Goal: Information Seeking & Learning: Check status

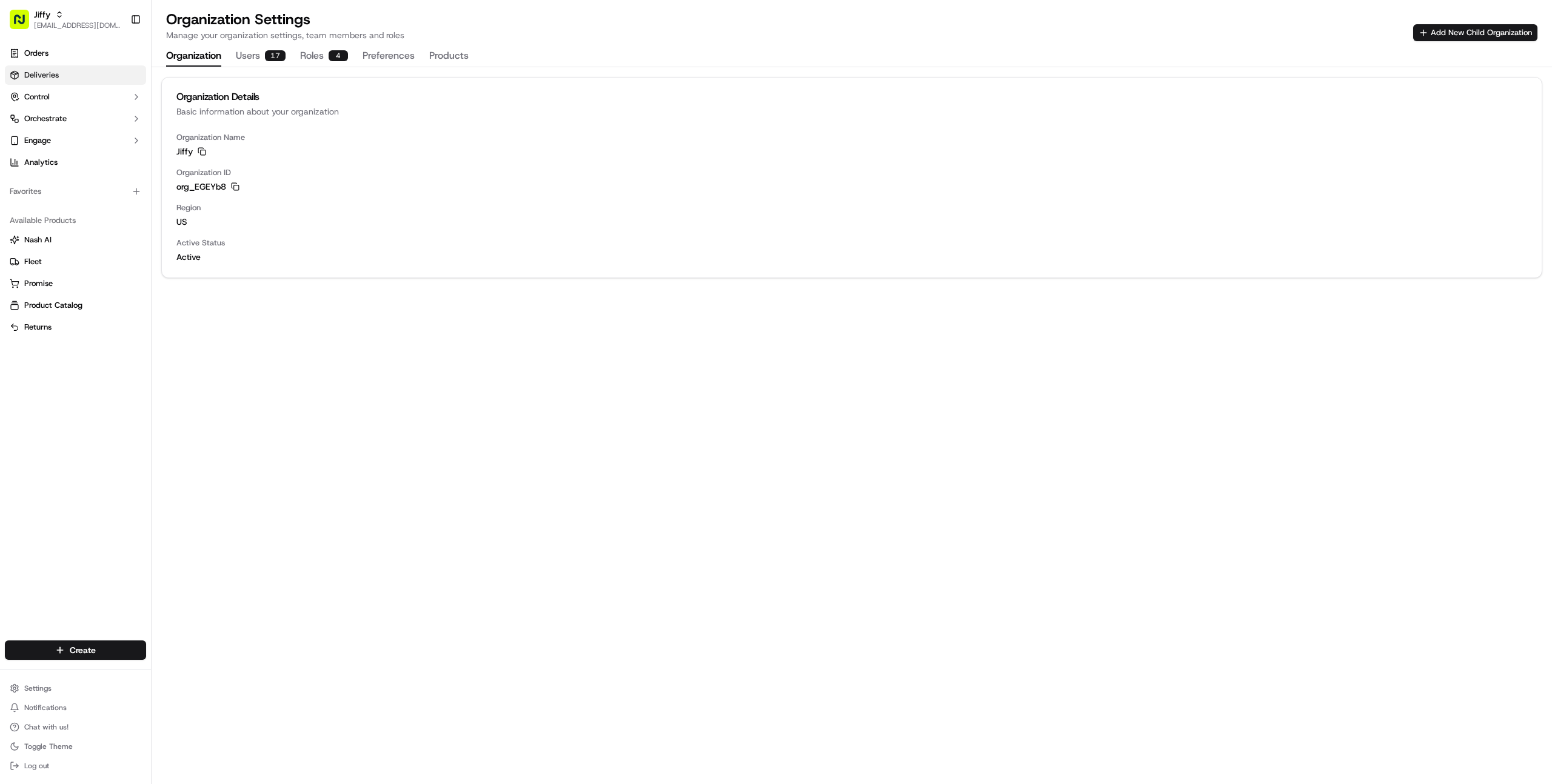
click at [75, 71] on link "Deliveries" at bounding box center [76, 75] width 141 height 19
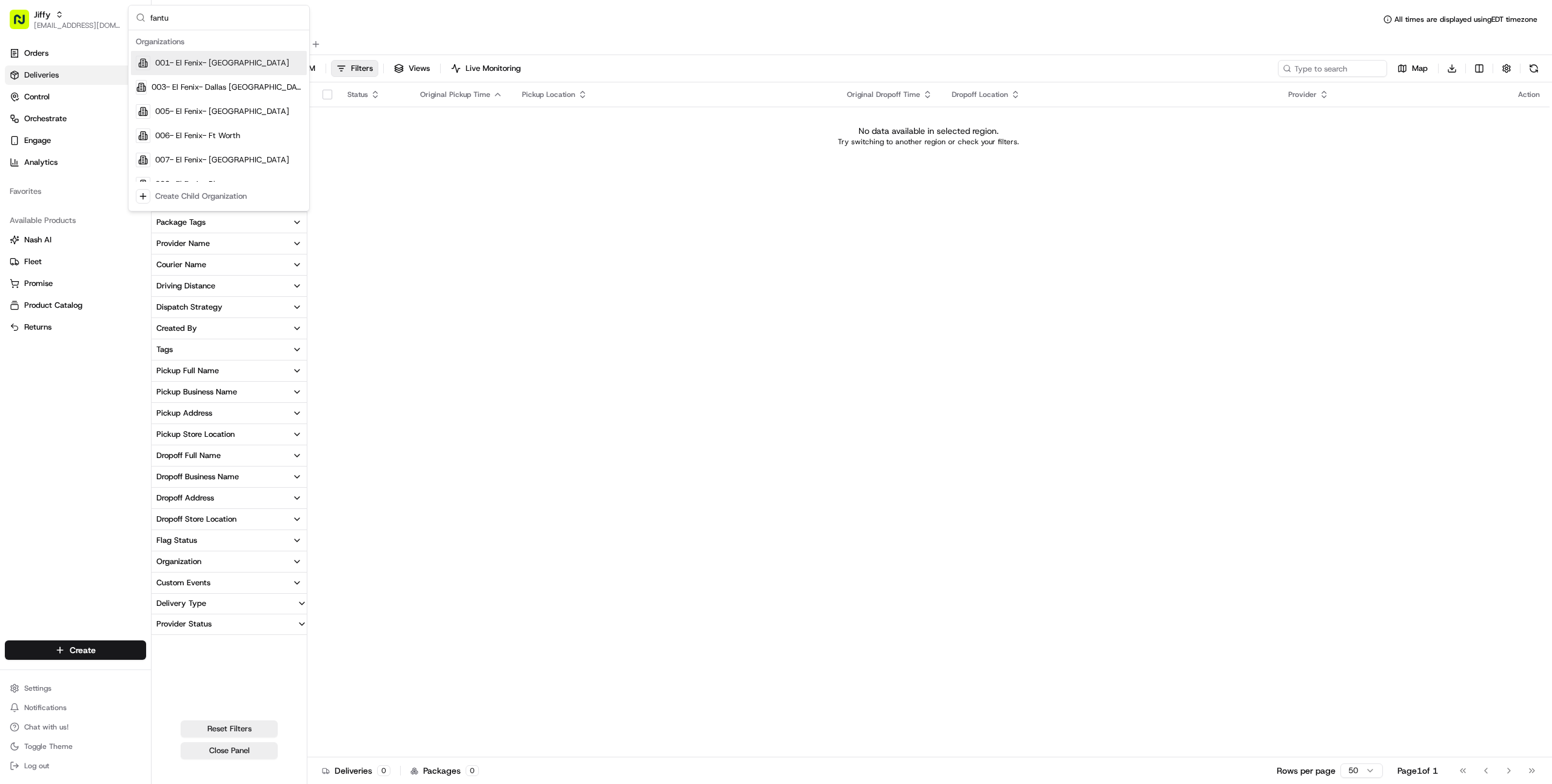
type input "fantua"
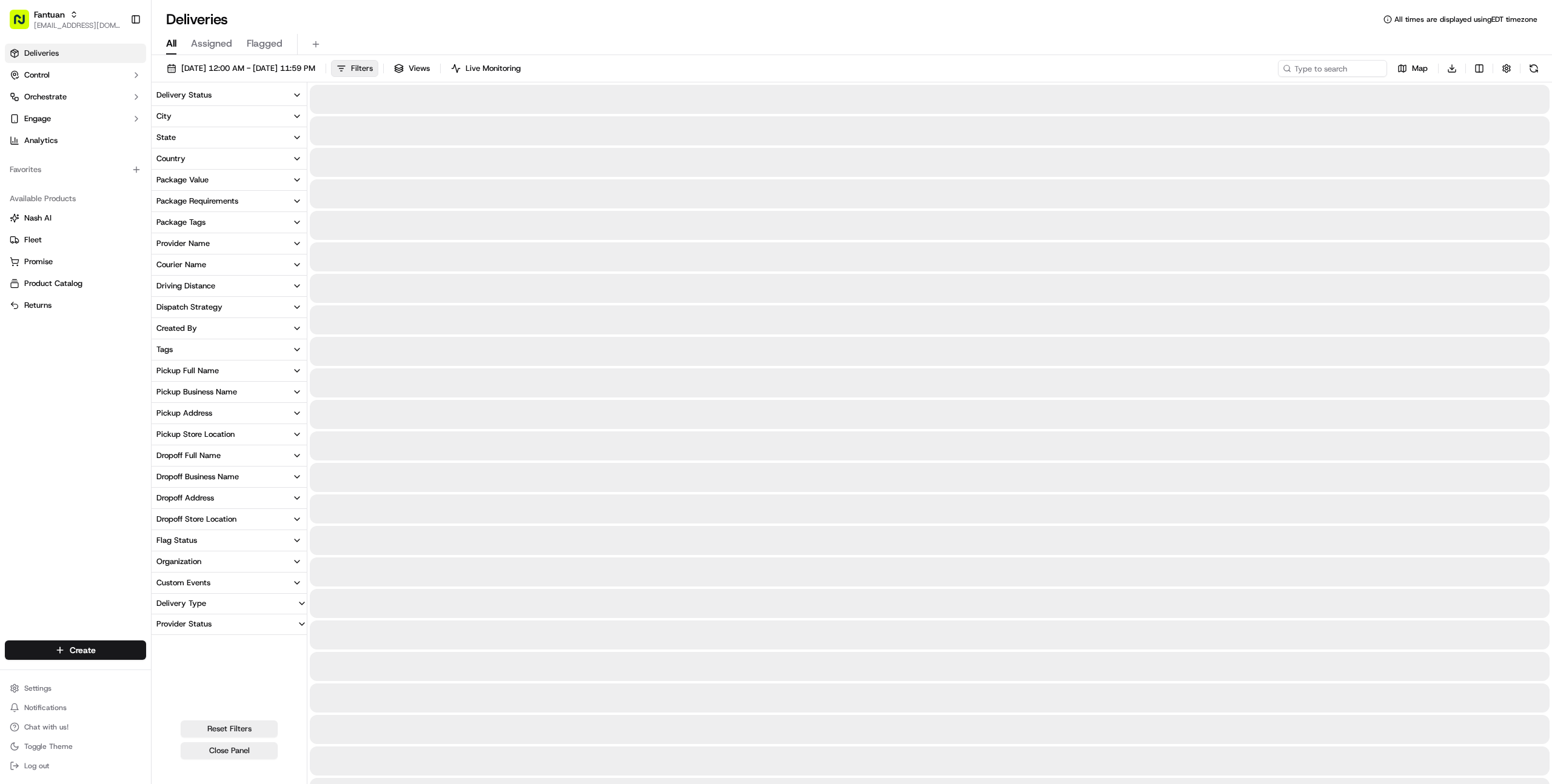
click at [378, 69] on button "Filters" at bounding box center [355, 68] width 48 height 17
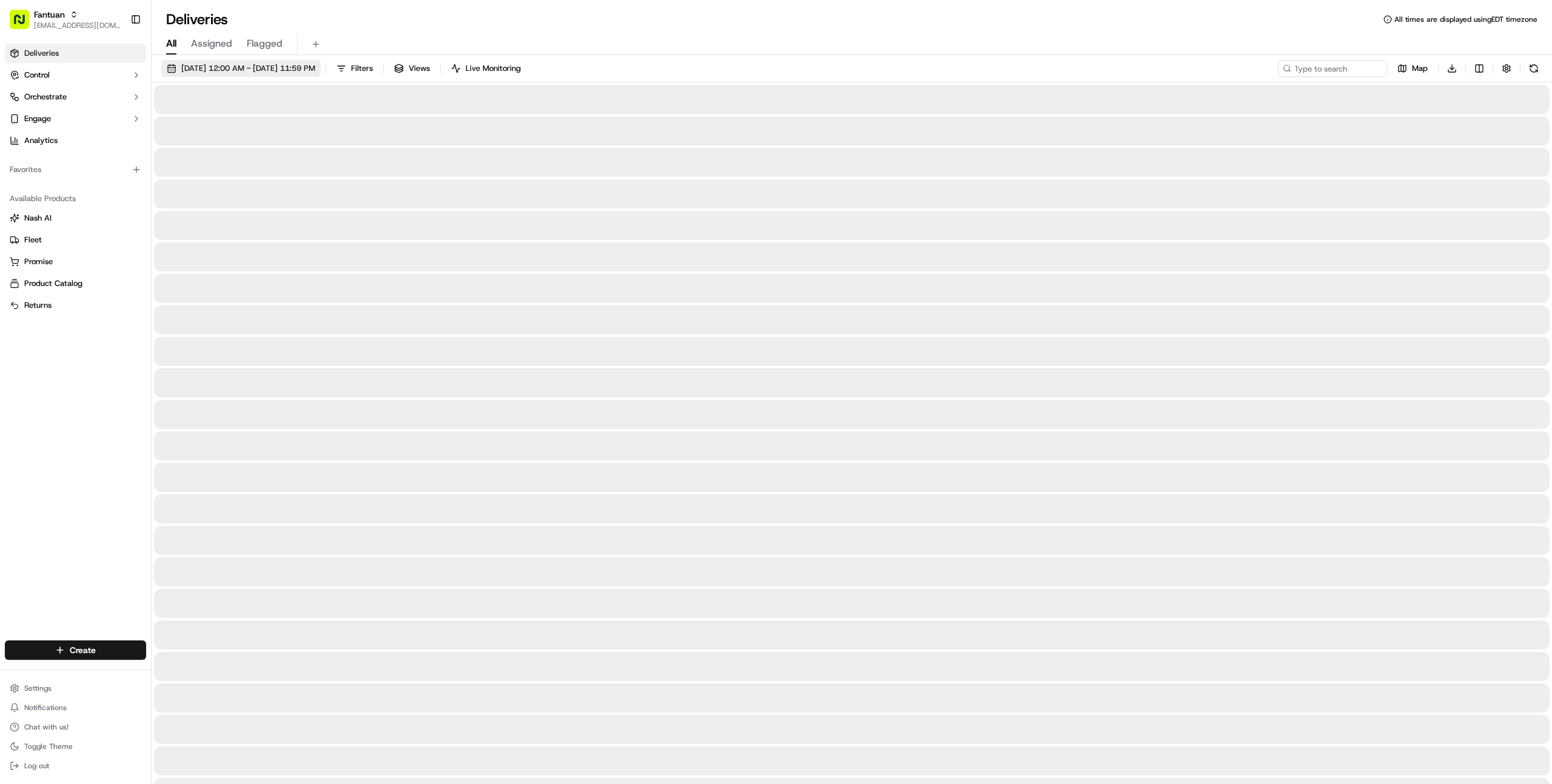
click at [284, 65] on span "[DATE] 12:00 AM - [DATE] 11:59 PM" at bounding box center [248, 68] width 134 height 11
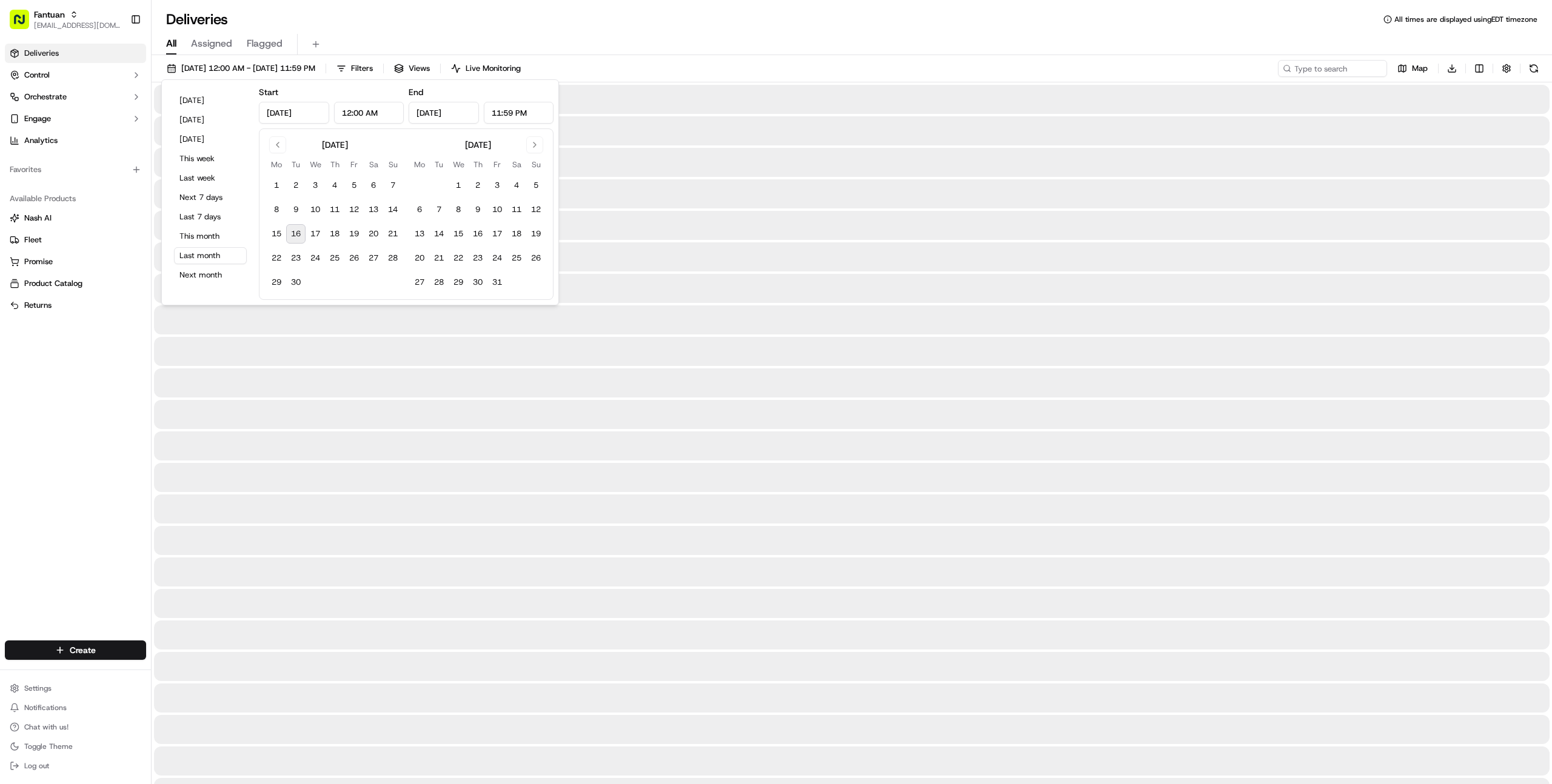
click at [188, 109] on div "[DATE] [DATE] [DATE] This week Last week Next 7 days Last 7 days This month Las…" at bounding box center [210, 192] width 87 height 215
click at [192, 98] on button "[DATE]" at bounding box center [210, 100] width 73 height 17
type input "[DATE]"
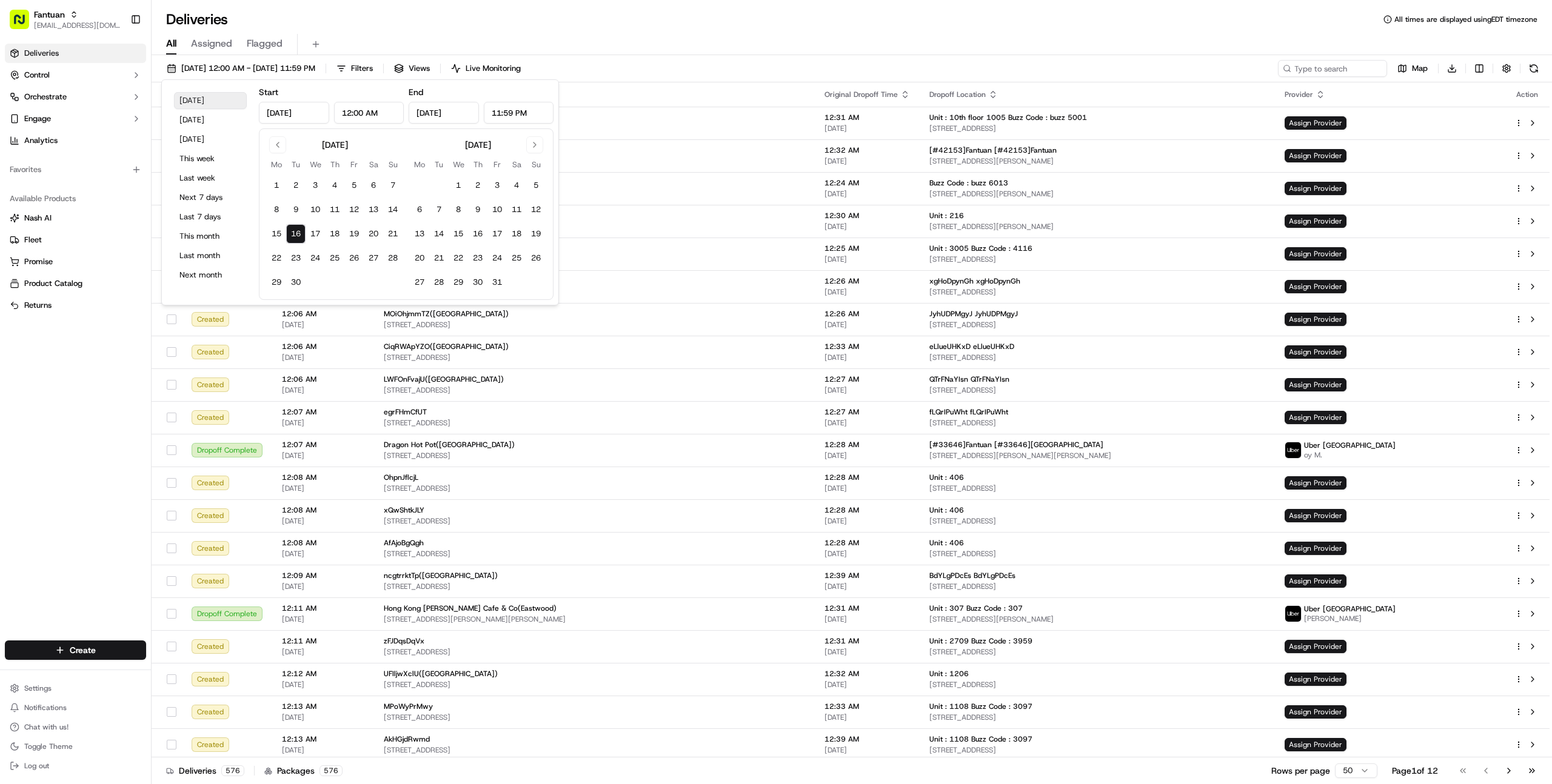
click at [221, 102] on button "[DATE]" at bounding box center [210, 100] width 73 height 17
click at [826, 31] on div "All Assigned Flagged" at bounding box center [852, 42] width 1400 height 26
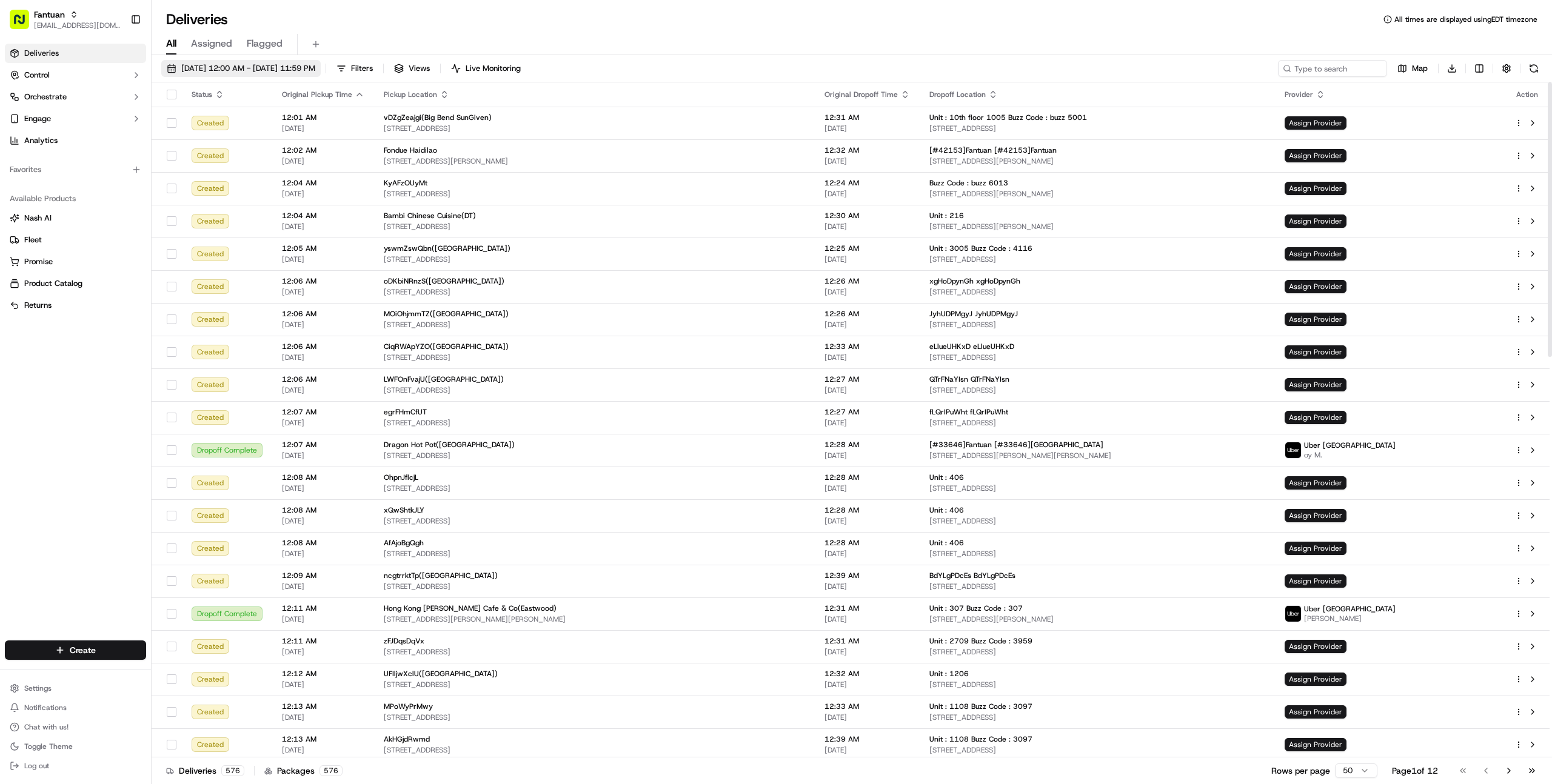
click at [282, 69] on span "[DATE] 12:00 AM - [DATE] 11:59 PM" at bounding box center [248, 68] width 134 height 11
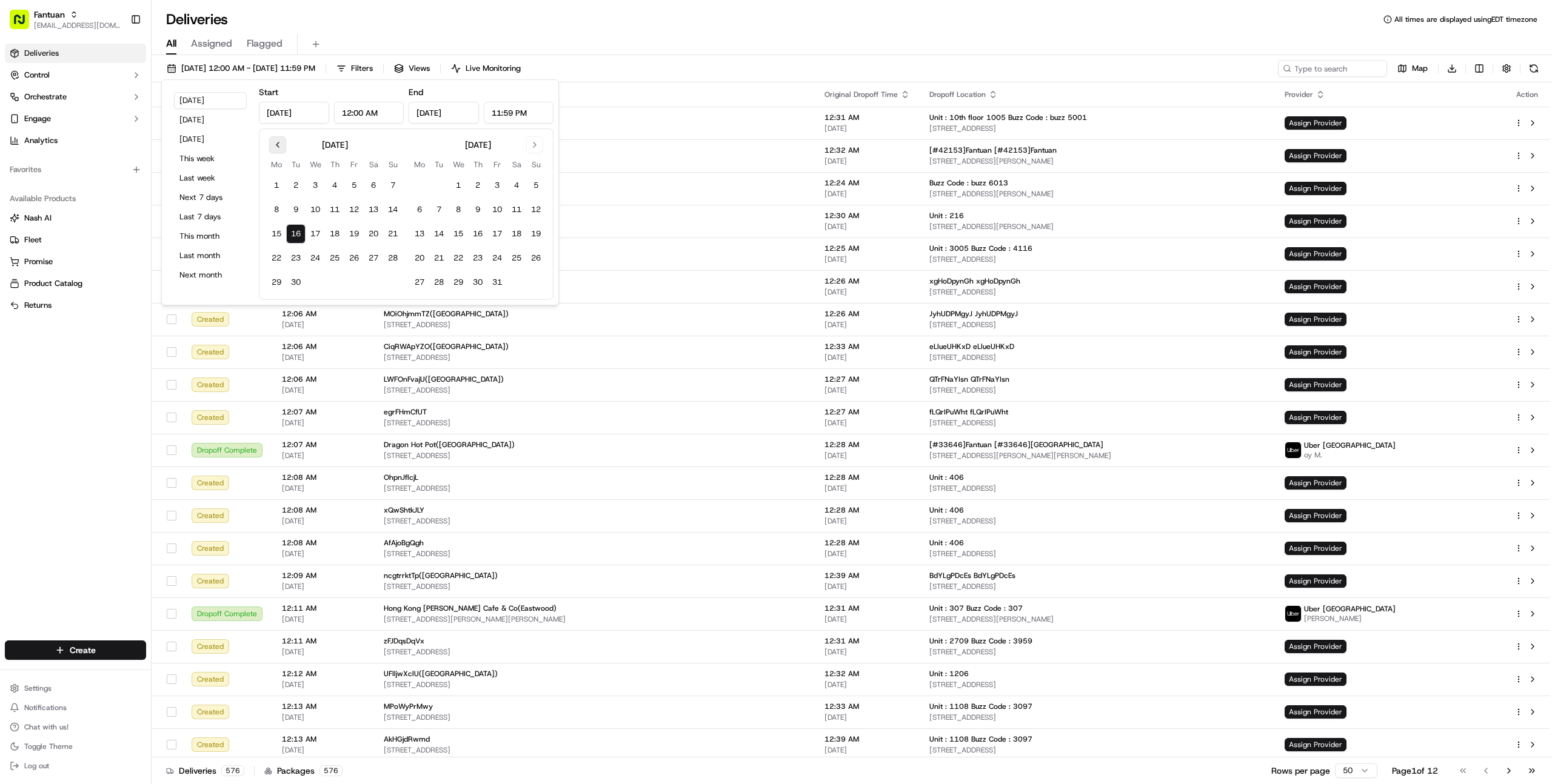
click at [275, 141] on button "Go to previous month" at bounding box center [278, 145] width 17 height 17
click at [297, 257] on button "19" at bounding box center [296, 258] width 19 height 19
type input "[DATE]"
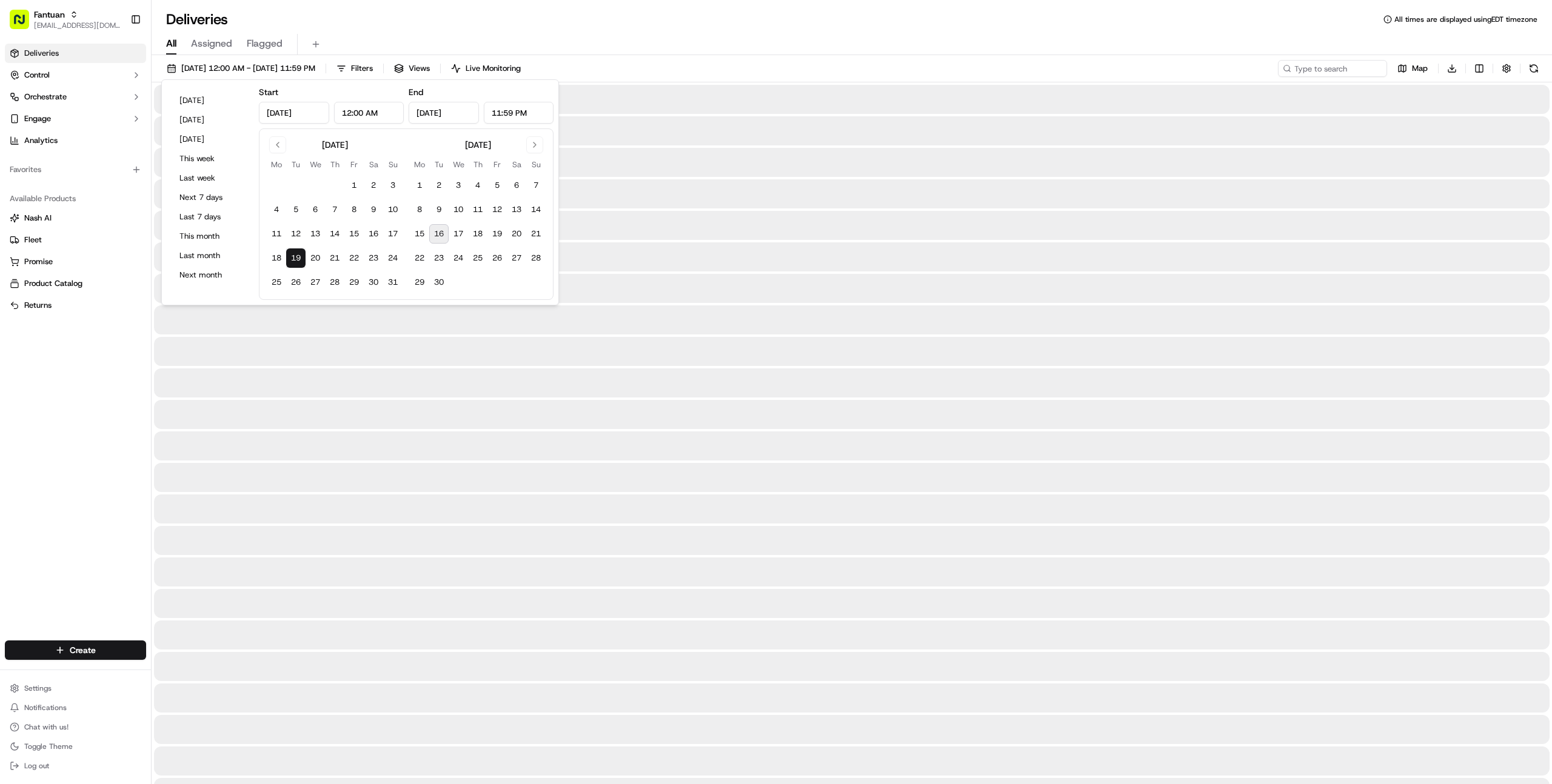
click at [708, 37] on div "All Assigned Flagged" at bounding box center [852, 44] width 1400 height 21
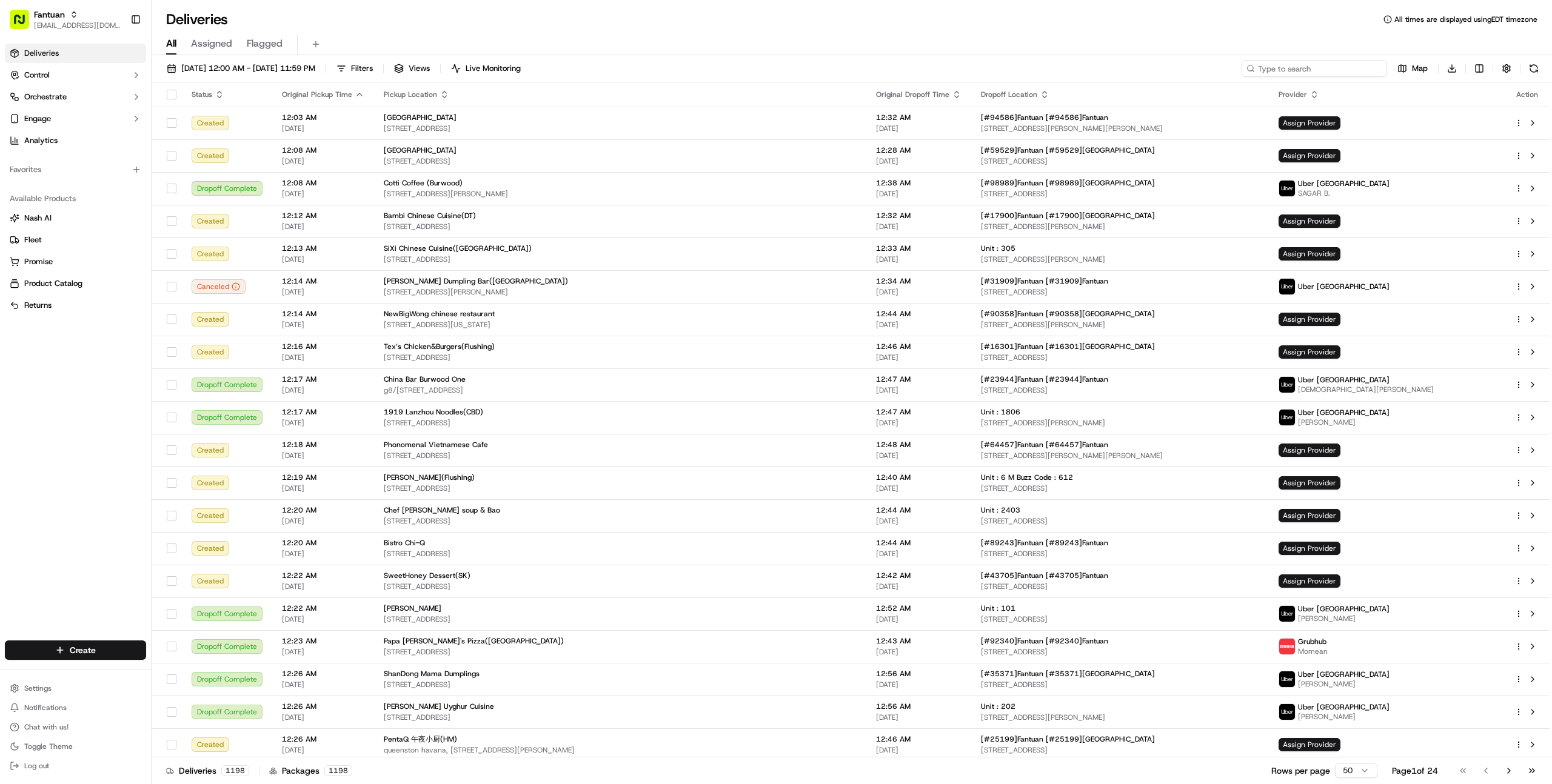
click at [1334, 67] on input at bounding box center [1314, 68] width 145 height 17
paste input "#79503"
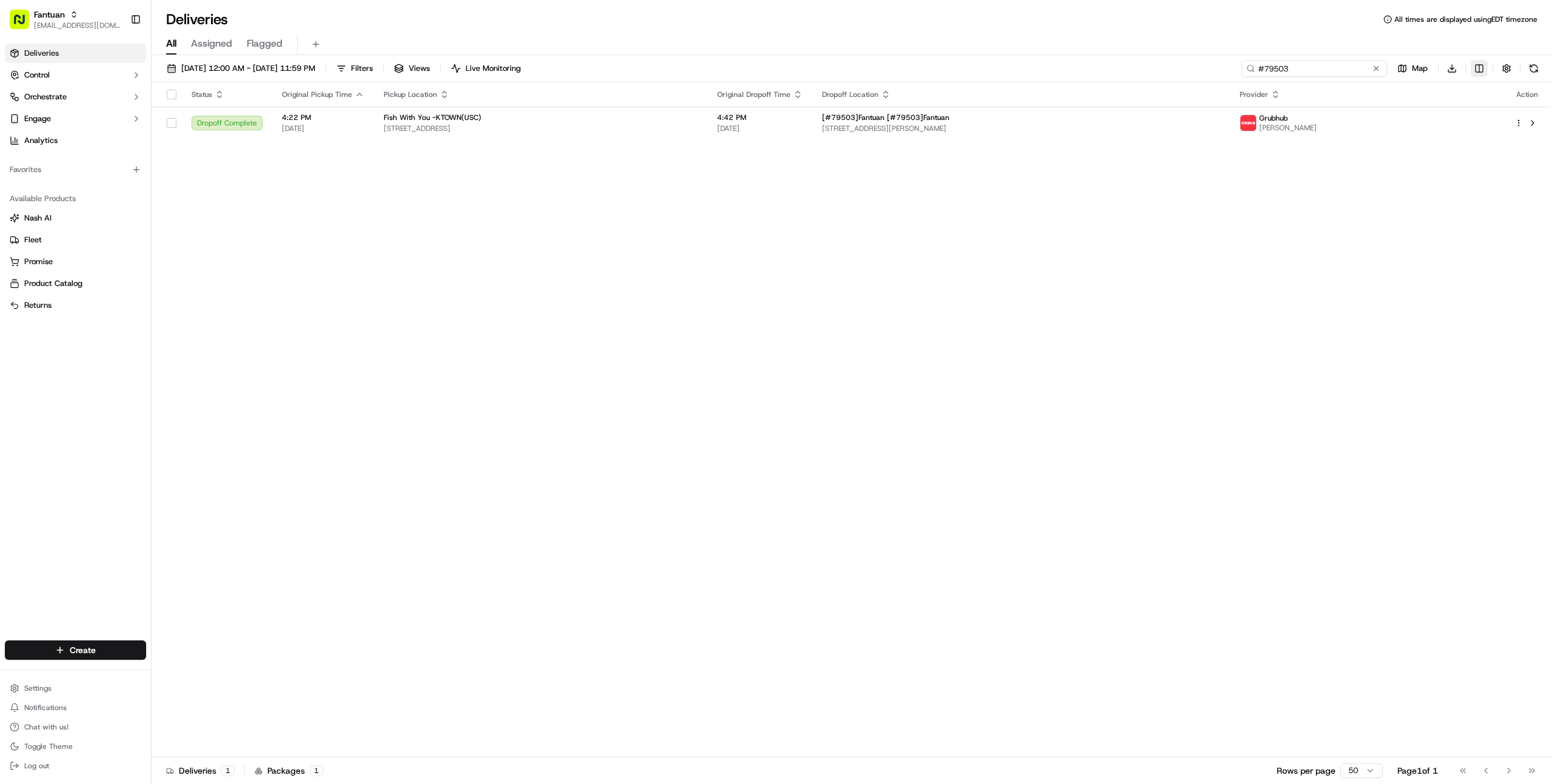
type input "#79503"
click at [1482, 67] on html "Fantuan [EMAIL_ADDRESS][DOMAIN_NAME] Toggle Sidebar Deliveries Control Orchestr…" at bounding box center [776, 392] width 1552 height 784
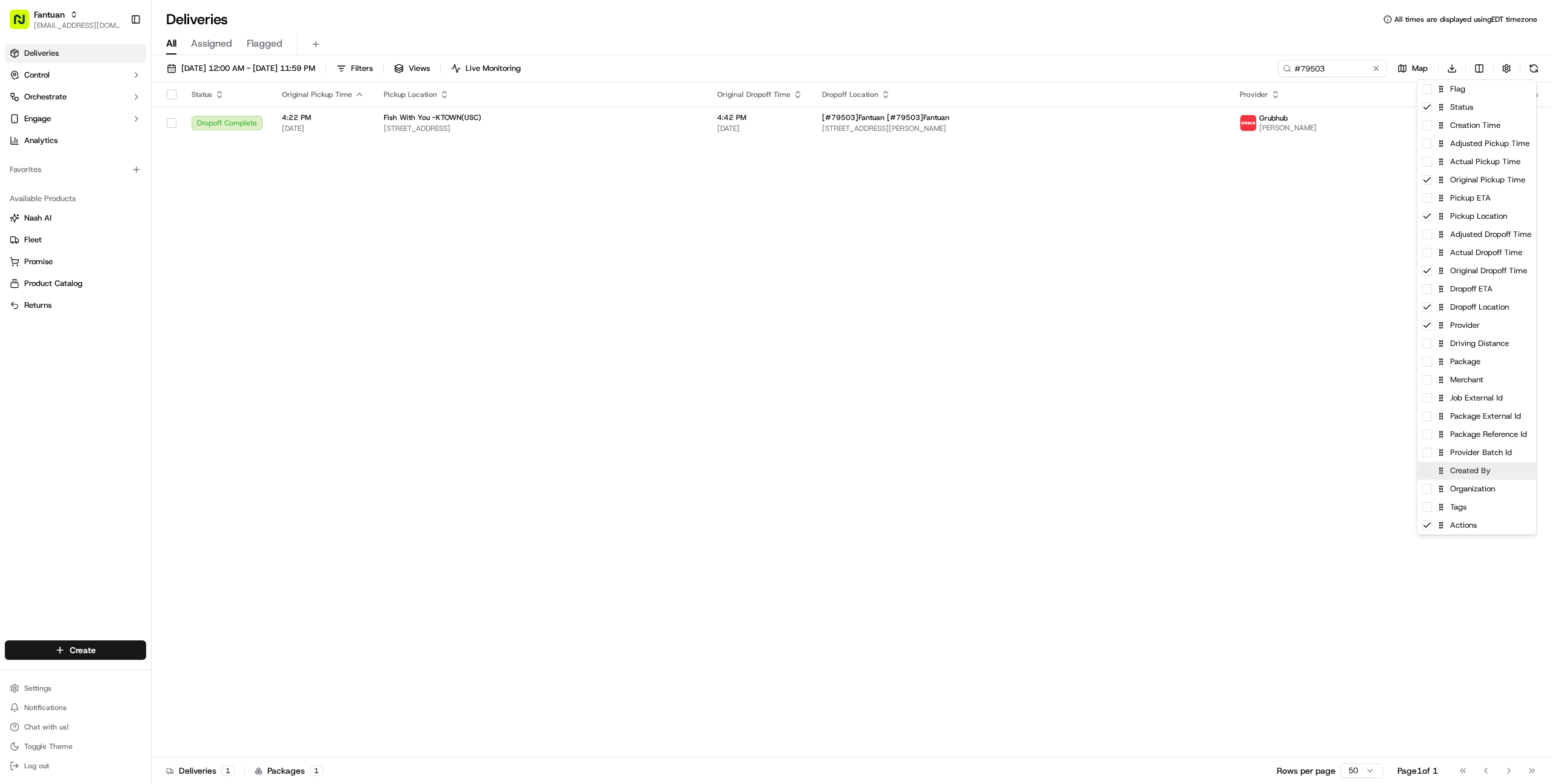
click at [1487, 476] on div "Created By" at bounding box center [1476, 470] width 119 height 18
click at [1222, 405] on html "Fantuan [EMAIL_ADDRESS][DOMAIN_NAME] Toggle Sidebar Deliveries Control Orchestr…" at bounding box center [776, 392] width 1552 height 784
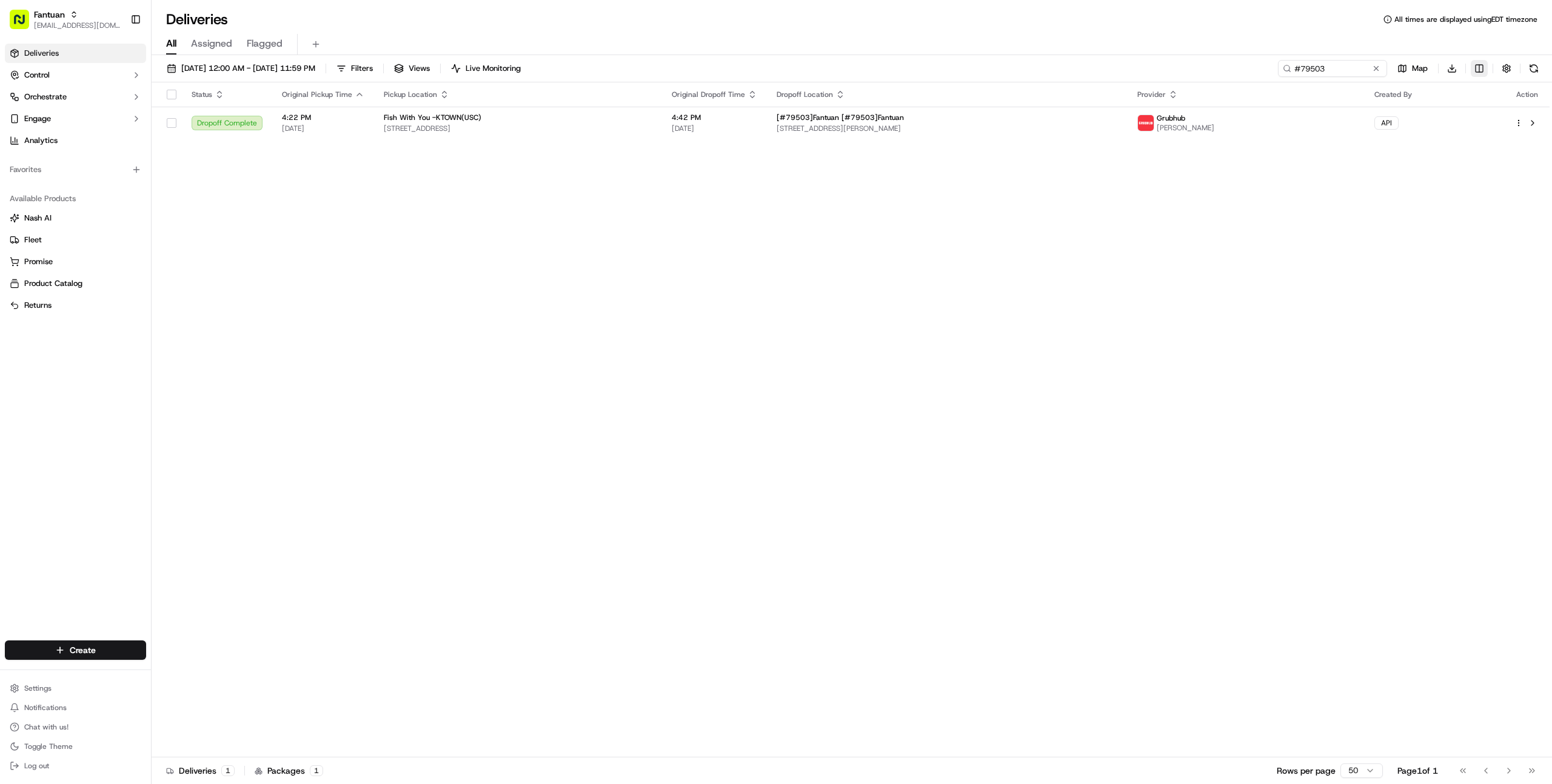
click at [1476, 66] on html "Fantuan [EMAIL_ADDRESS][DOMAIN_NAME] Toggle Sidebar Deliveries Control Orchestr…" at bounding box center [776, 392] width 1552 height 784
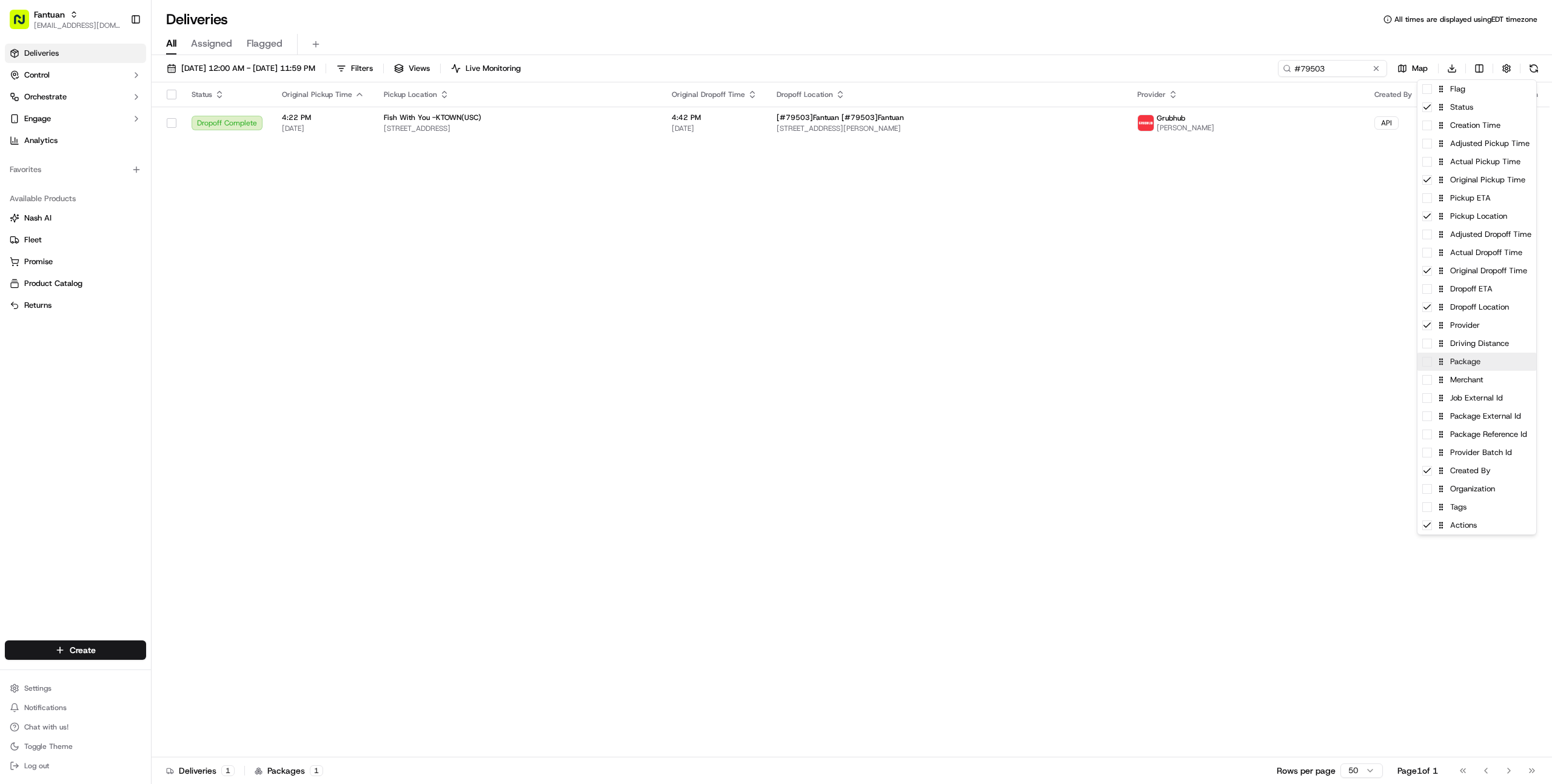
click at [1479, 364] on div "Package" at bounding box center [1476, 362] width 119 height 18
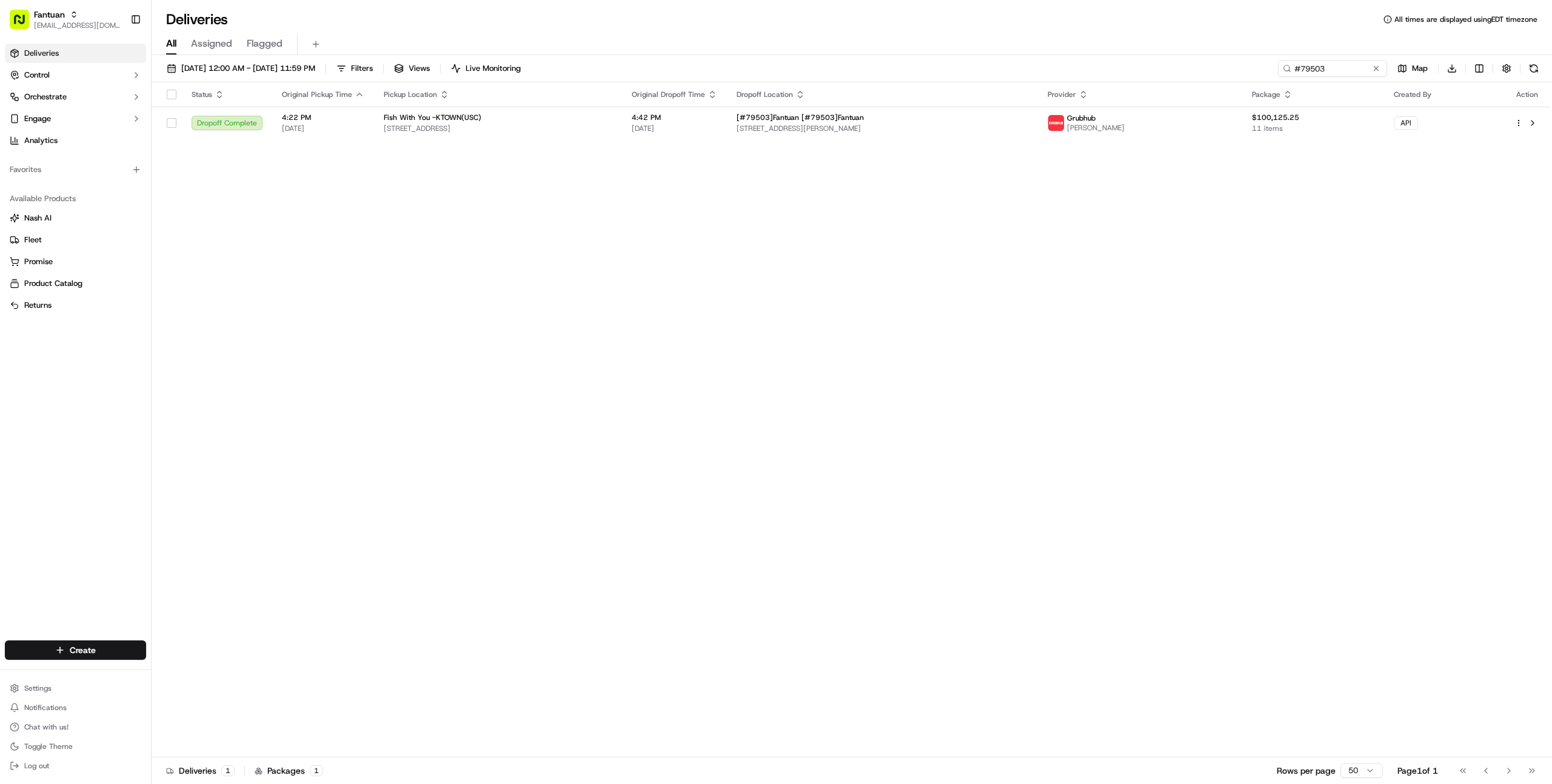
click at [1303, 359] on html "Fantuan [EMAIL_ADDRESS][DOMAIN_NAME] Toggle Sidebar Deliveries Control Orchestr…" at bounding box center [776, 392] width 1552 height 784
click at [1378, 71] on button at bounding box center [1376, 68] width 12 height 12
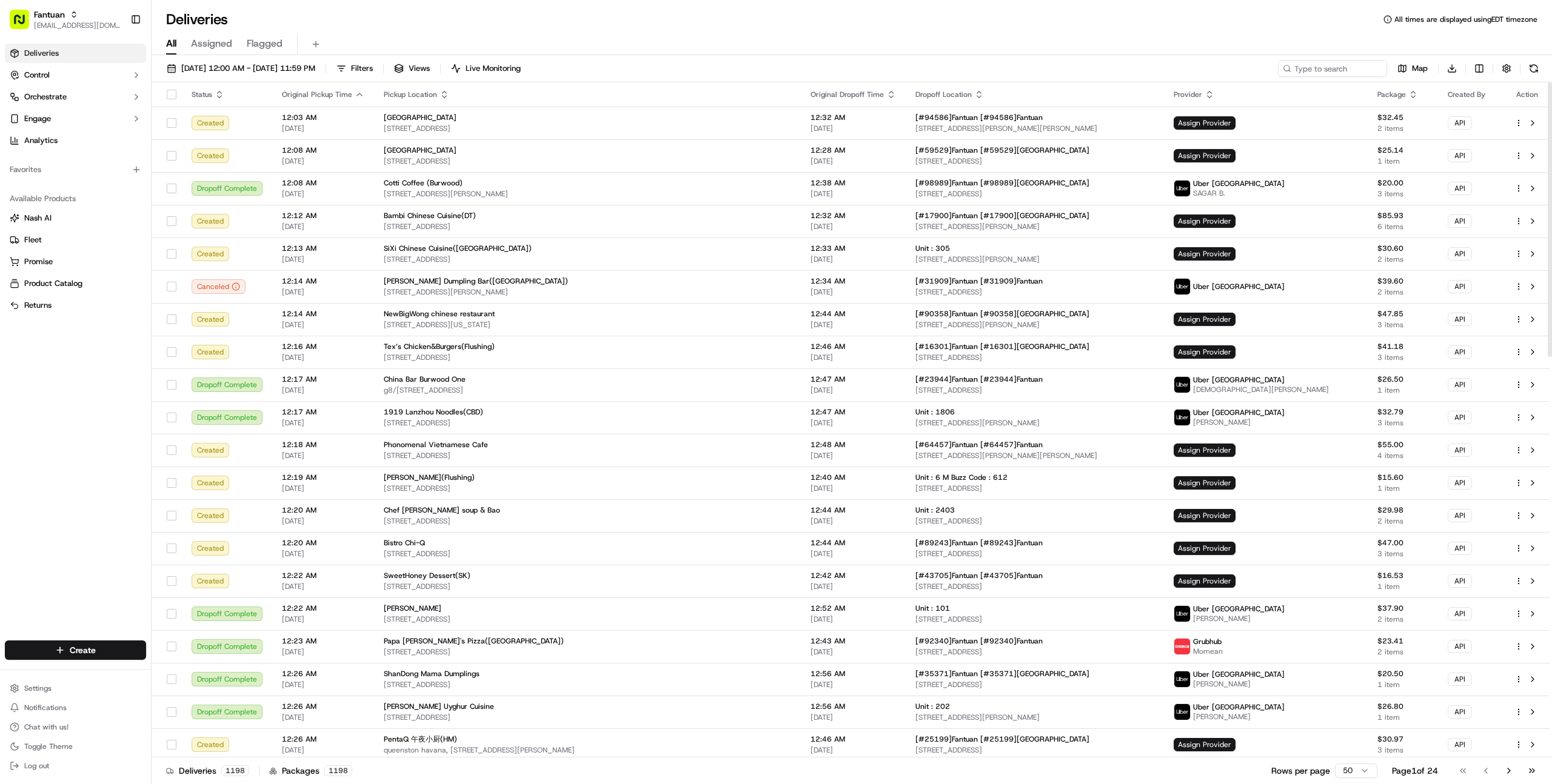
click at [1408, 95] on icon "button" at bounding box center [1412, 94] width 10 height 10
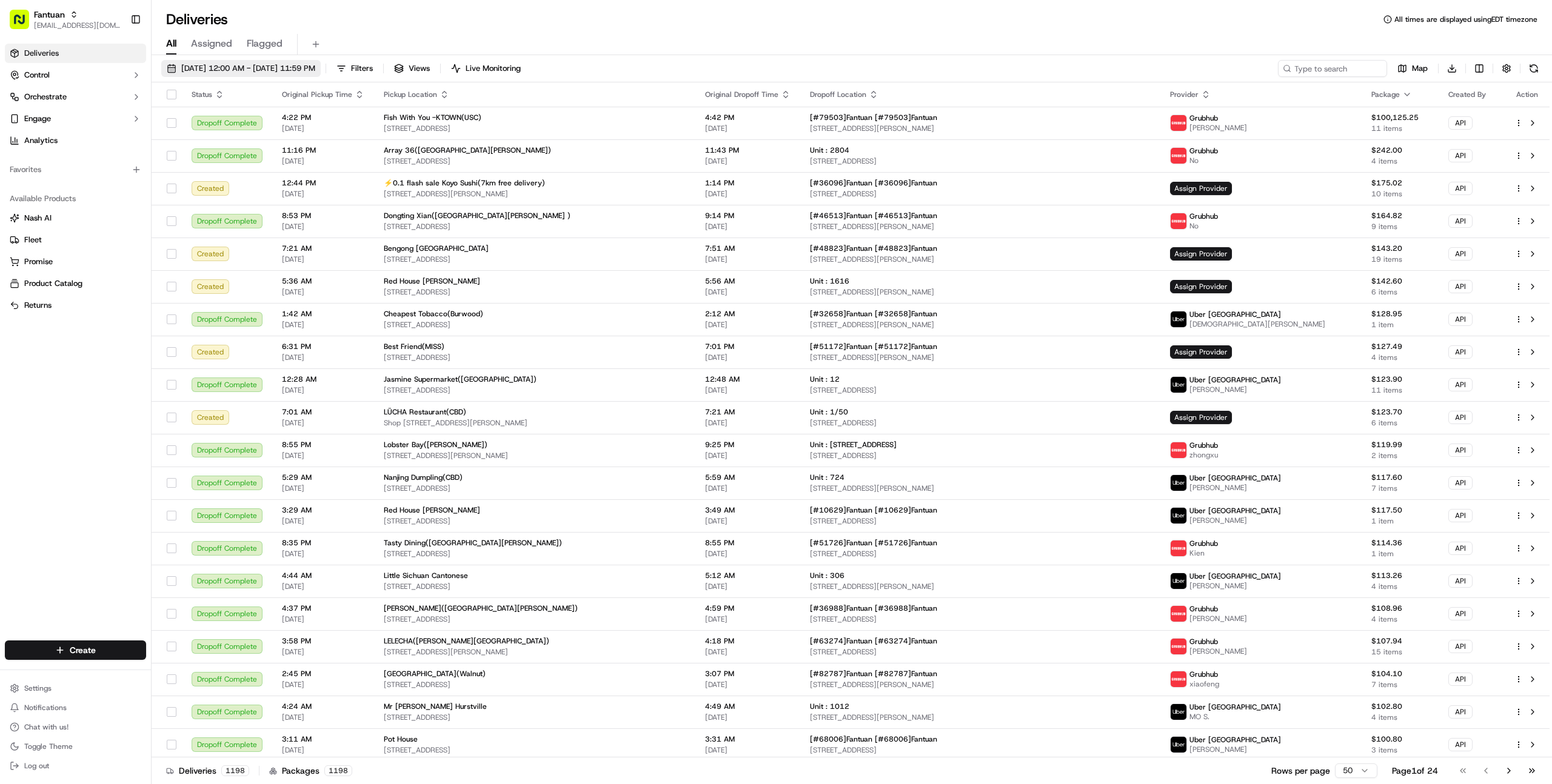
click at [287, 67] on span "[DATE] 12:00 AM - [DATE] 11:59 PM" at bounding box center [248, 68] width 134 height 11
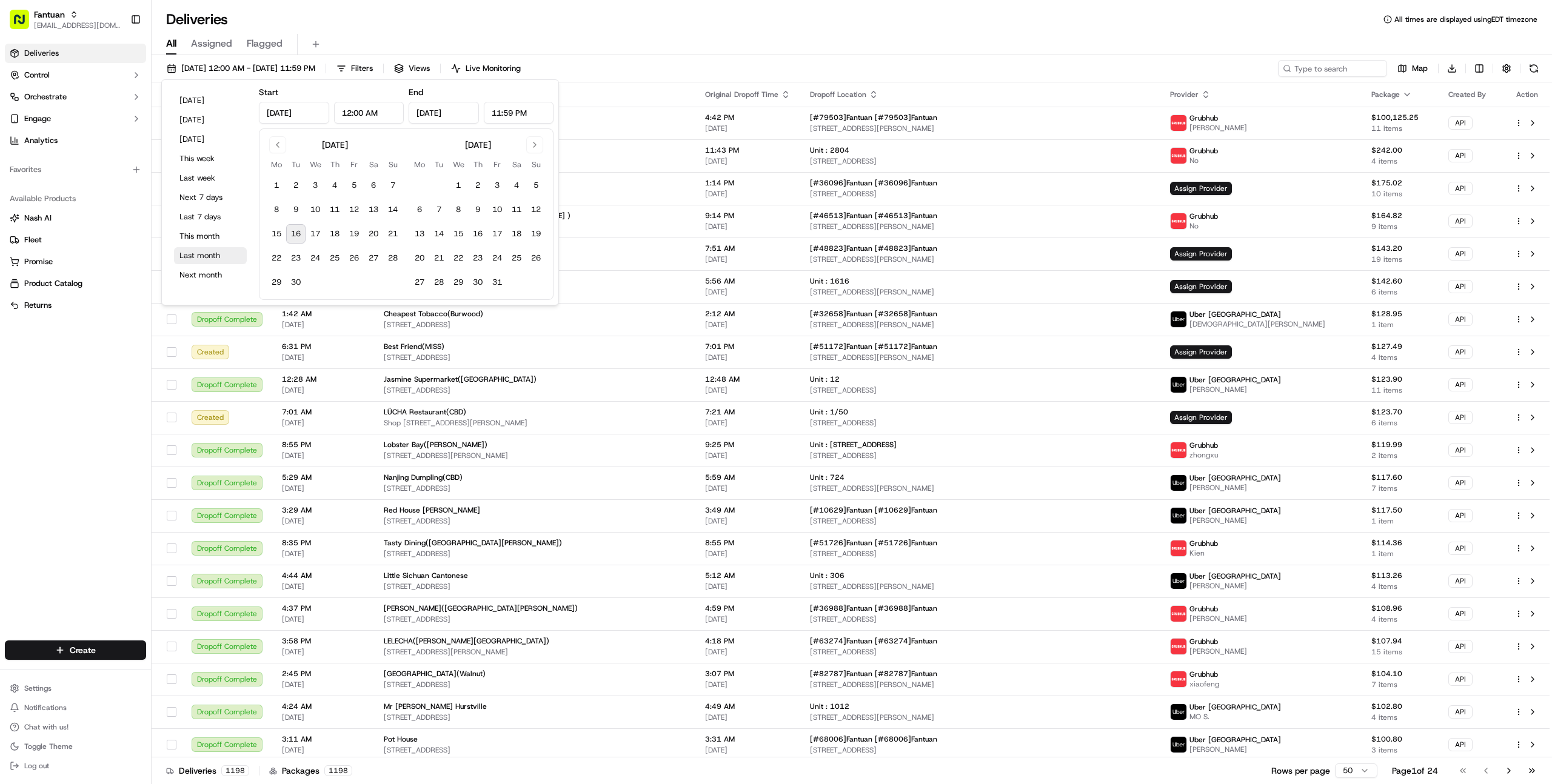
click at [201, 251] on button "Last month" at bounding box center [210, 256] width 73 height 17
type input "[DATE]"
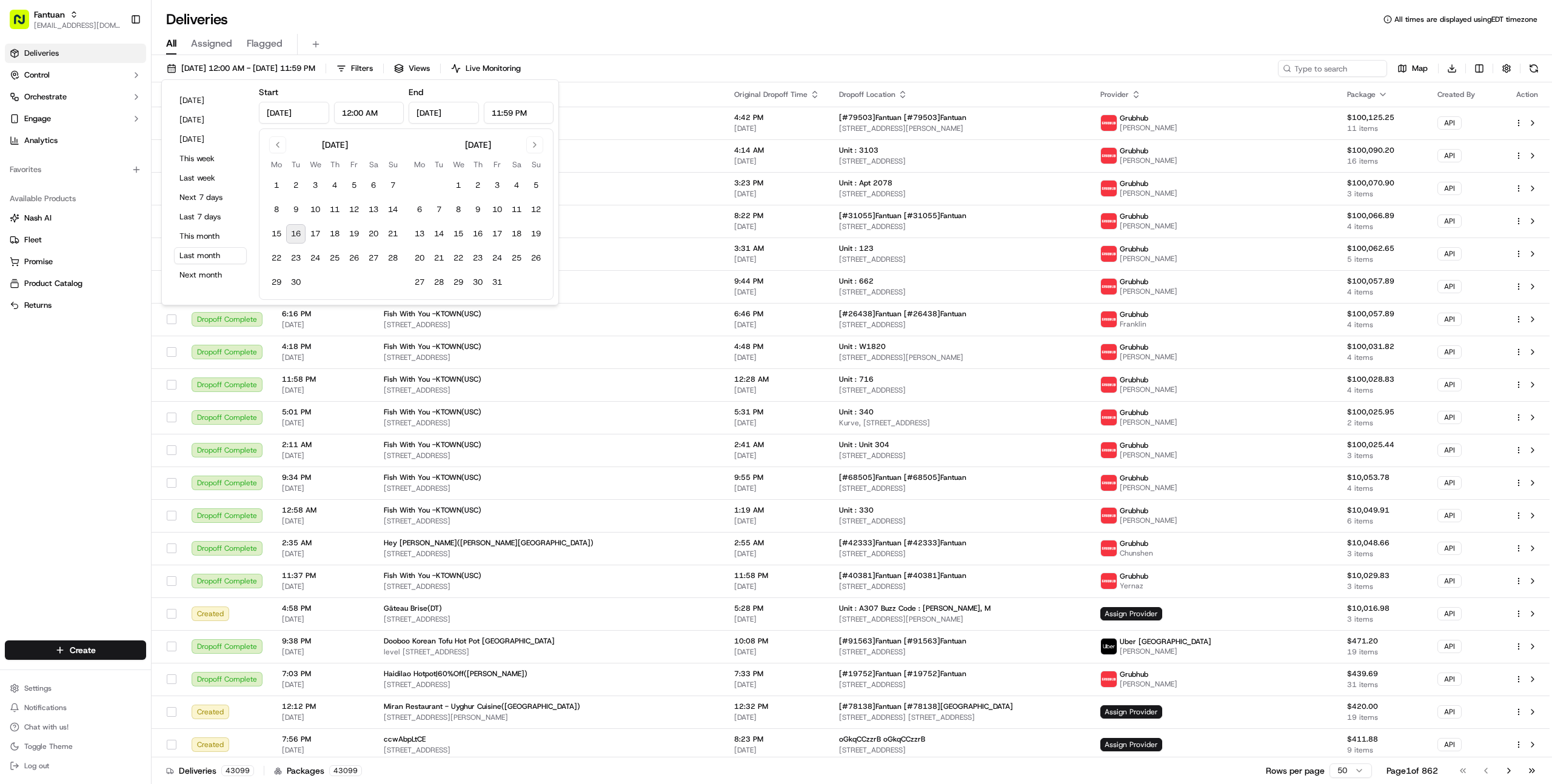
click at [1237, 31] on div "All Assigned Flagged" at bounding box center [852, 42] width 1400 height 26
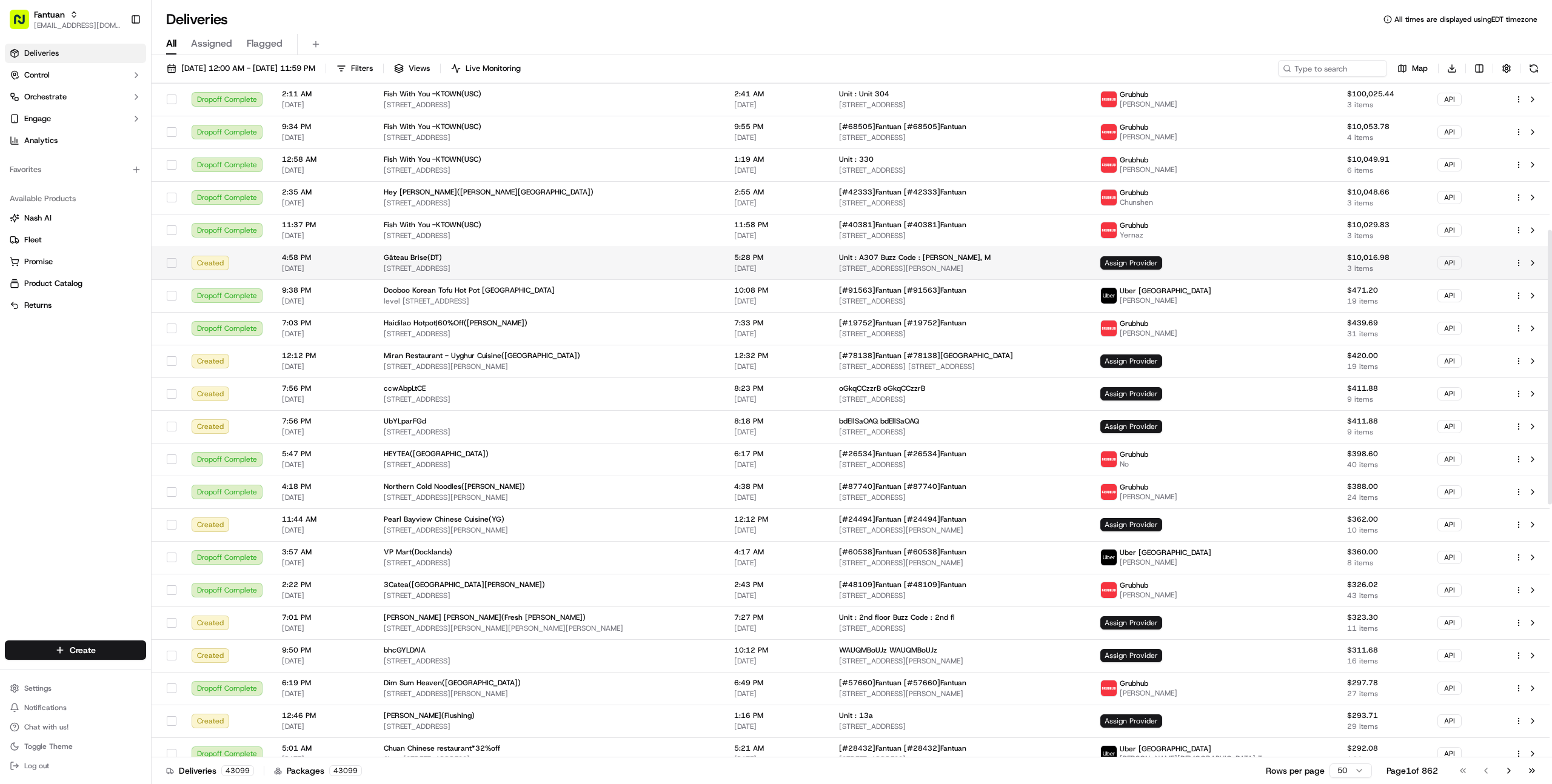
scroll to position [405, 0]
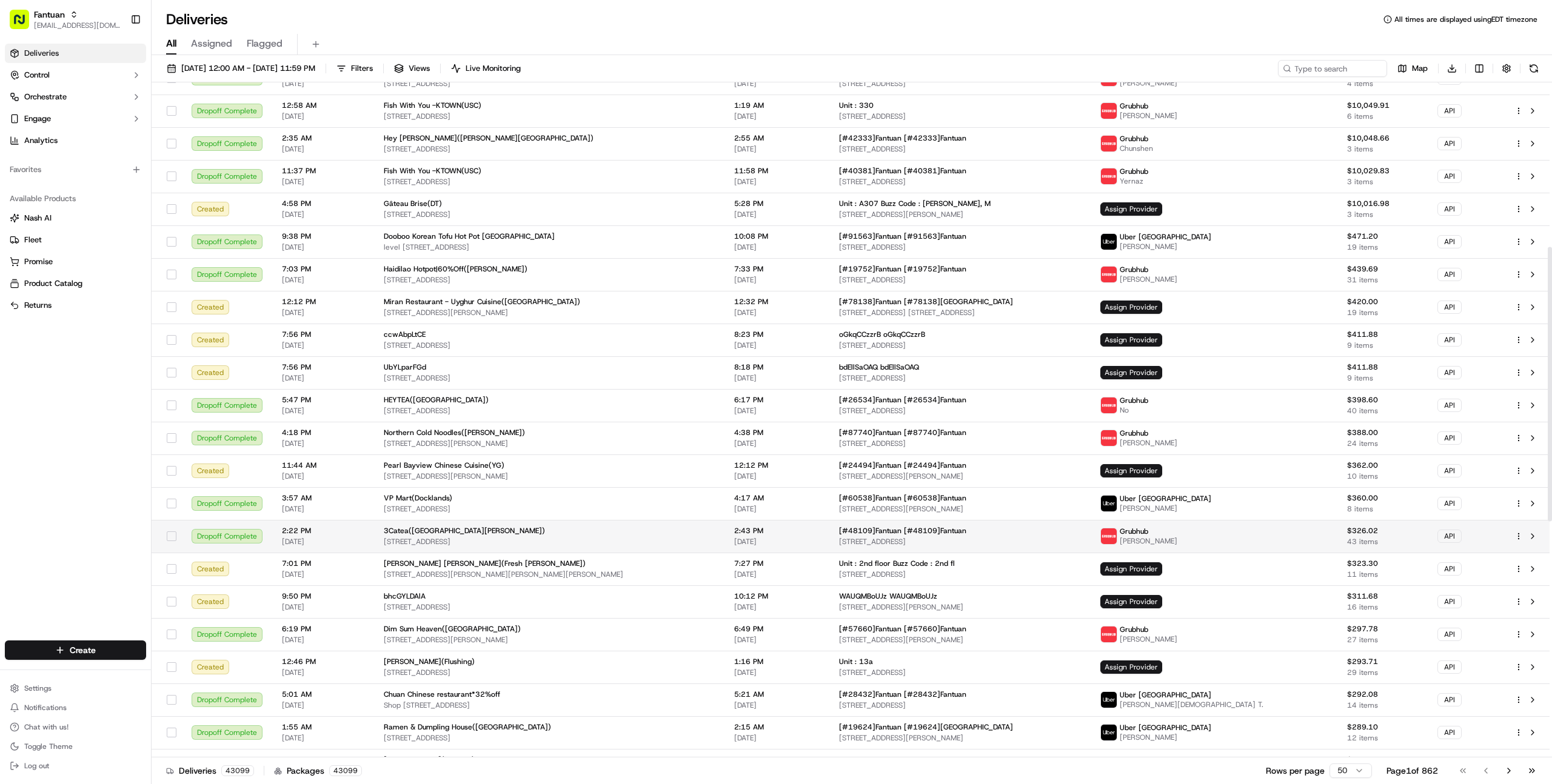
click at [1009, 540] on span "[STREET_ADDRESS]" at bounding box center [960, 541] width 242 height 10
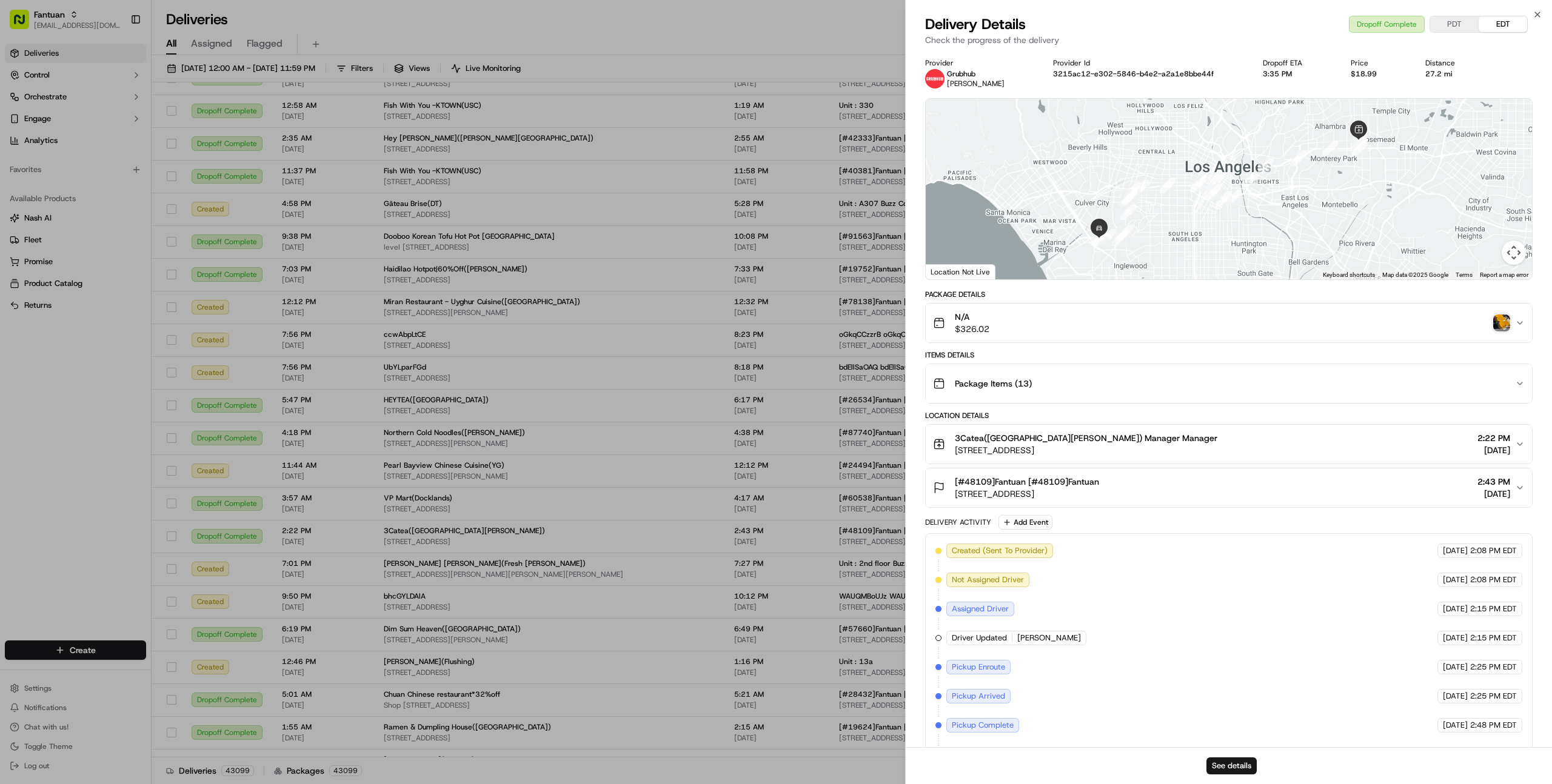
click at [1043, 337] on button "N/A $326.02" at bounding box center [1229, 323] width 606 height 39
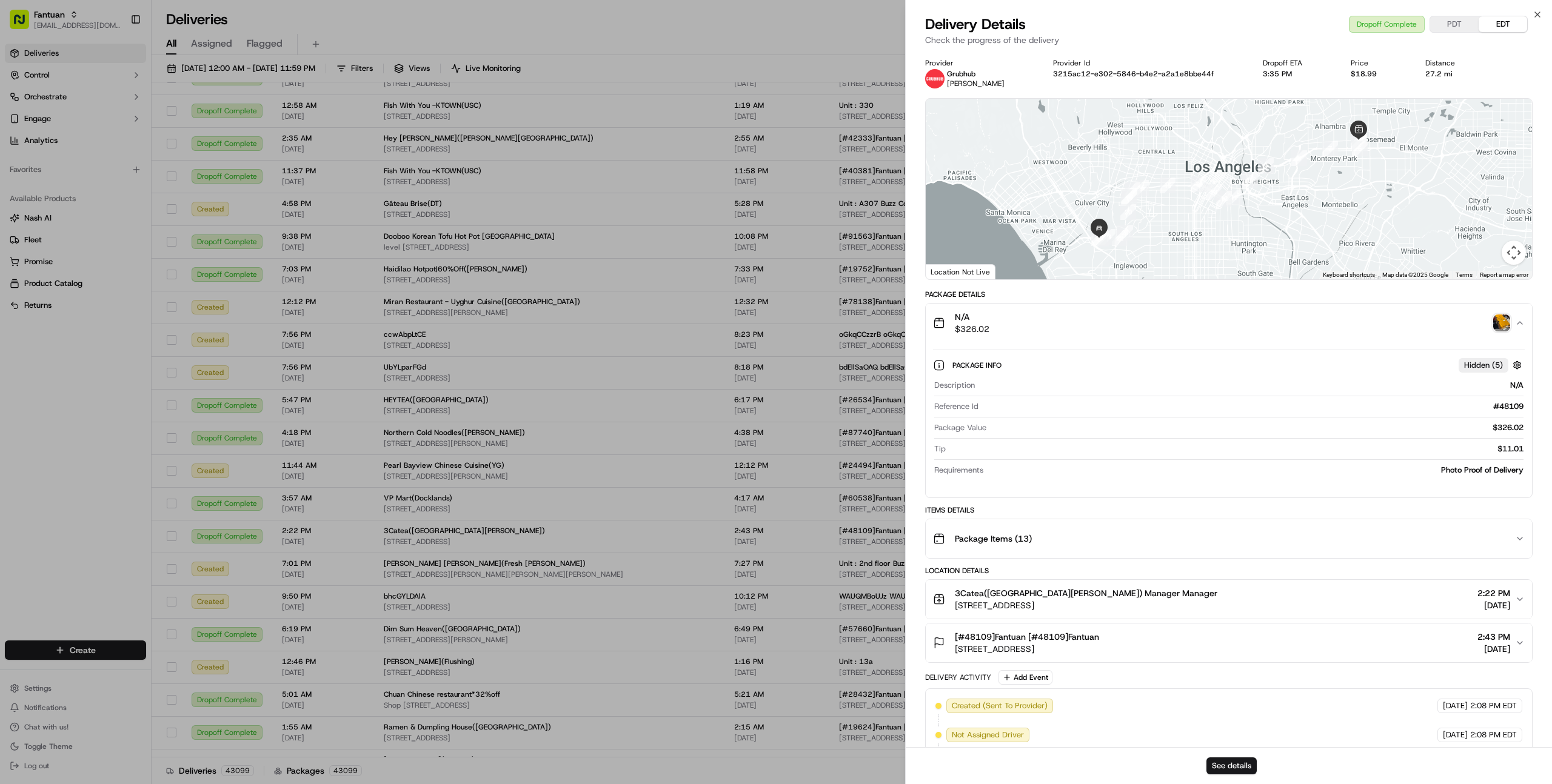
click at [1043, 337] on button "N/A $326.02" at bounding box center [1229, 323] width 606 height 39
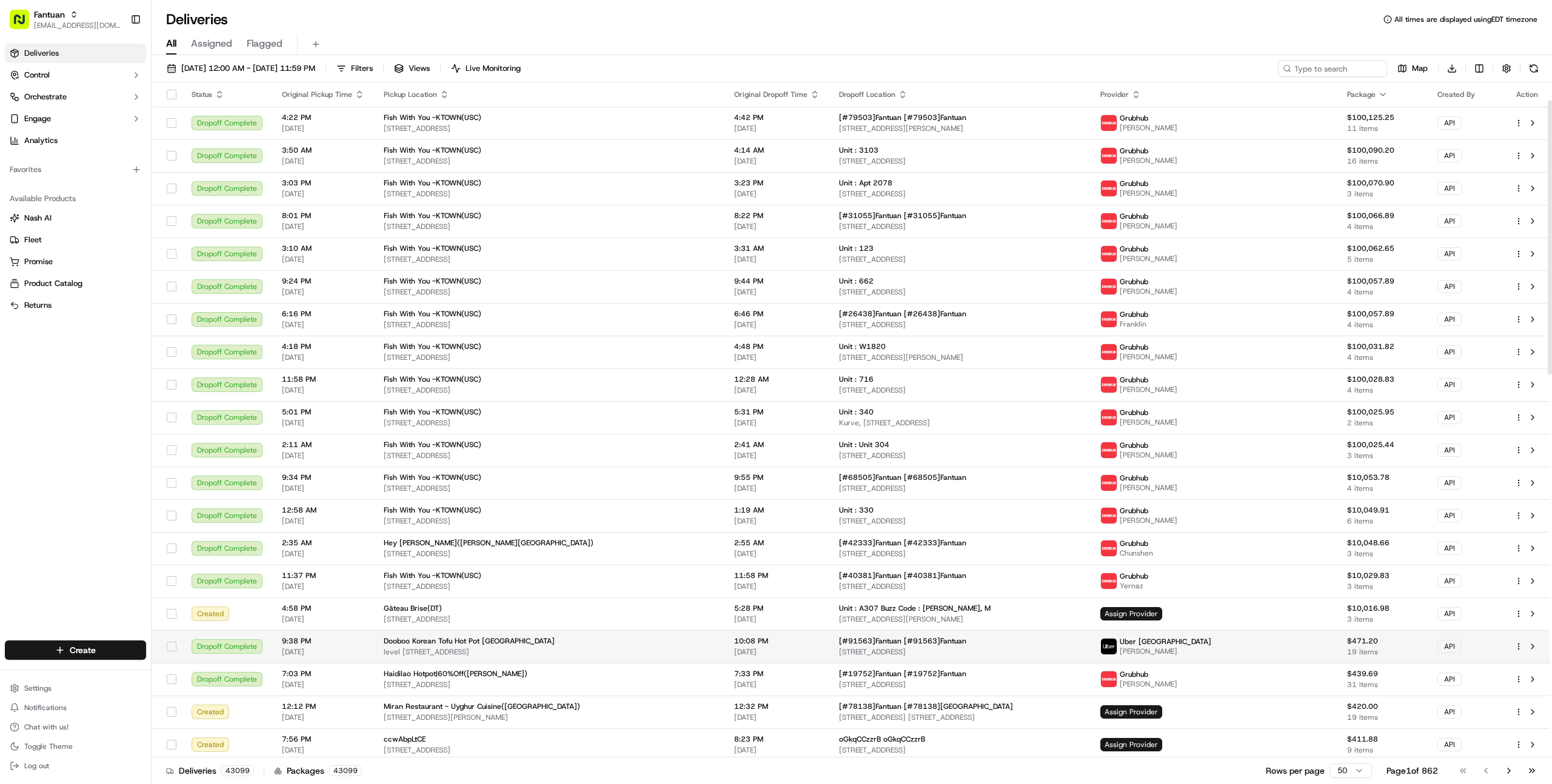
scroll to position [55, 0]
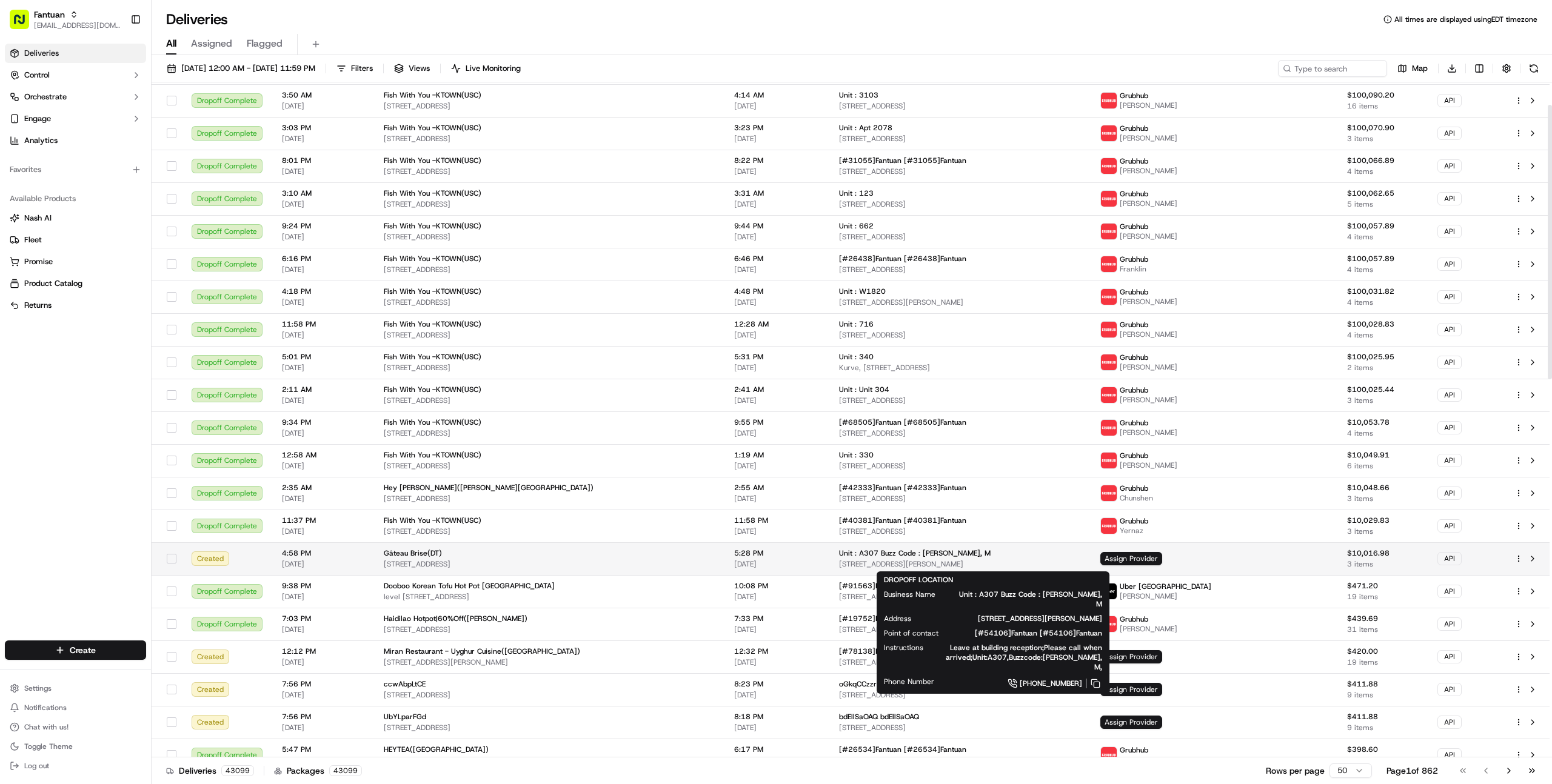
click at [1011, 558] on div "Unit : A307 Buzz Code : [PERSON_NAME], M [STREET_ADDRESS][PERSON_NAME]" at bounding box center [960, 558] width 242 height 21
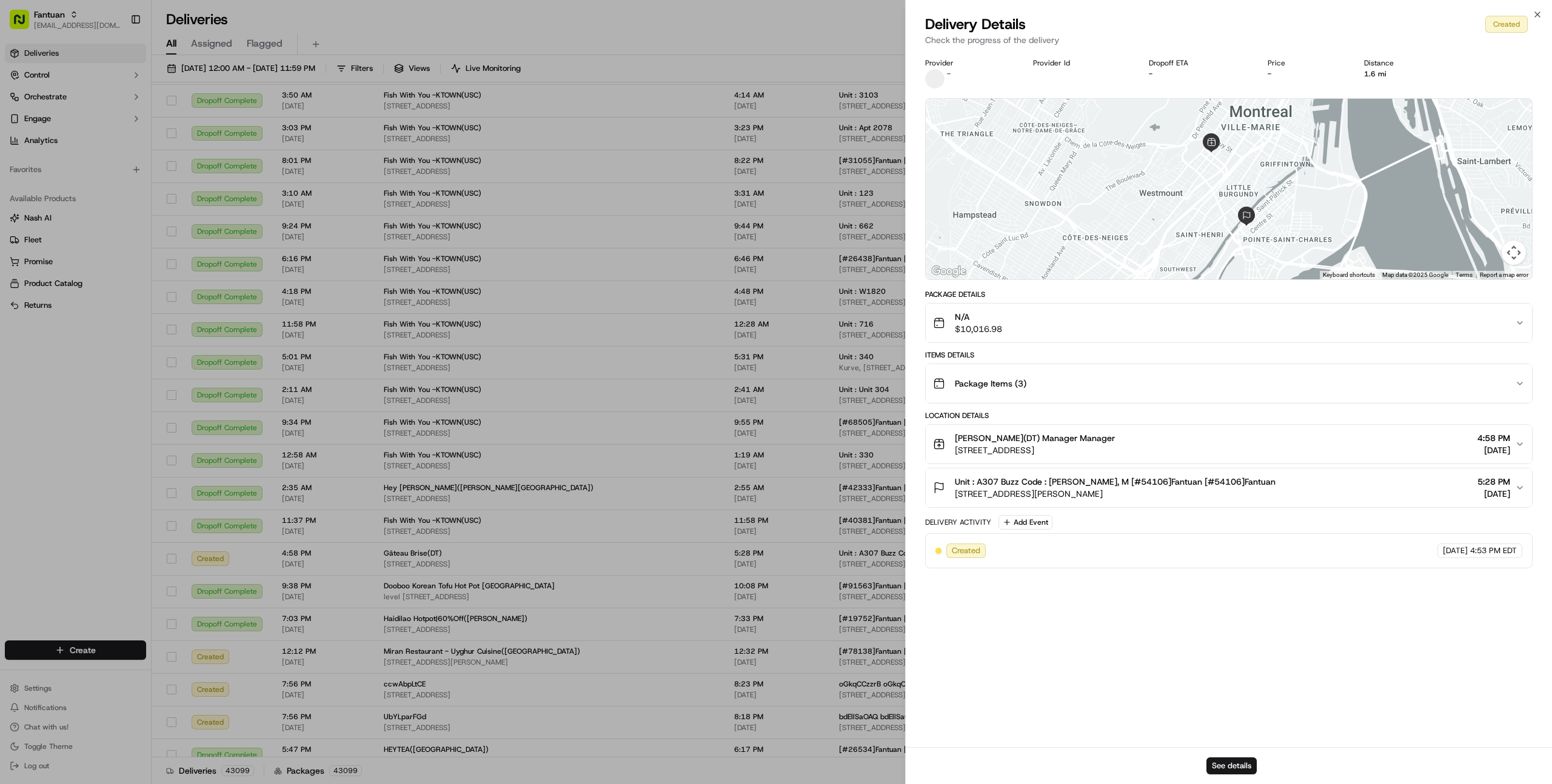
click at [1047, 391] on div "Package Items ( 3 )" at bounding box center [1223, 384] width 582 height 24
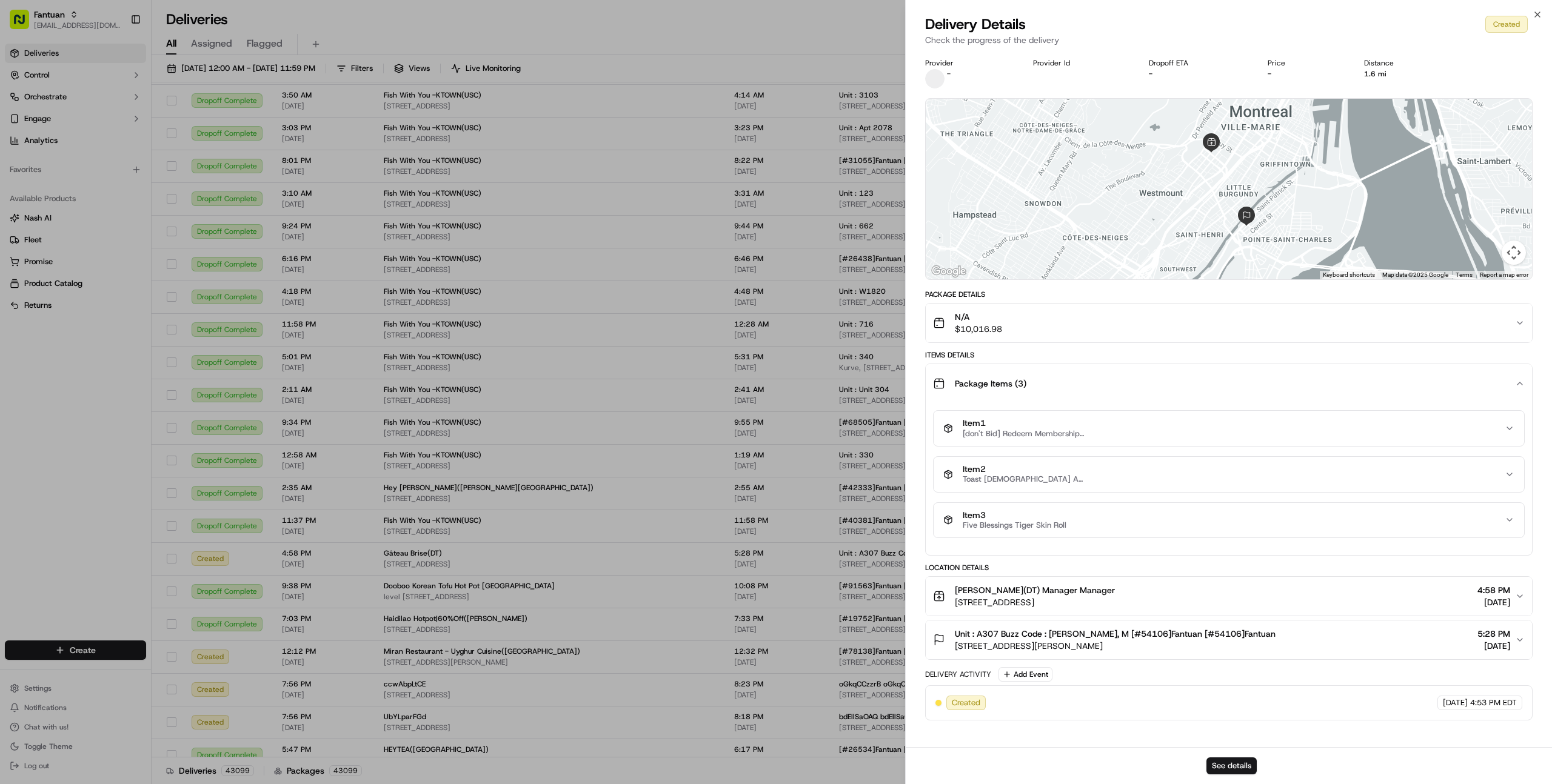
click at [1047, 391] on div "Package Items ( 3 )" at bounding box center [1223, 384] width 582 height 24
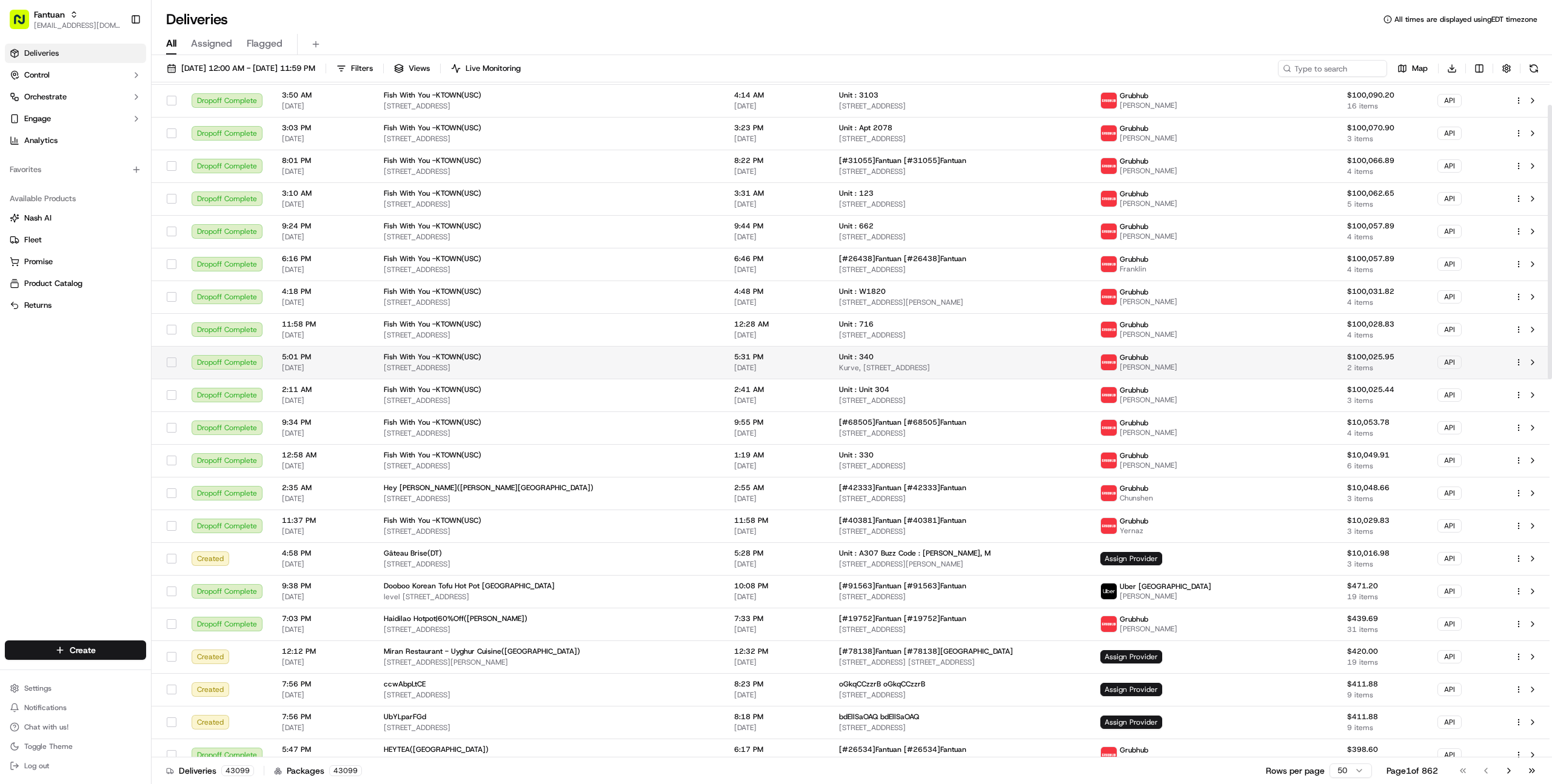
scroll to position [0, 0]
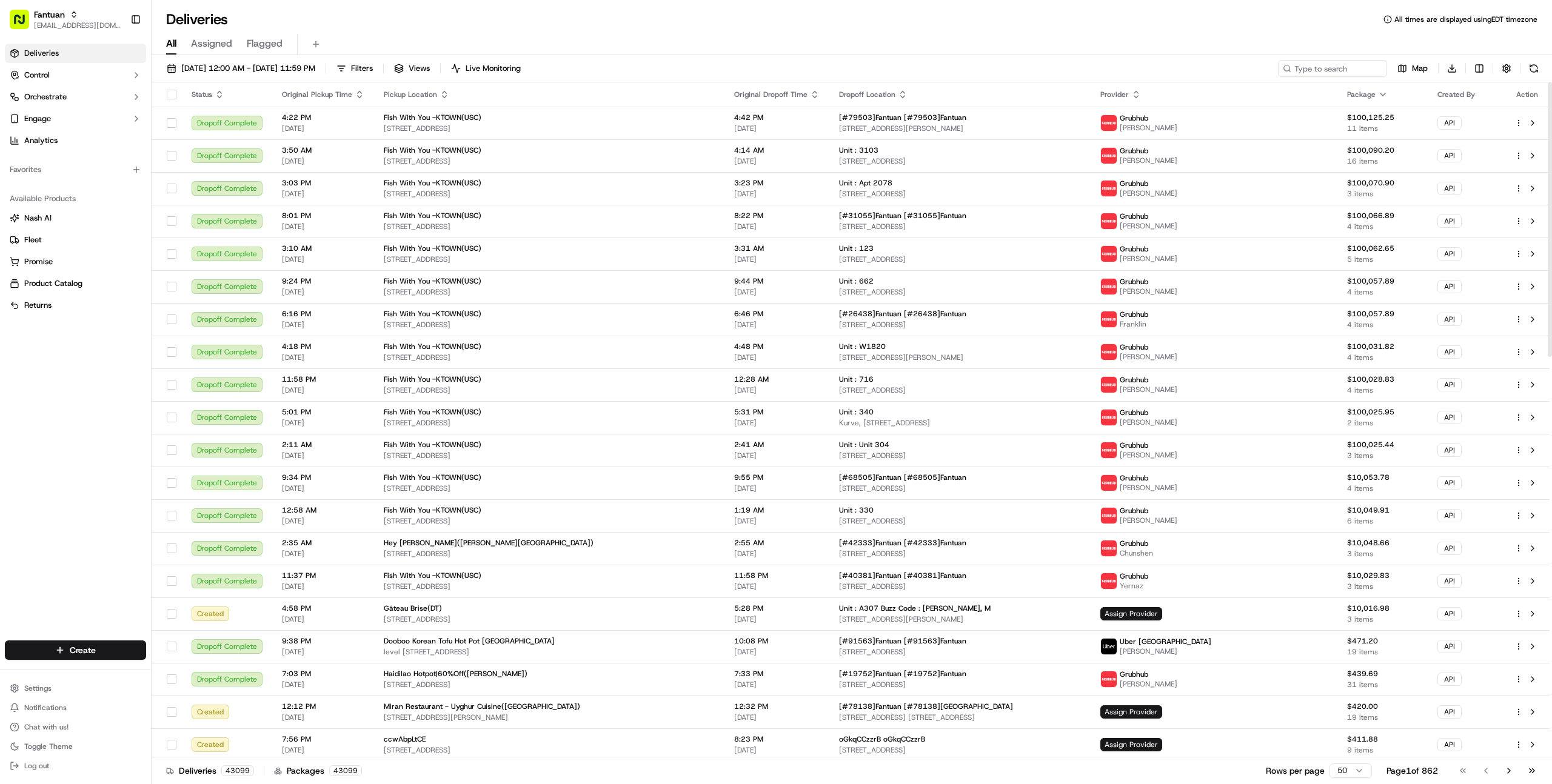
click at [408, 54] on div "All Assigned Flagged" at bounding box center [852, 44] width 1400 height 21
click at [373, 69] on span "Filters" at bounding box center [362, 68] width 22 height 11
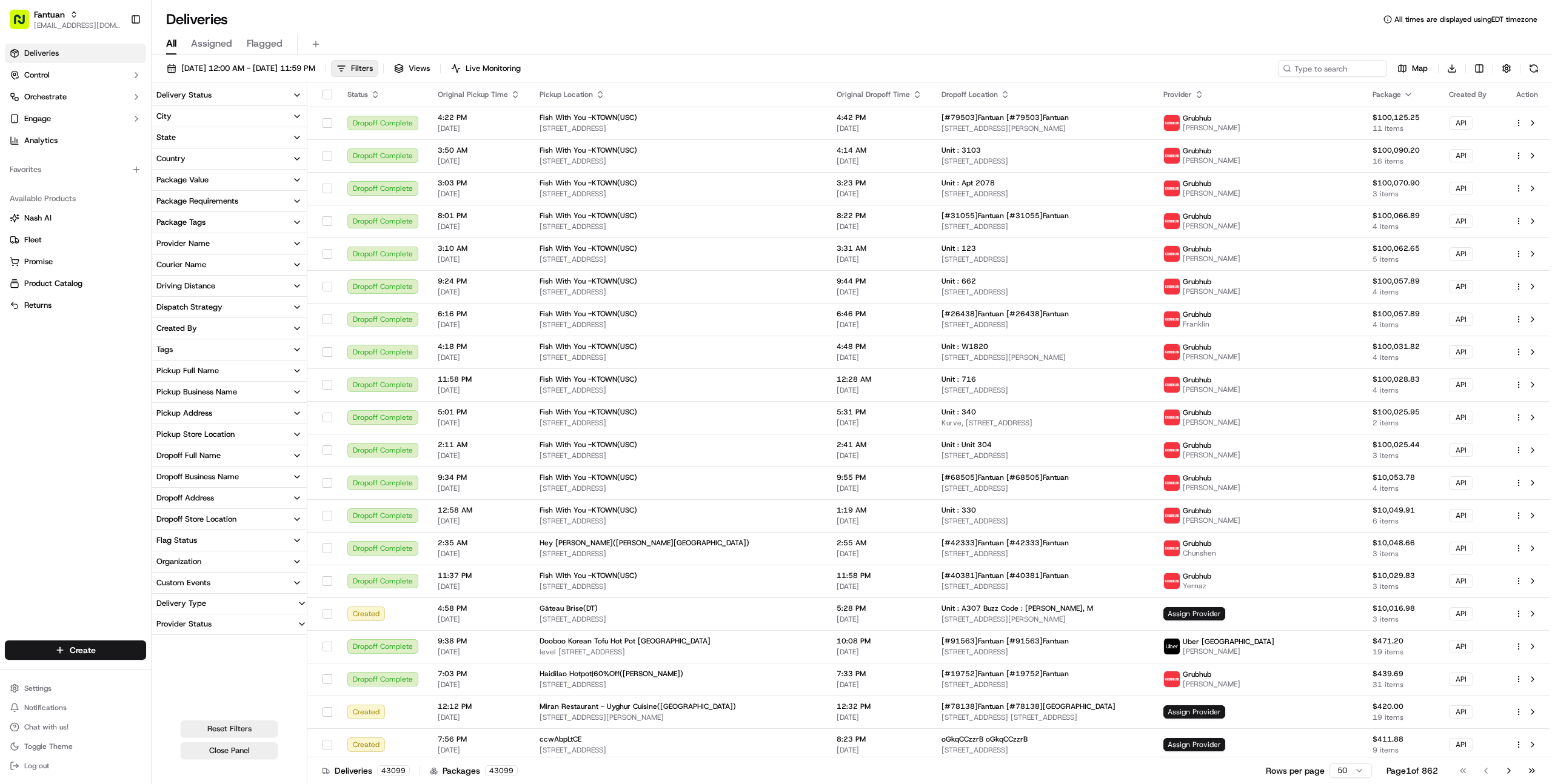
click at [204, 177] on div "Package Value" at bounding box center [182, 180] width 52 height 11
type input "100125.25"
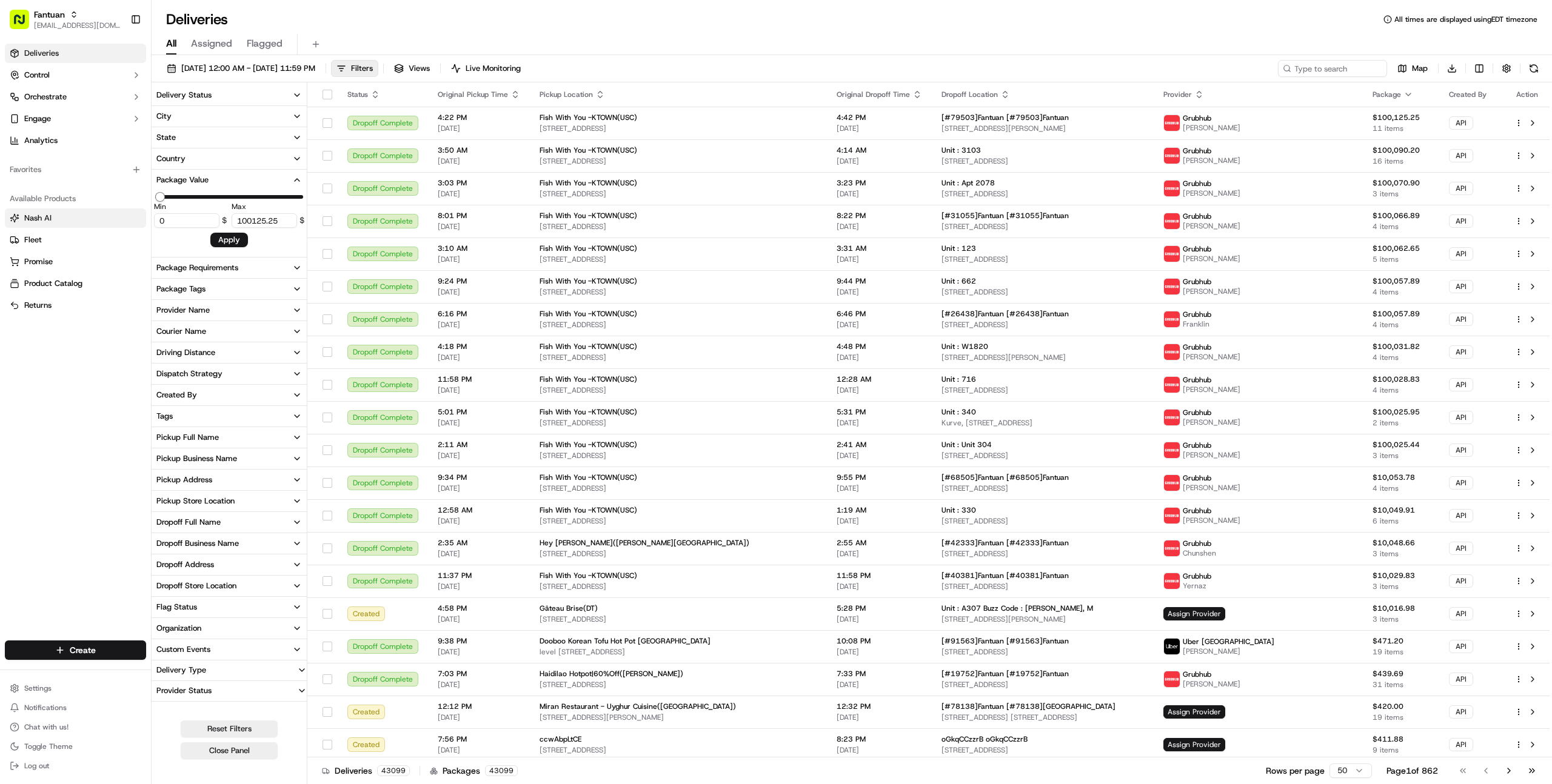
drag, startPoint x: 176, startPoint y: 220, endPoint x: 121, endPoint y: 220, distance: 55.0
click at [121, 220] on div "Fantuan [EMAIL_ADDRESS][DOMAIN_NAME] Toggle Sidebar Deliveries Control Orchestr…" at bounding box center [776, 392] width 1552 height 784
type input "10000"
type input "2000000"
click at [227, 242] on button "Apply" at bounding box center [229, 240] width 37 height 15
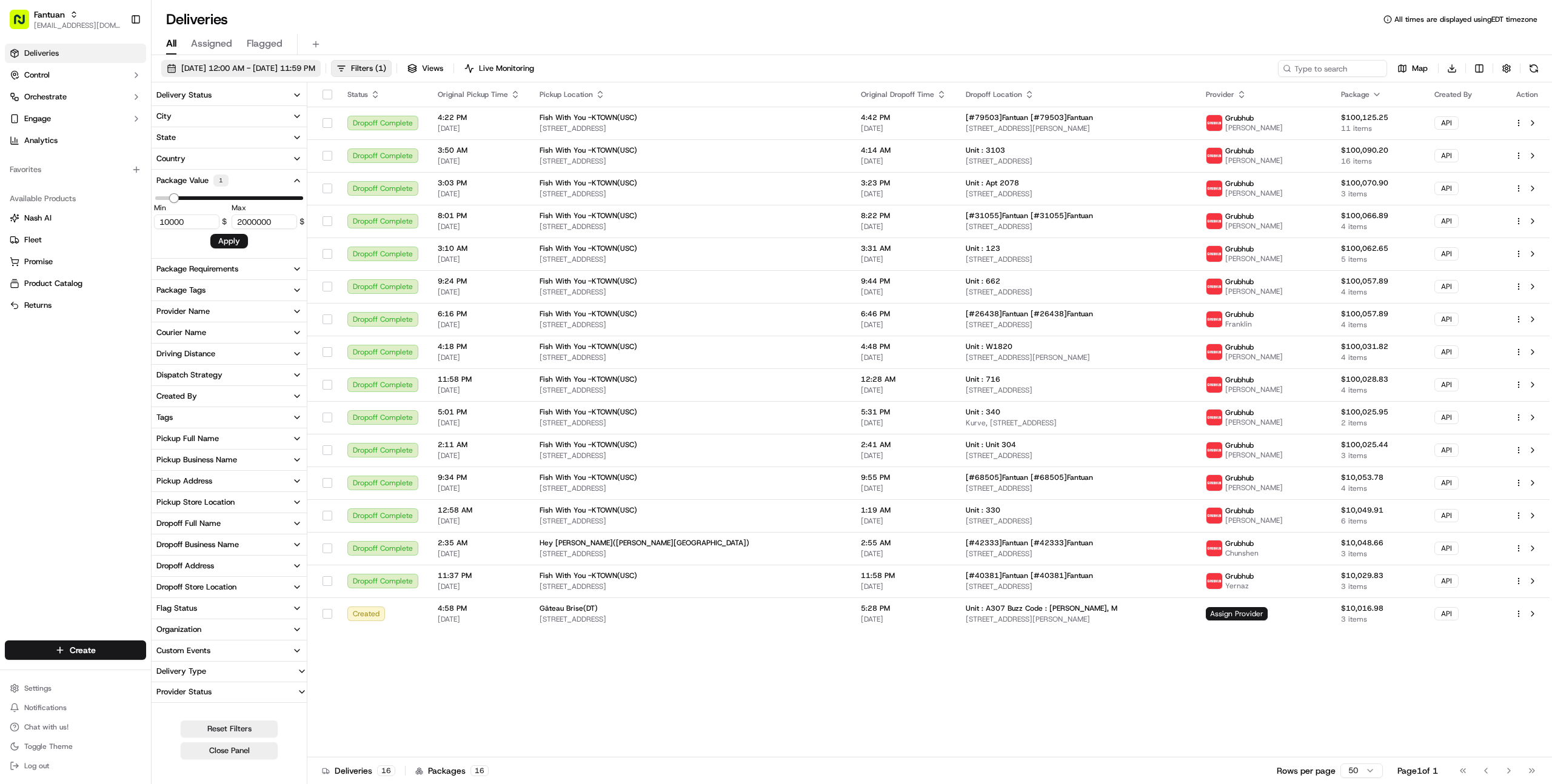
click at [296, 69] on span "[DATE] 12:00 AM - [DATE] 11:59 PM" at bounding box center [248, 68] width 134 height 11
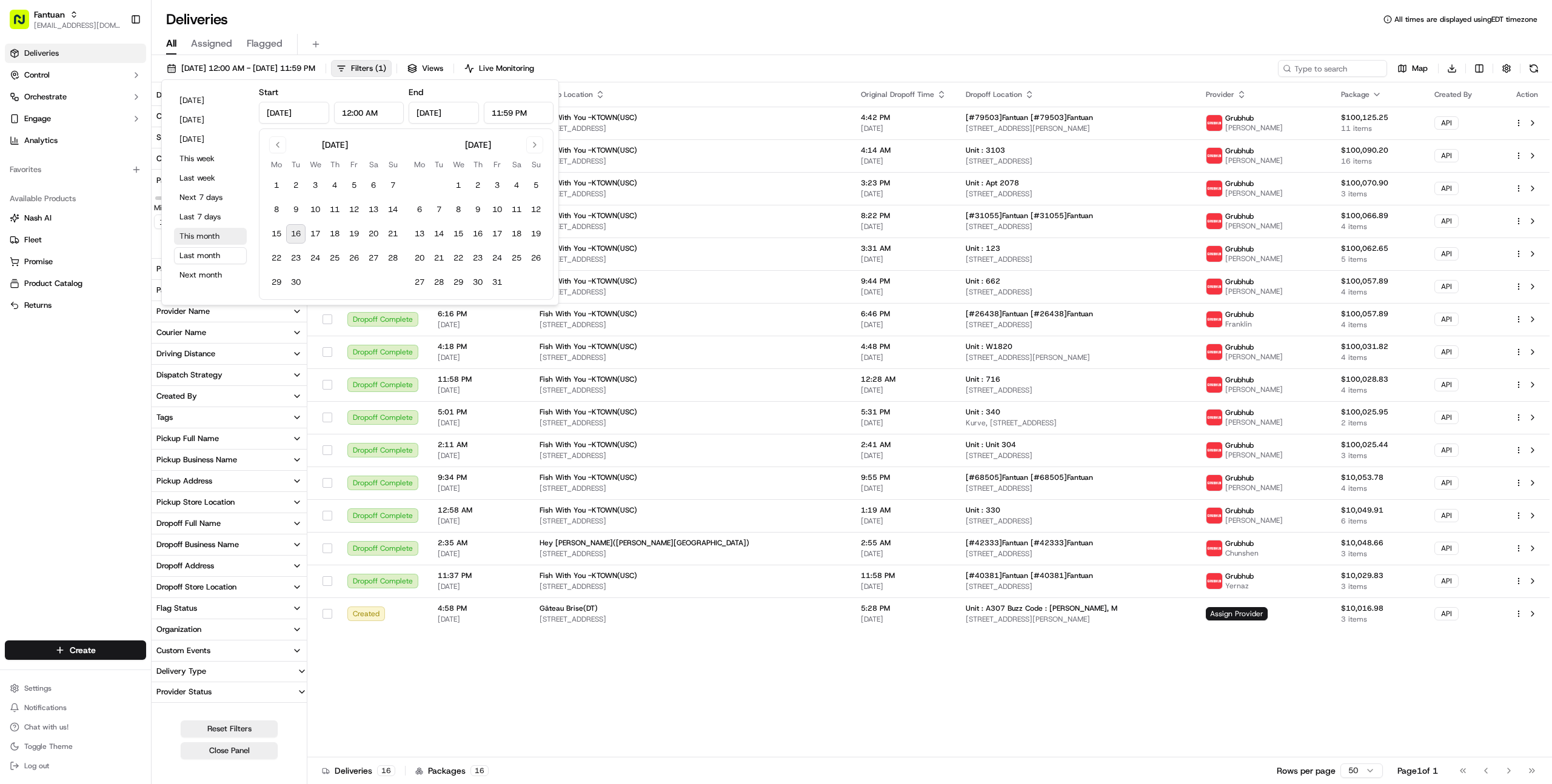
click at [209, 235] on button "This month" at bounding box center [210, 236] width 73 height 17
type input "[DATE]"
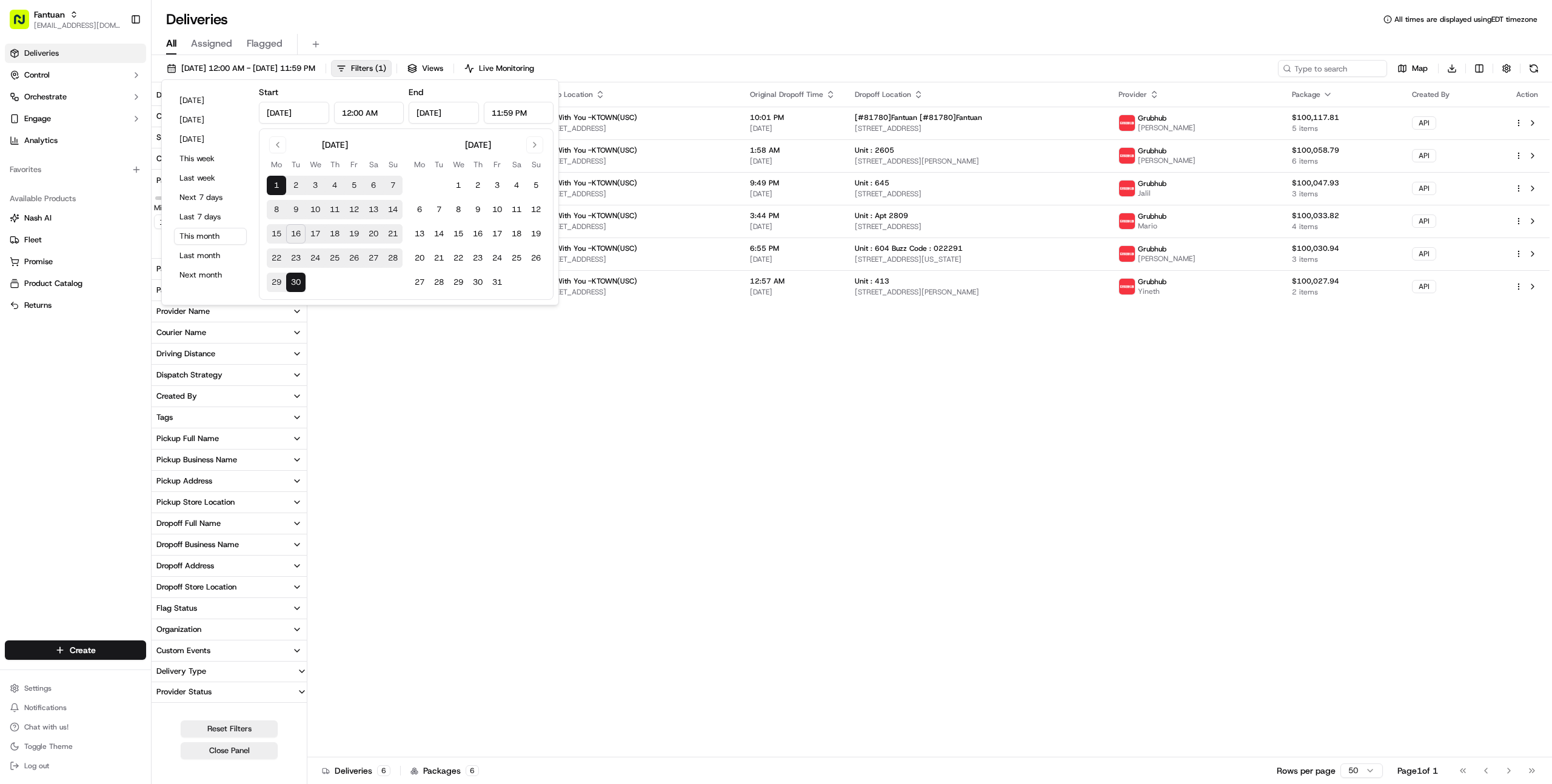
click at [703, 20] on div "Deliveries All times are displayed using EDT timezone" at bounding box center [852, 19] width 1400 height 19
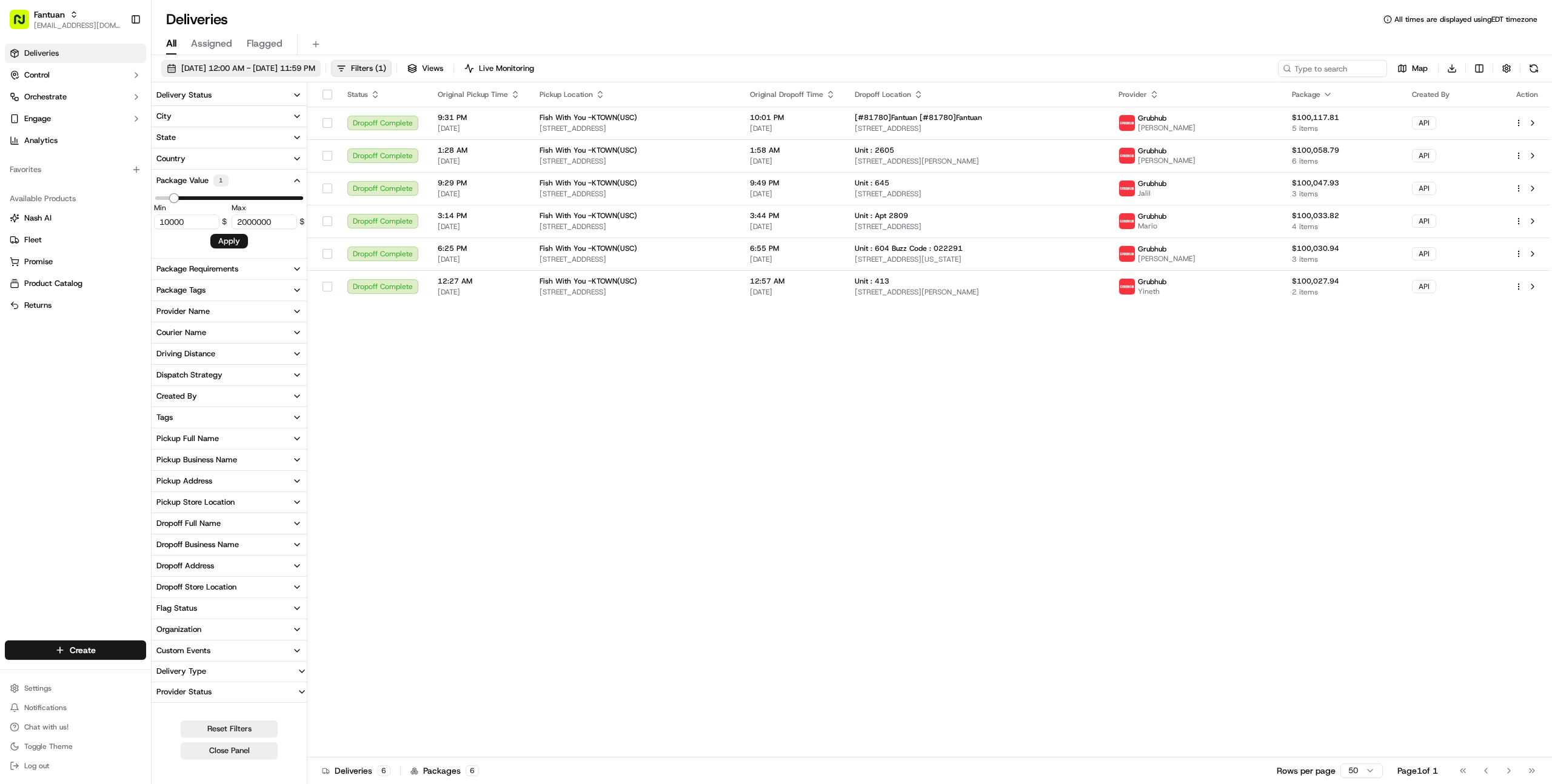
click at [315, 68] on span "[DATE] 12:00 AM - [DATE] 11:59 PM" at bounding box center [248, 68] width 134 height 11
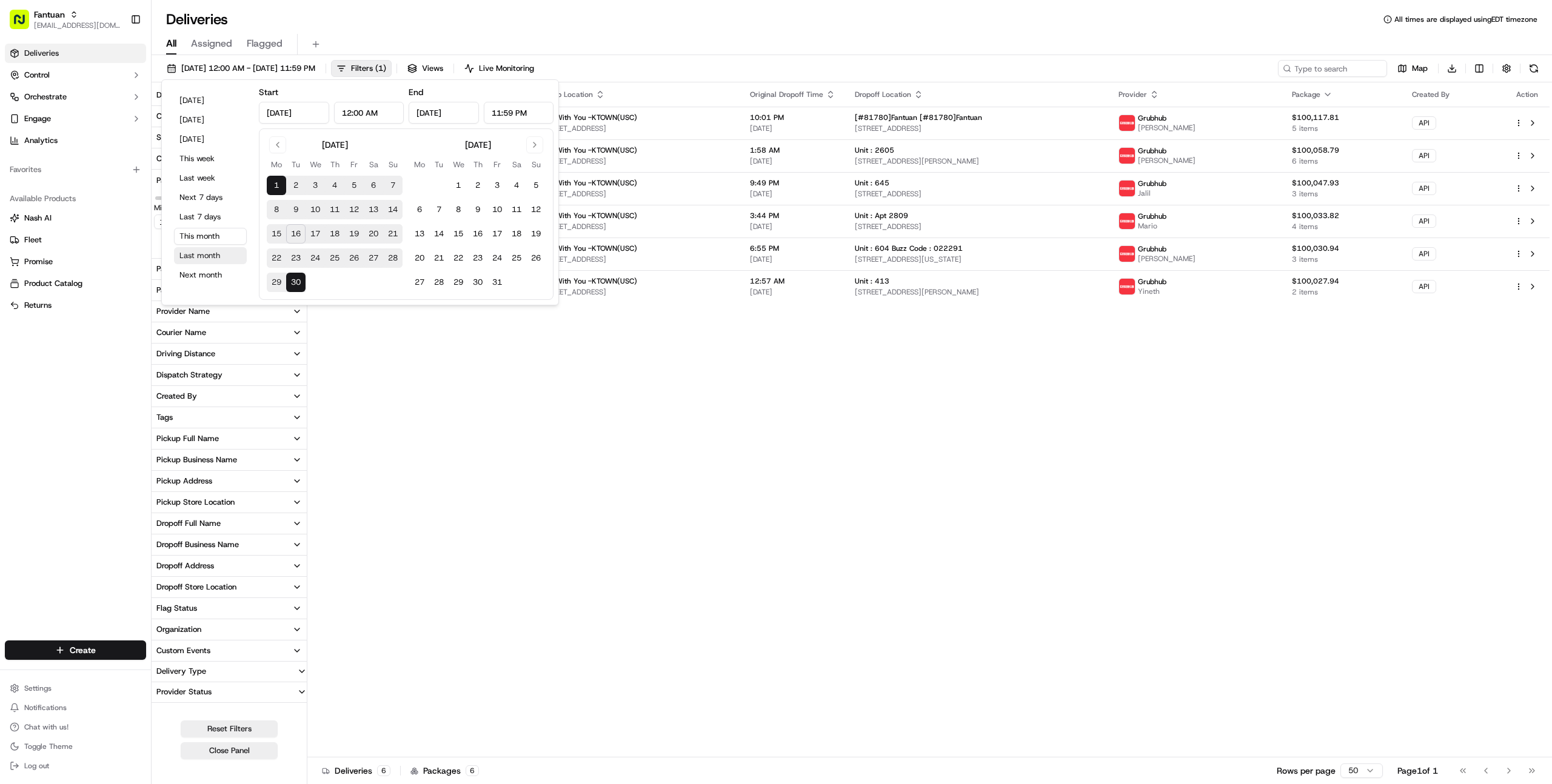
click at [204, 253] on button "Last month" at bounding box center [210, 256] width 73 height 17
type input "[DATE]"
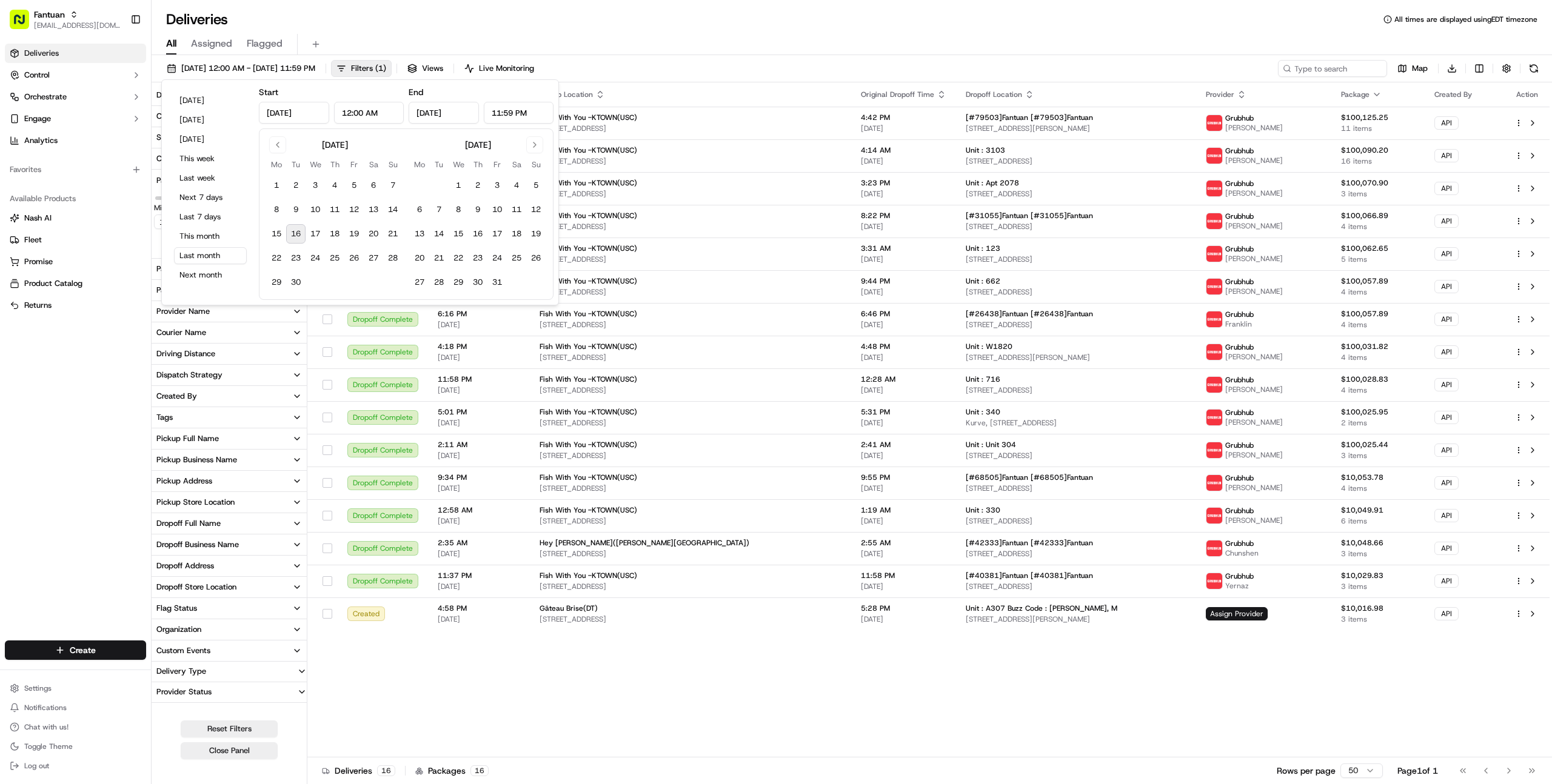
click at [870, 40] on div "All Assigned Flagged" at bounding box center [852, 44] width 1400 height 21
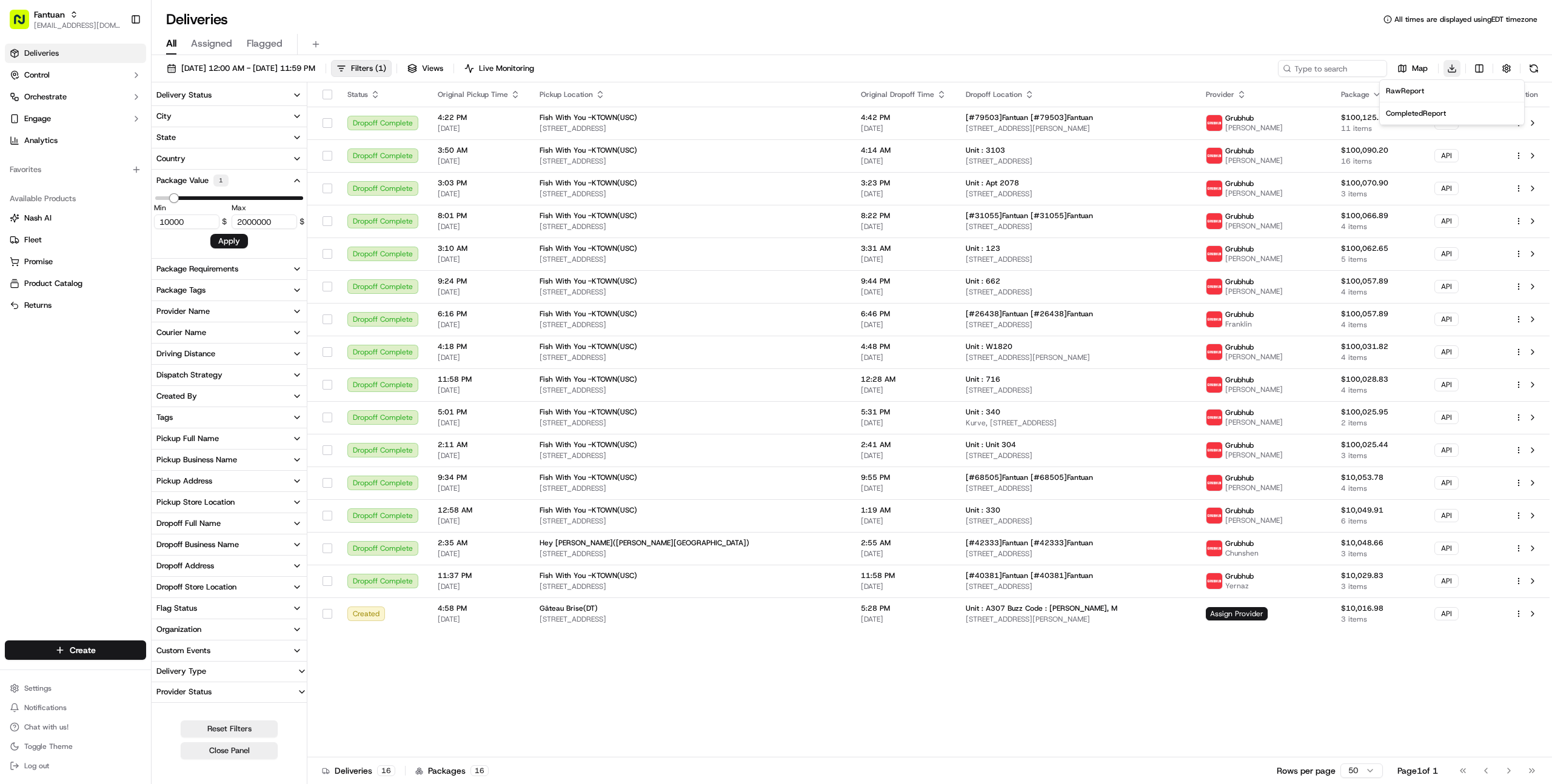
click at [1454, 68] on html "Fantuan [EMAIL_ADDRESS][DOMAIN_NAME] Toggle Sidebar Deliveries Control Orchestr…" at bounding box center [776, 392] width 1552 height 784
click at [1437, 113] on span "Completed Report" at bounding box center [1415, 113] width 60 height 10
click at [315, 64] on span "[DATE] 12:00 AM - [DATE] 11:59 PM" at bounding box center [248, 68] width 134 height 11
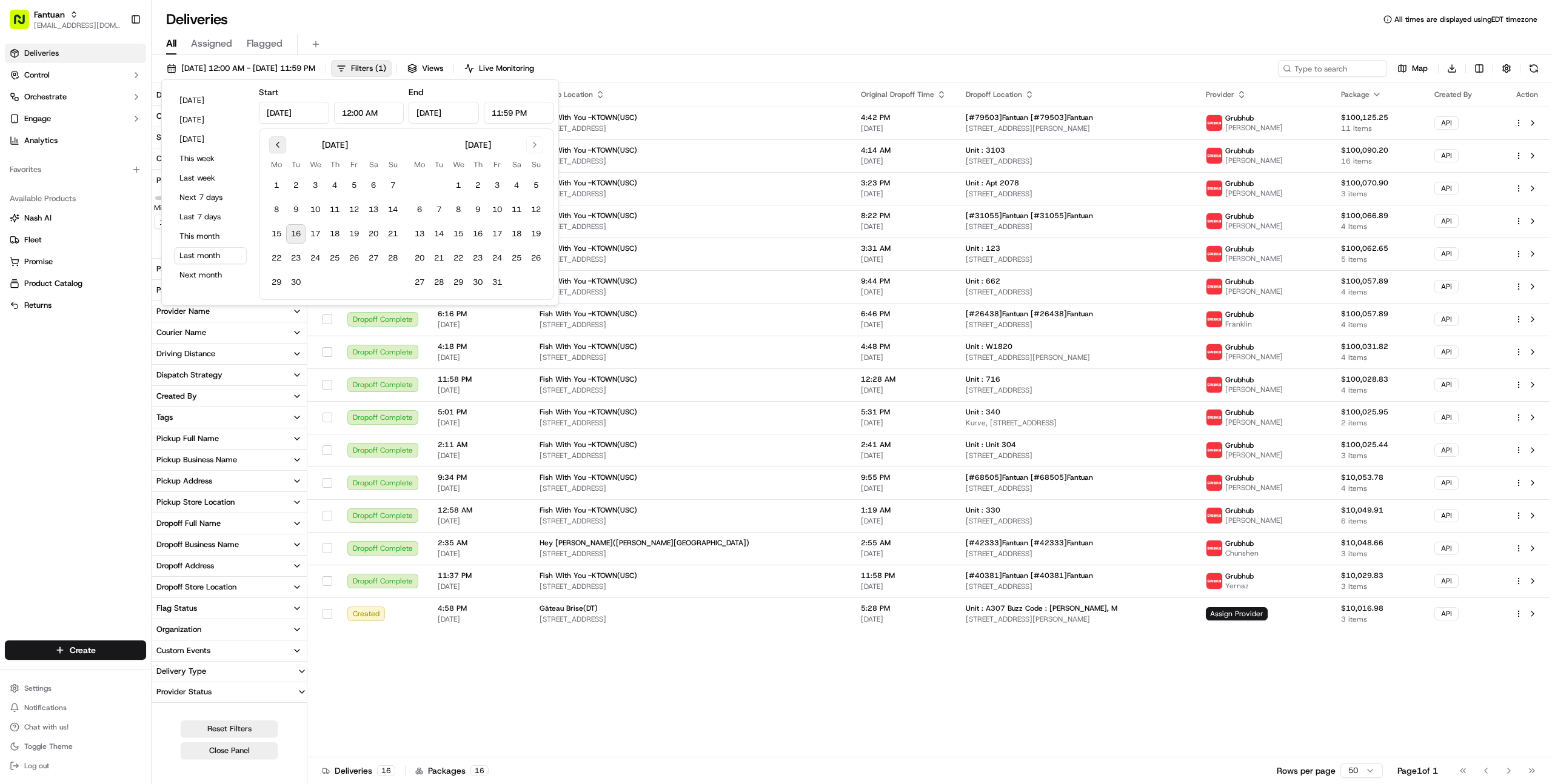
click at [276, 142] on button "Go to previous month" at bounding box center [278, 145] width 17 height 17
click at [353, 188] on button "1" at bounding box center [354, 185] width 19 height 19
click at [281, 142] on button "Go to previous month" at bounding box center [278, 145] width 17 height 17
click at [296, 186] on button "1" at bounding box center [296, 185] width 19 height 19
type input "[DATE]"
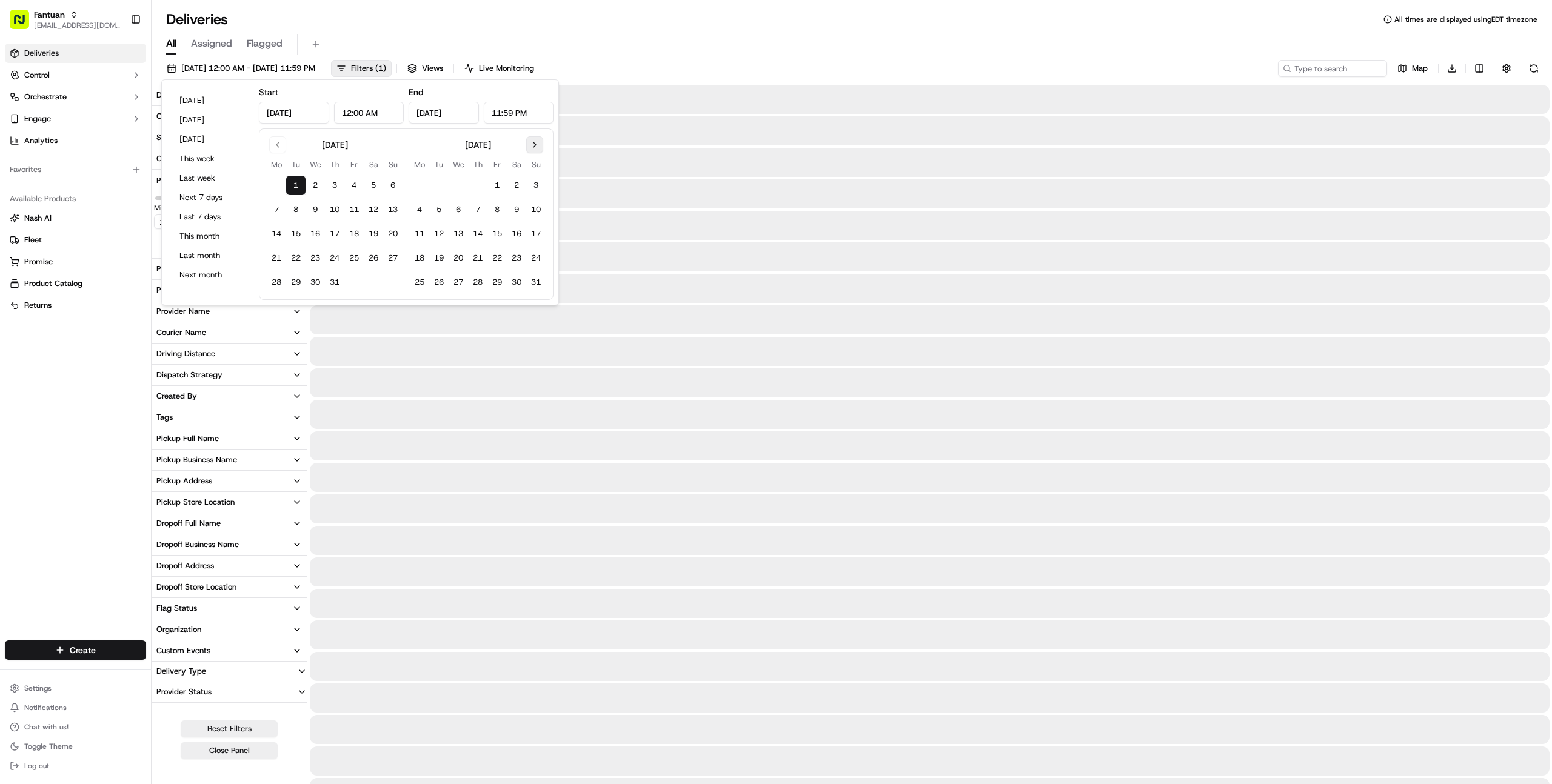
click at [531, 147] on button "Go to next month" at bounding box center [534, 145] width 17 height 17
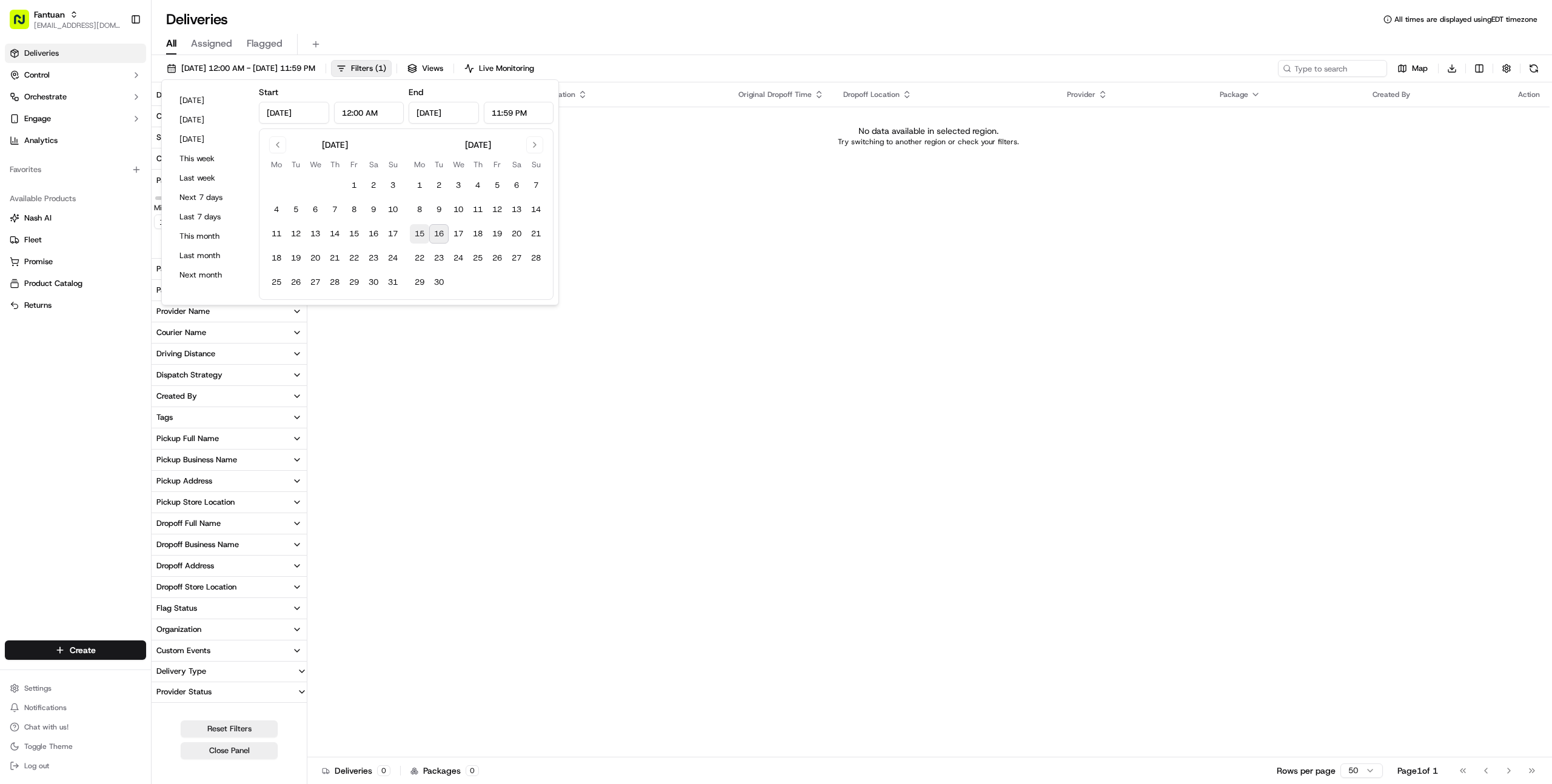
click at [422, 235] on button "15" at bounding box center [419, 234] width 19 height 19
type input "[DATE]"
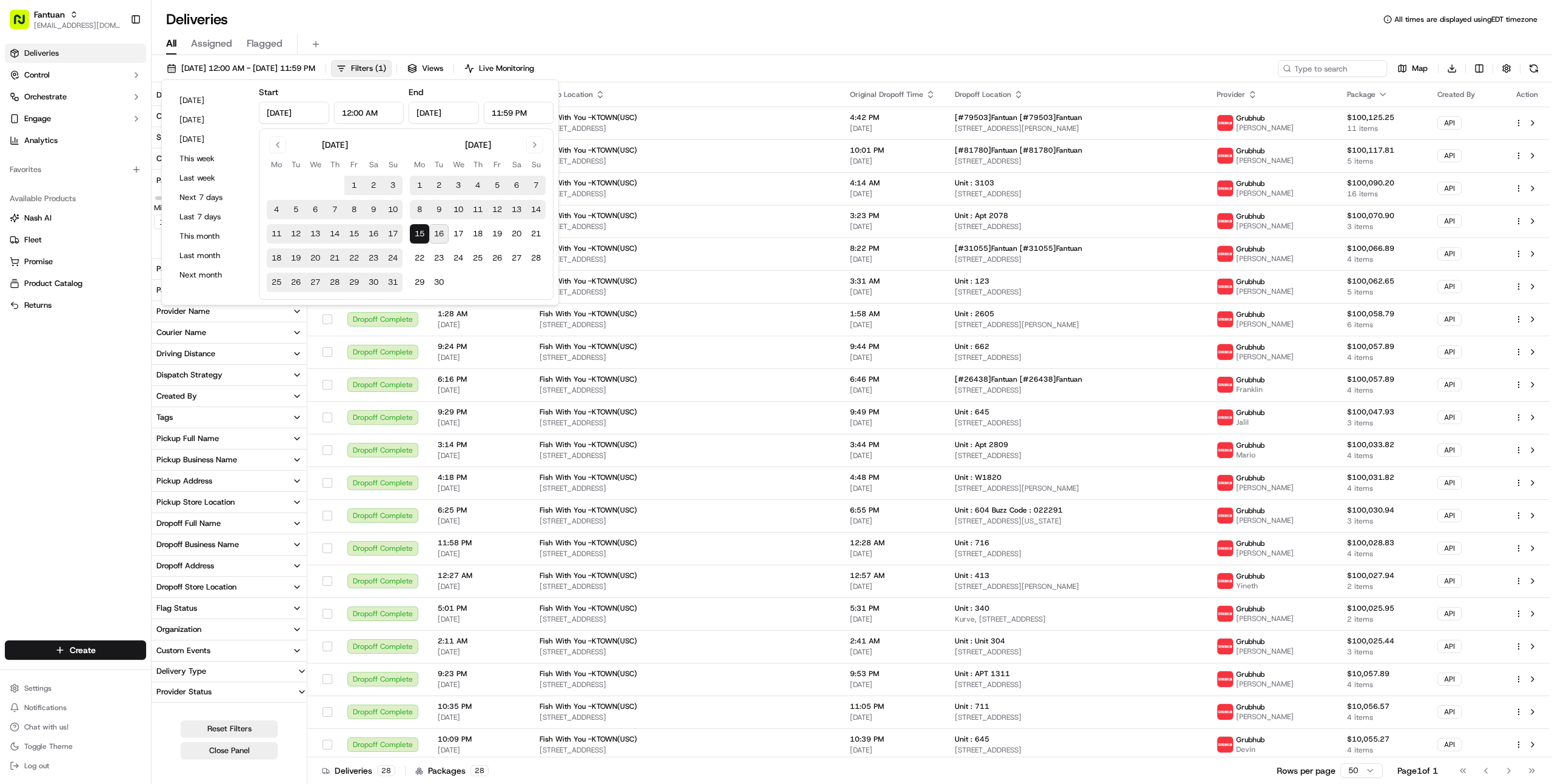
click at [730, 20] on div "Deliveries All times are displayed using EDT timezone" at bounding box center [852, 19] width 1400 height 19
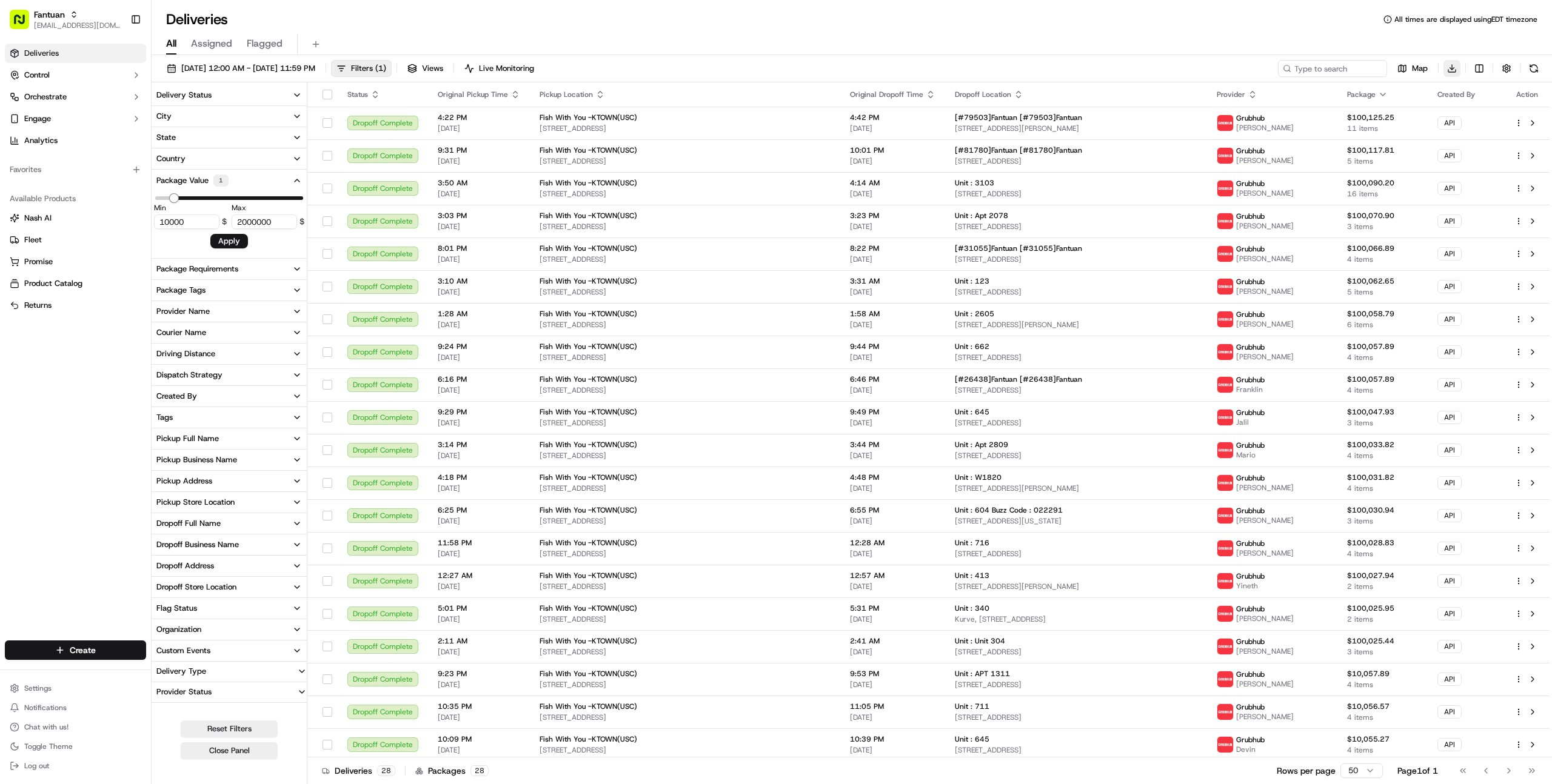
click at [1449, 69] on html "Fantuan [EMAIL_ADDRESS][DOMAIN_NAME] Toggle Sidebar Deliveries Control Orchestr…" at bounding box center [776, 392] width 1552 height 784
click at [1414, 111] on span "Completed Report" at bounding box center [1415, 113] width 60 height 10
click at [1503, 69] on button "button" at bounding box center [1506, 68] width 17 height 17
click at [1476, 70] on html "Fantuan [EMAIL_ADDRESS][DOMAIN_NAME] Toggle Sidebar Deliveries Control Orchestr…" at bounding box center [776, 392] width 1552 height 784
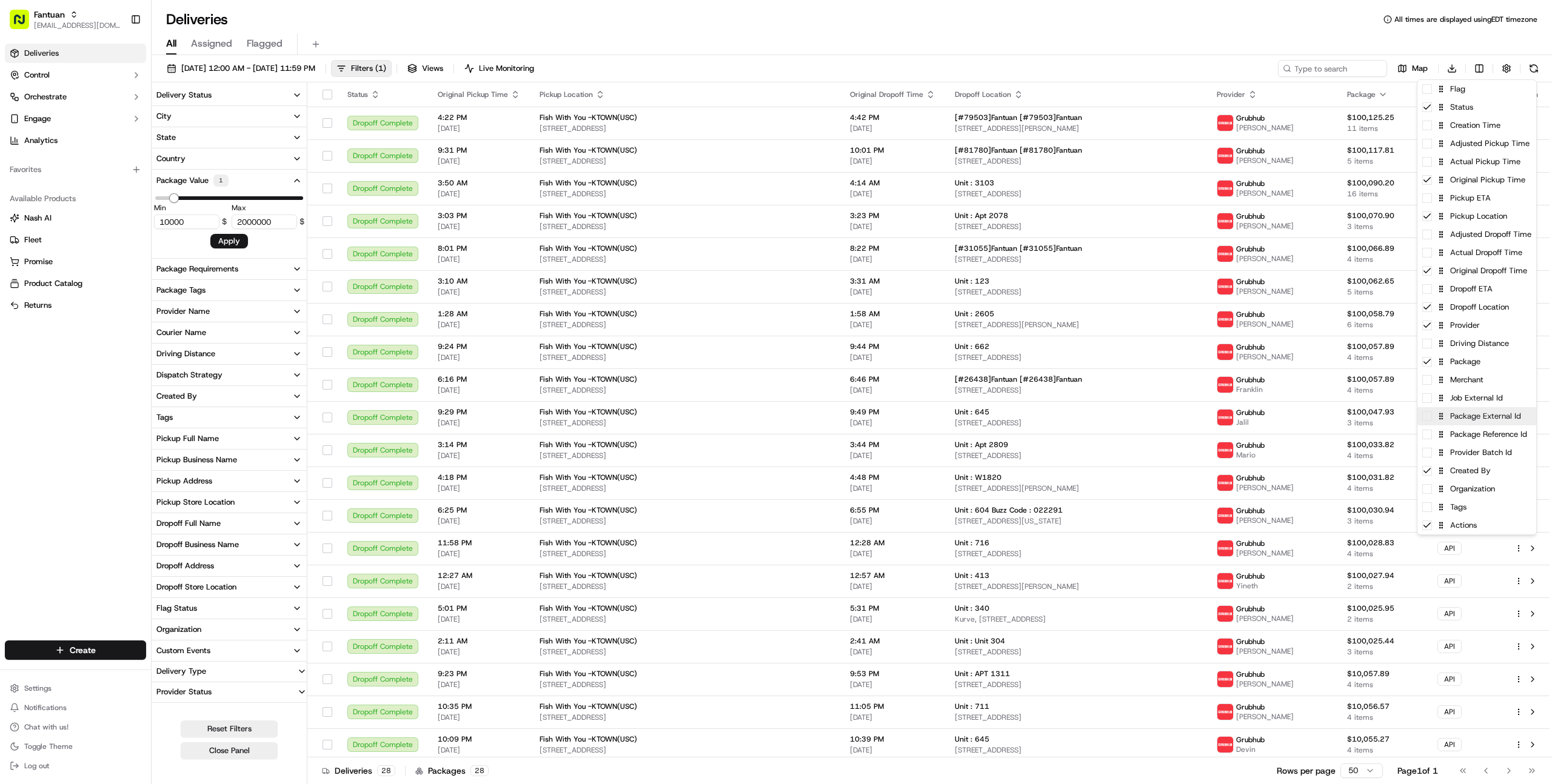
click at [1427, 419] on span at bounding box center [1427, 416] width 10 height 10
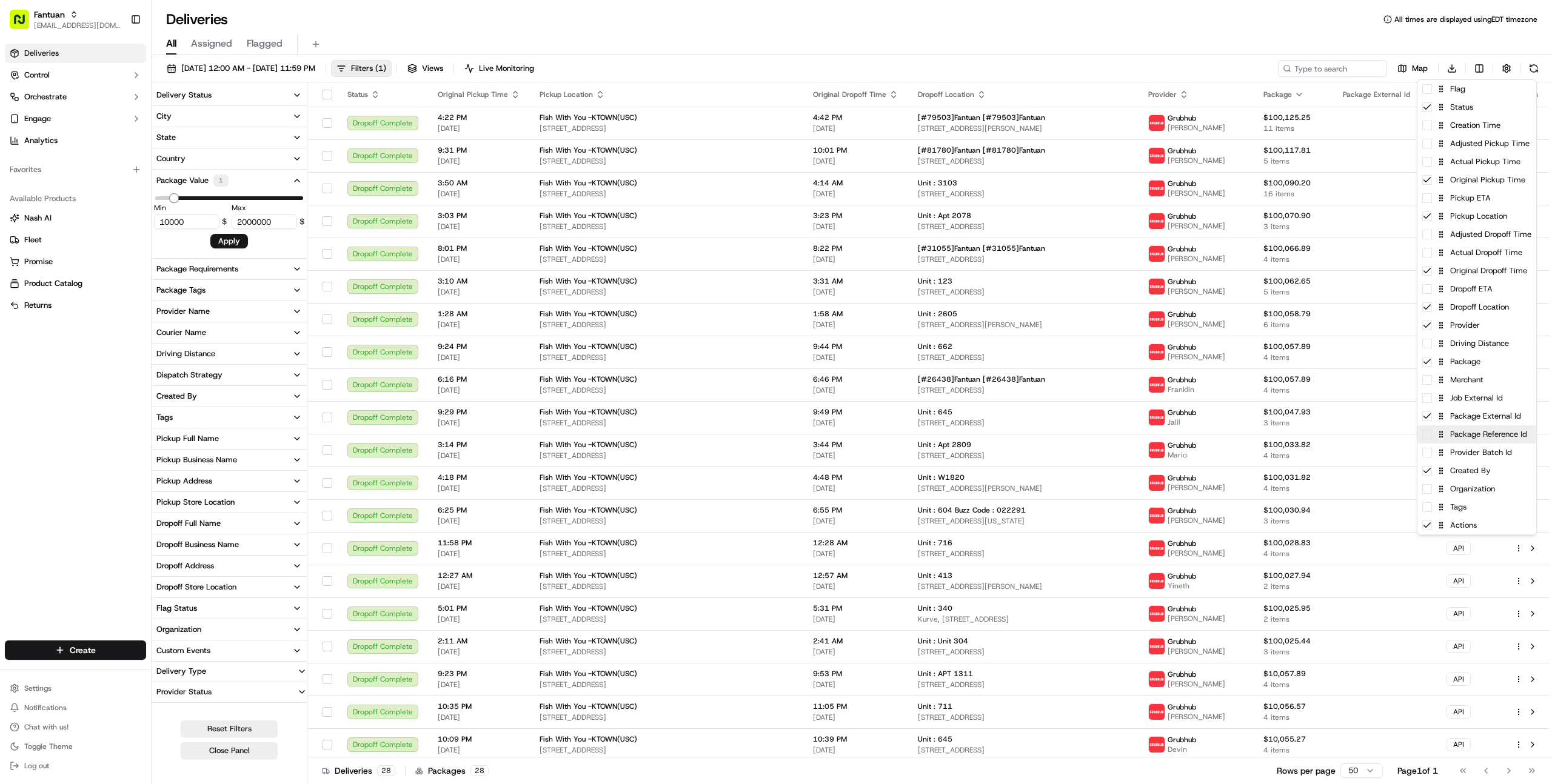
click at [1432, 435] on div "Package Reference Id" at bounding box center [1476, 434] width 119 height 18
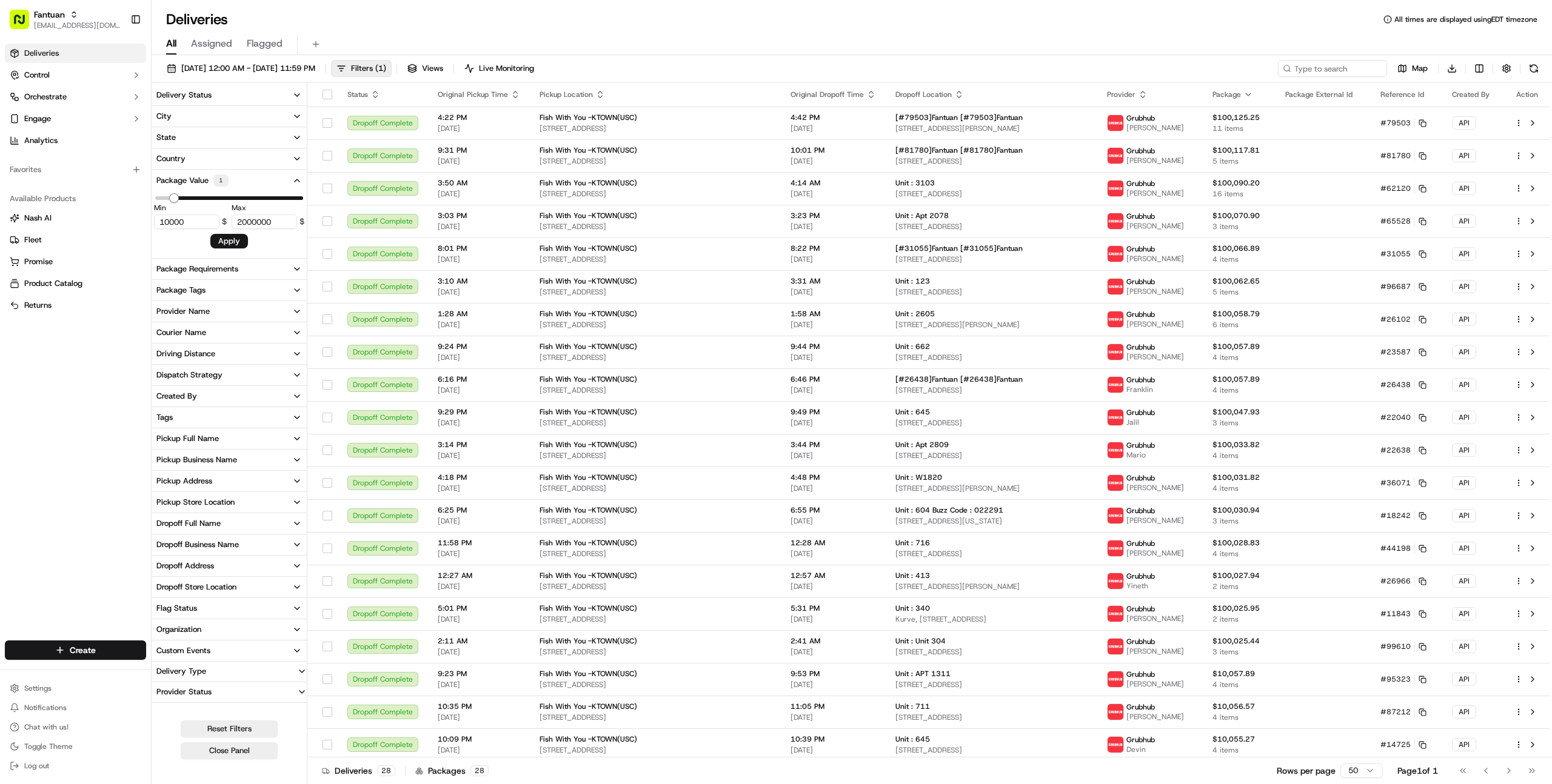
click at [1119, 37] on html "Fantuan [EMAIL_ADDRESS][DOMAIN_NAME] Toggle Sidebar Deliveries Control Orchestr…" at bounding box center [776, 392] width 1552 height 784
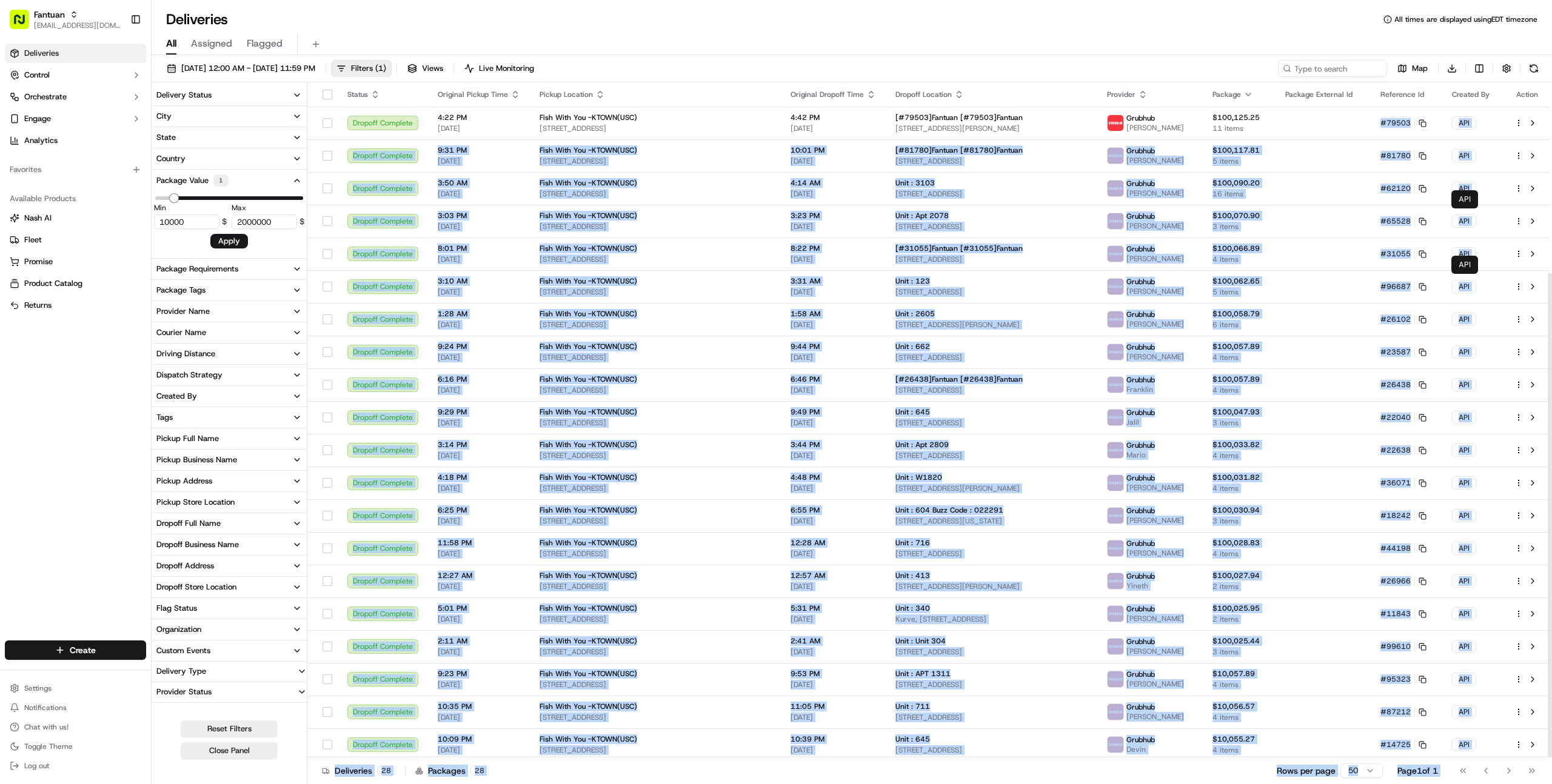
scroll to position [265, 0]
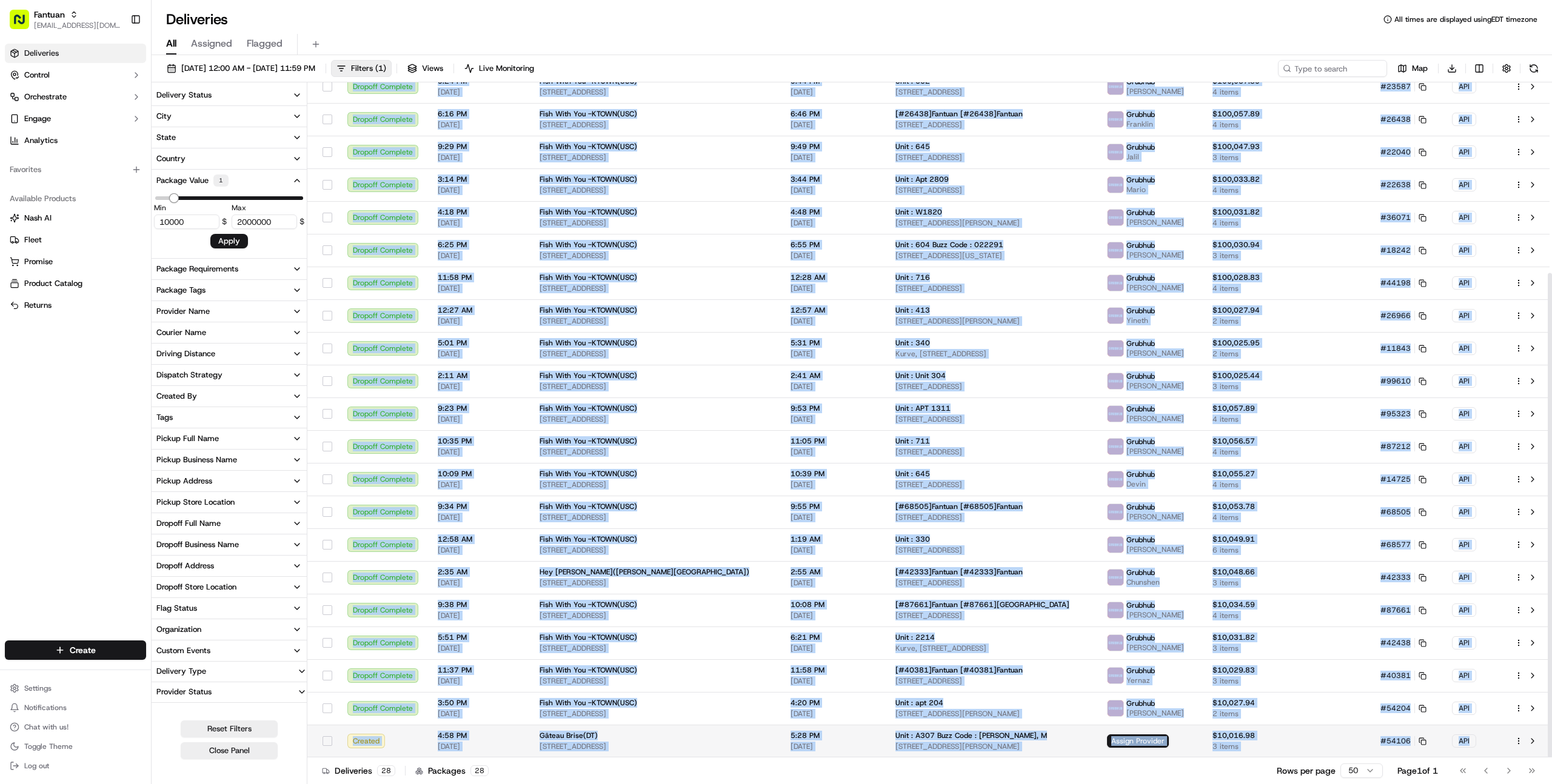
drag, startPoint x: 1373, startPoint y: 125, endPoint x: 1479, endPoint y: 738, distance: 622.1
click at [1479, 738] on tbody "Dropoff Complete 4:22 PM [DATE] Fish With You -KTOWN(USC) [STREET_ADDRESS] 4:42…" at bounding box center [928, 299] width 1242 height 916
copy tbody "#79503 API Dropoff Complete 9:31 PM [DATE] Fish With You -KTOWN(USC) [STREET_AD…"
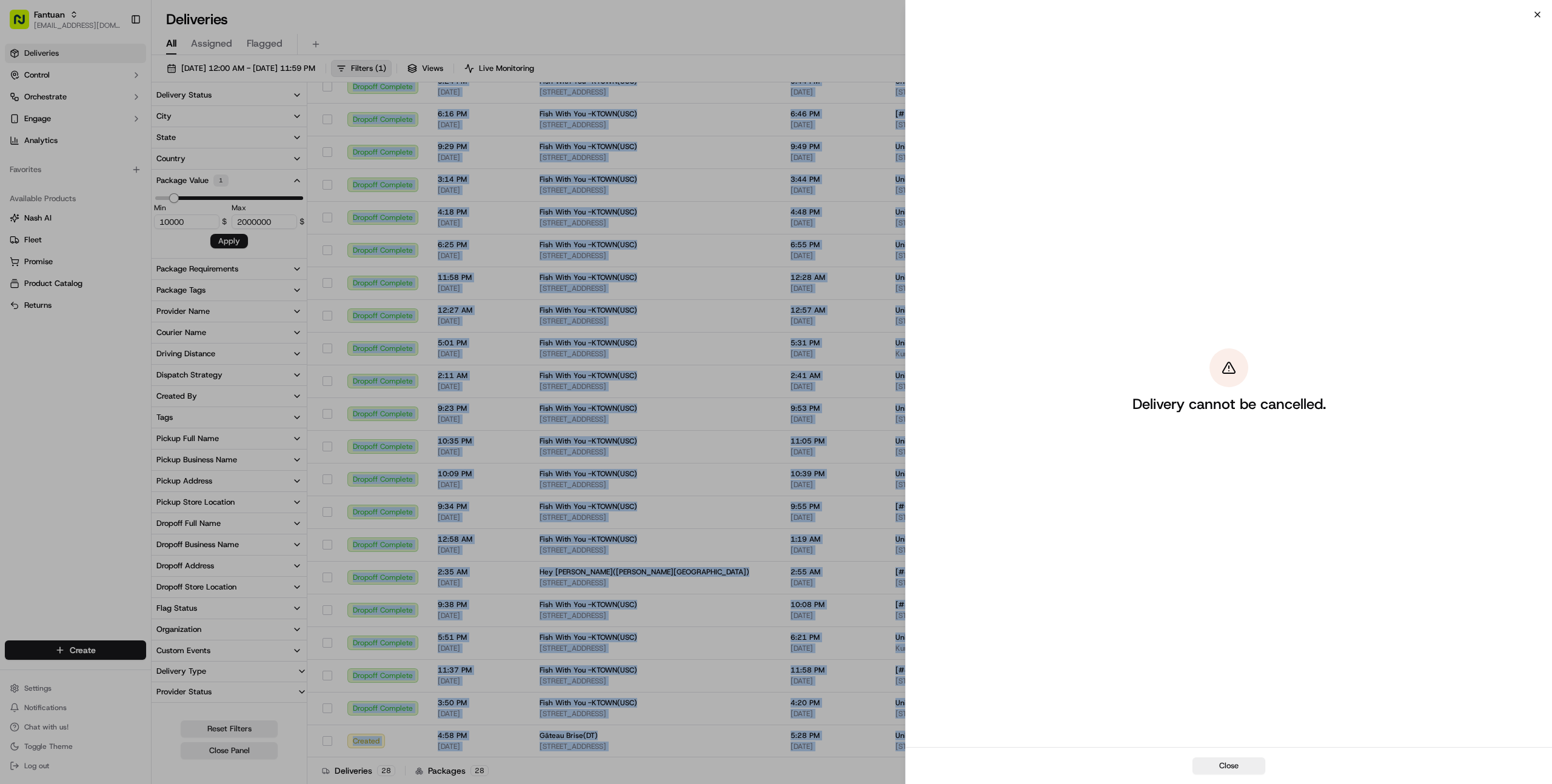
click at [1537, 13] on icon "button" at bounding box center [1537, 14] width 10 height 10
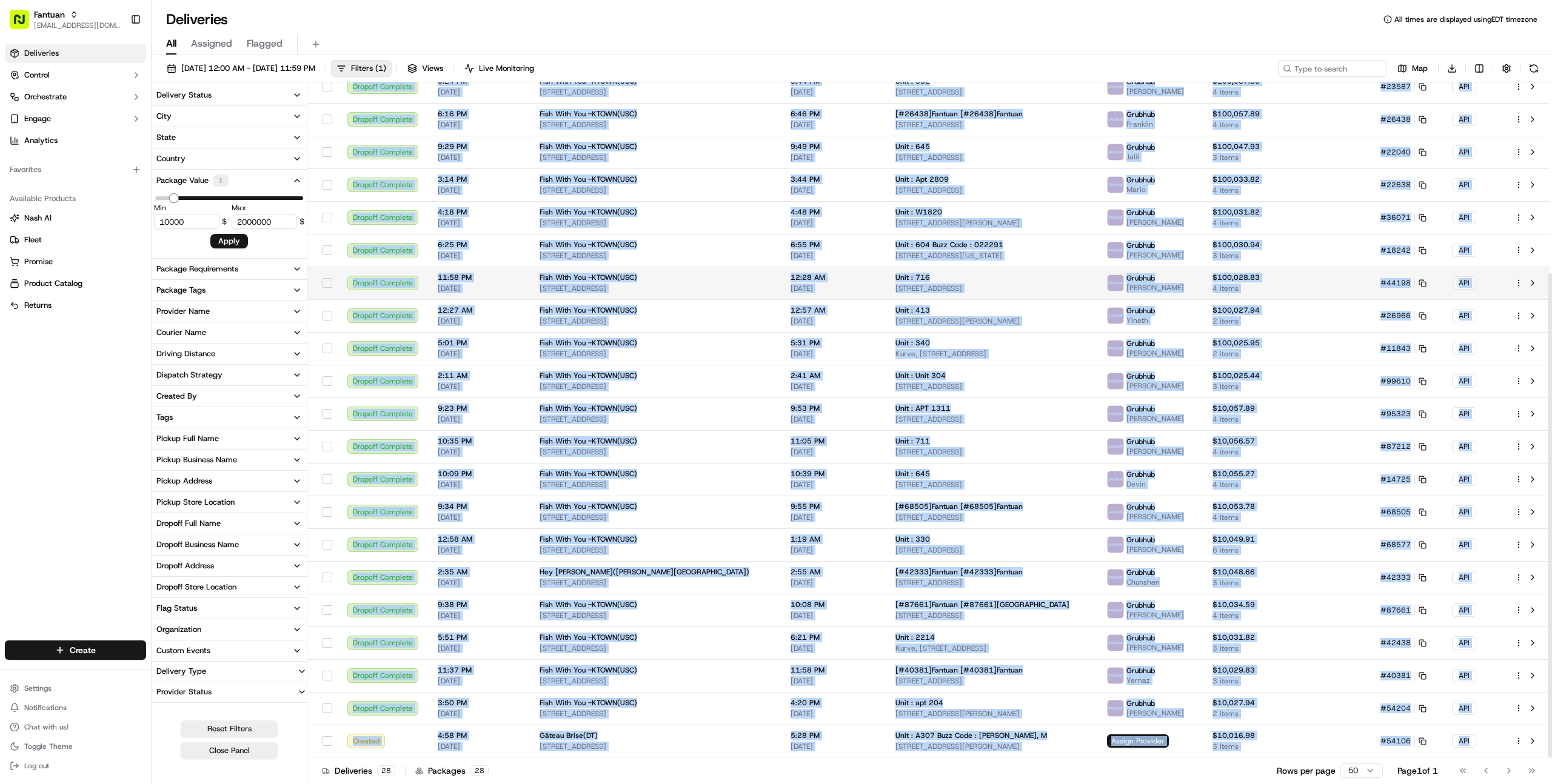
copy tbody "#79503 API Dropoff Complete 9:31 PM [DATE] Fish With You -KTOWN(USC) [STREET_AD…"
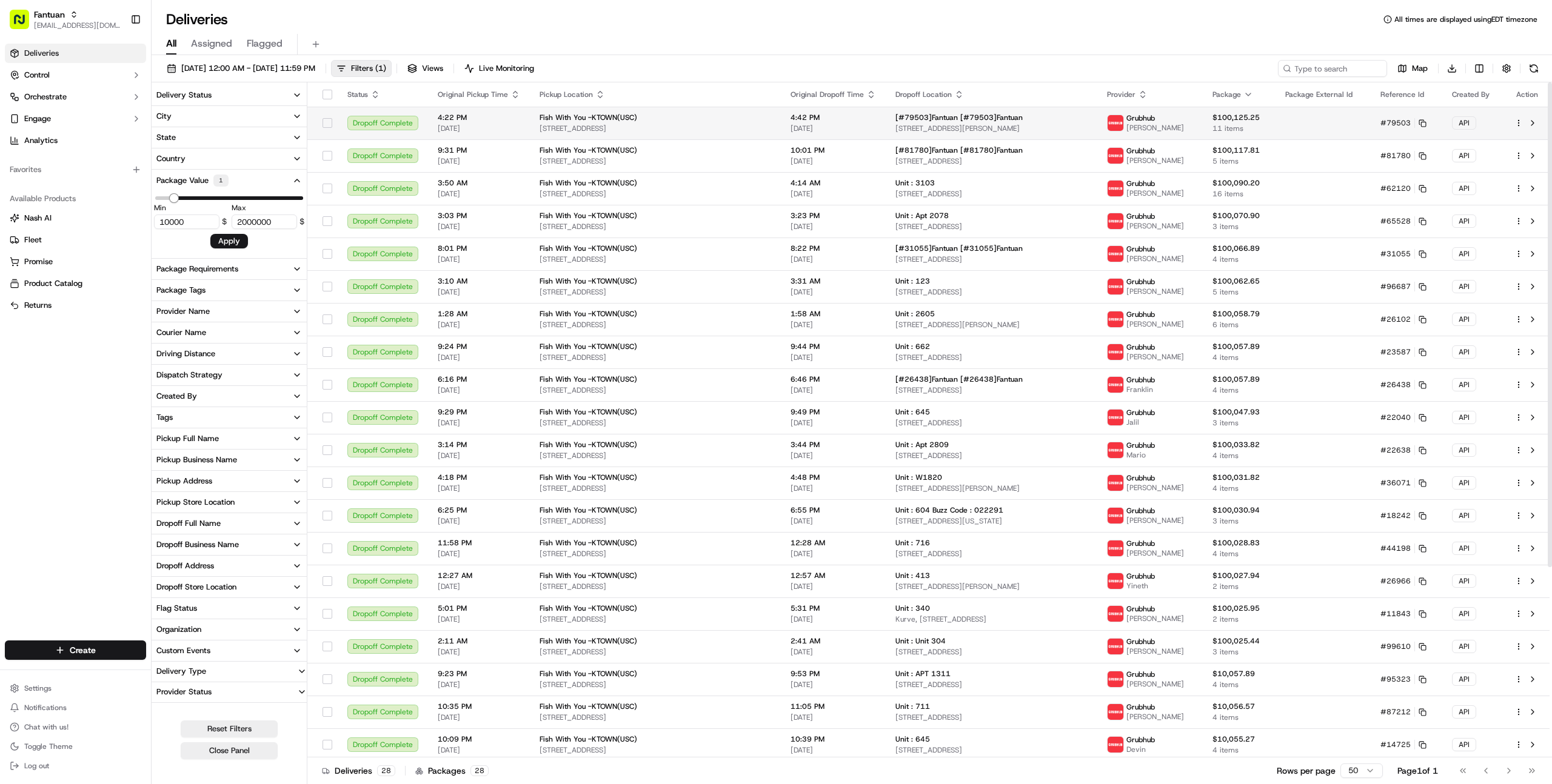
click at [886, 114] on td "[#79503]Fantuan [#79503]Fantuan [STREET_ADDRESS][PERSON_NAME]" at bounding box center [991, 123] width 212 height 33
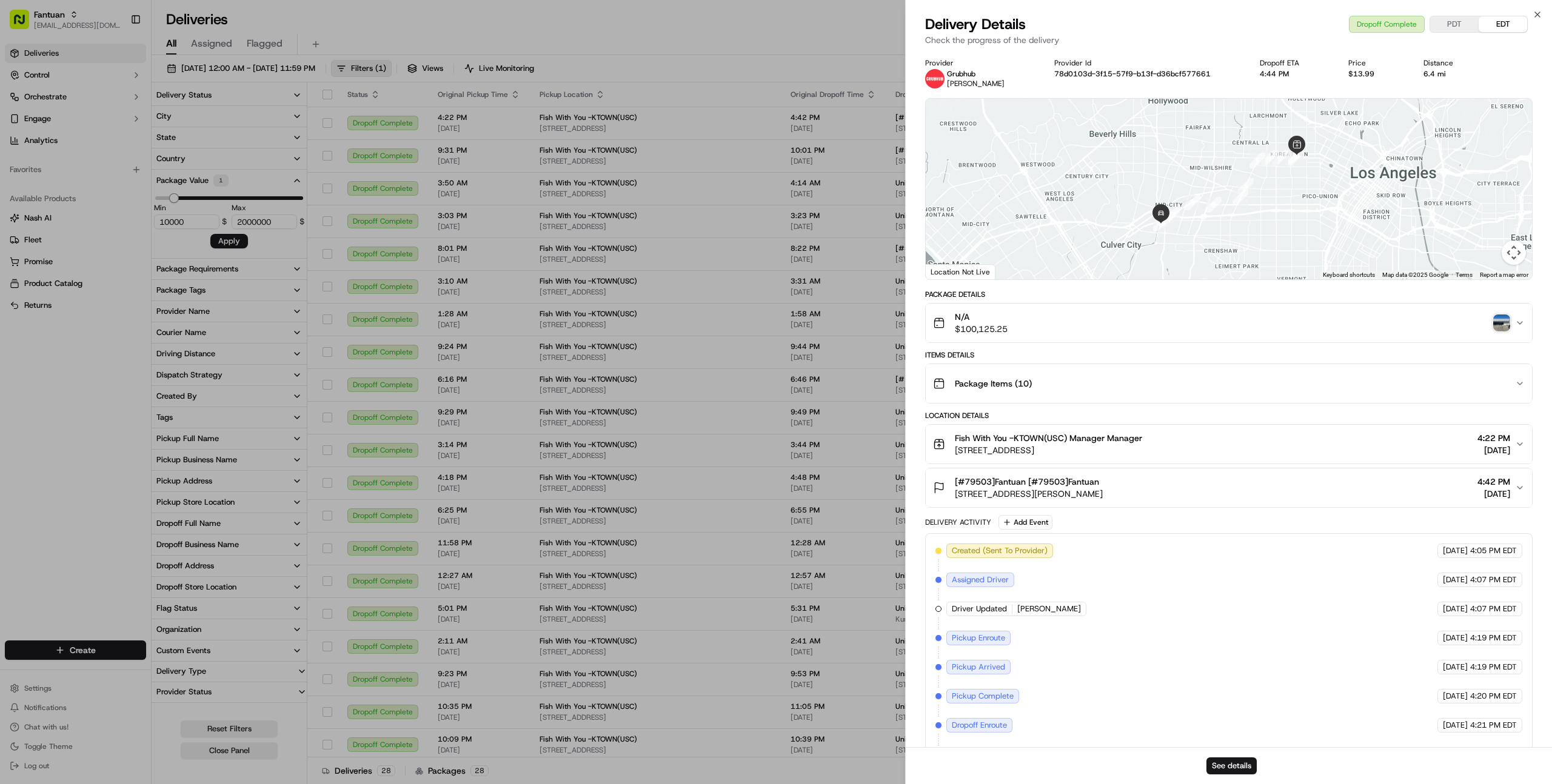
click at [1060, 322] on div "N/A $100,125.25" at bounding box center [1223, 323] width 582 height 24
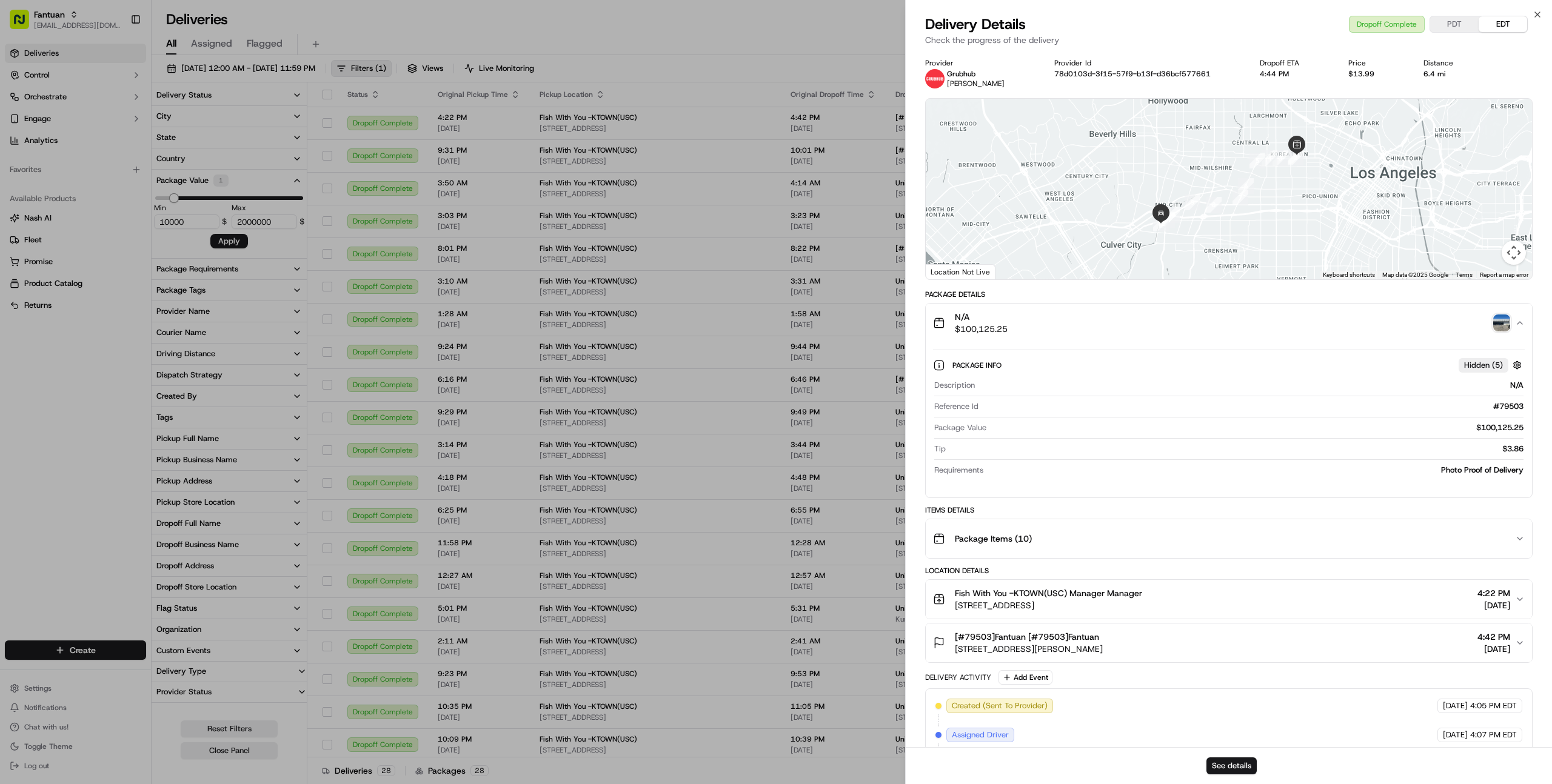
click at [1060, 322] on div "N/A $100,125.25" at bounding box center [1223, 323] width 582 height 24
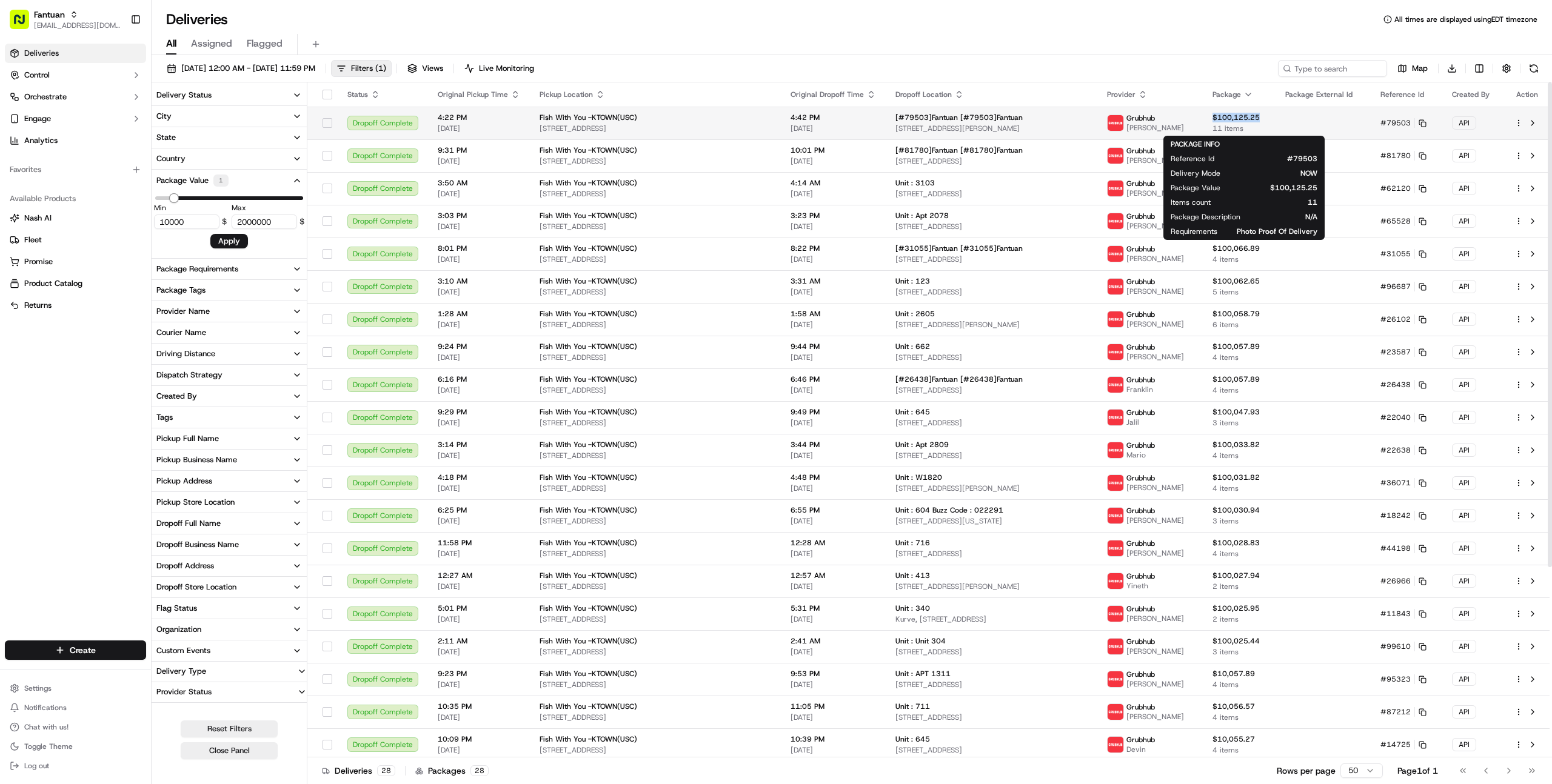
drag, startPoint x: 1268, startPoint y: 119, endPoint x: 1214, endPoint y: 121, distance: 54.0
click at [1214, 121] on td "$100,125.25 11 items" at bounding box center [1239, 123] width 73 height 33
copy span "$100,125.25"
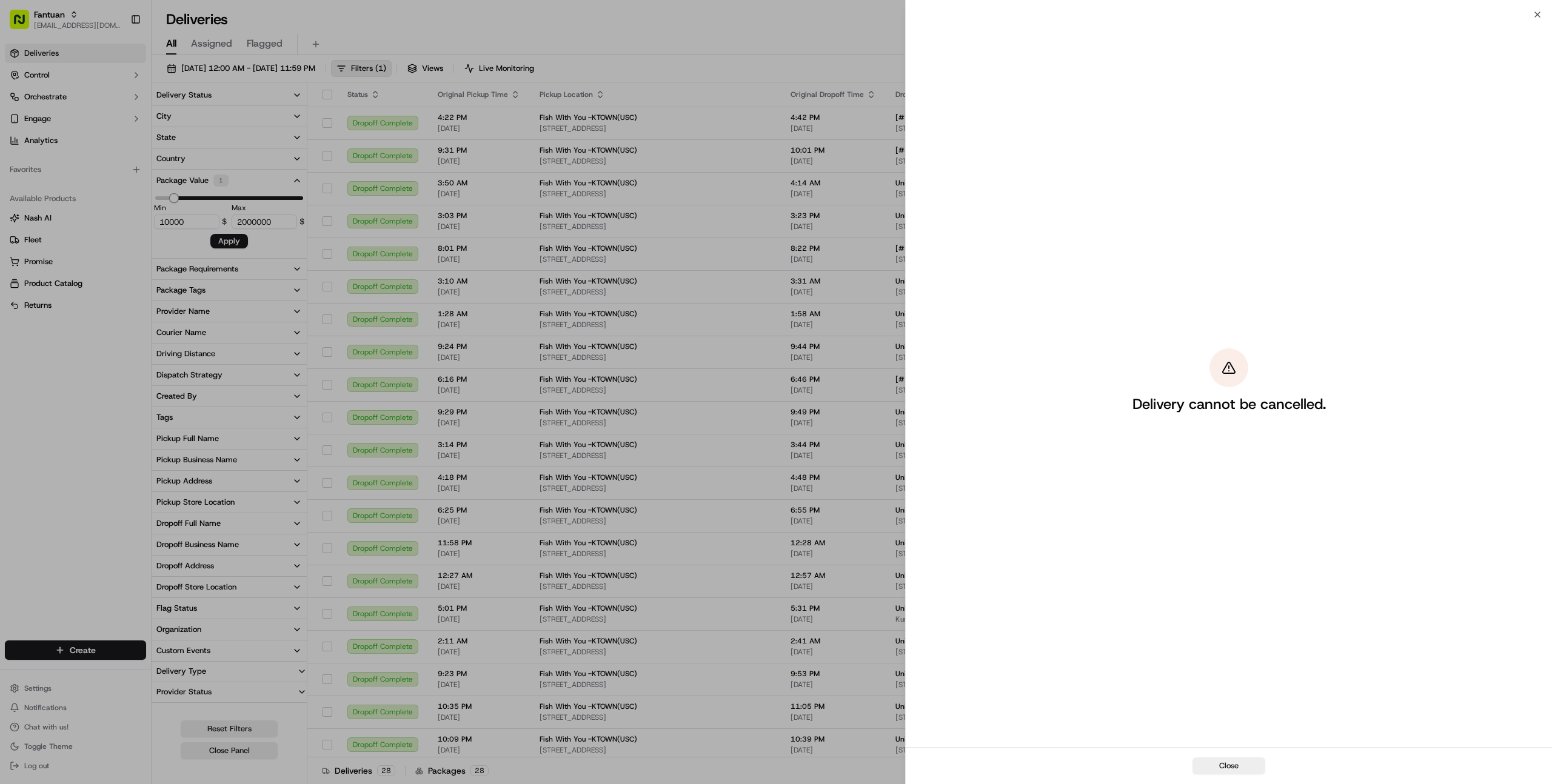
click at [1534, 15] on div "Delivery cannot be cancelled." at bounding box center [1229, 381] width 646 height 733
click at [1542, 12] on div "Close Delivery cannot be cancelled. Close" at bounding box center [1229, 392] width 647 height 784
click at [1541, 12] on icon "button" at bounding box center [1537, 14] width 10 height 10
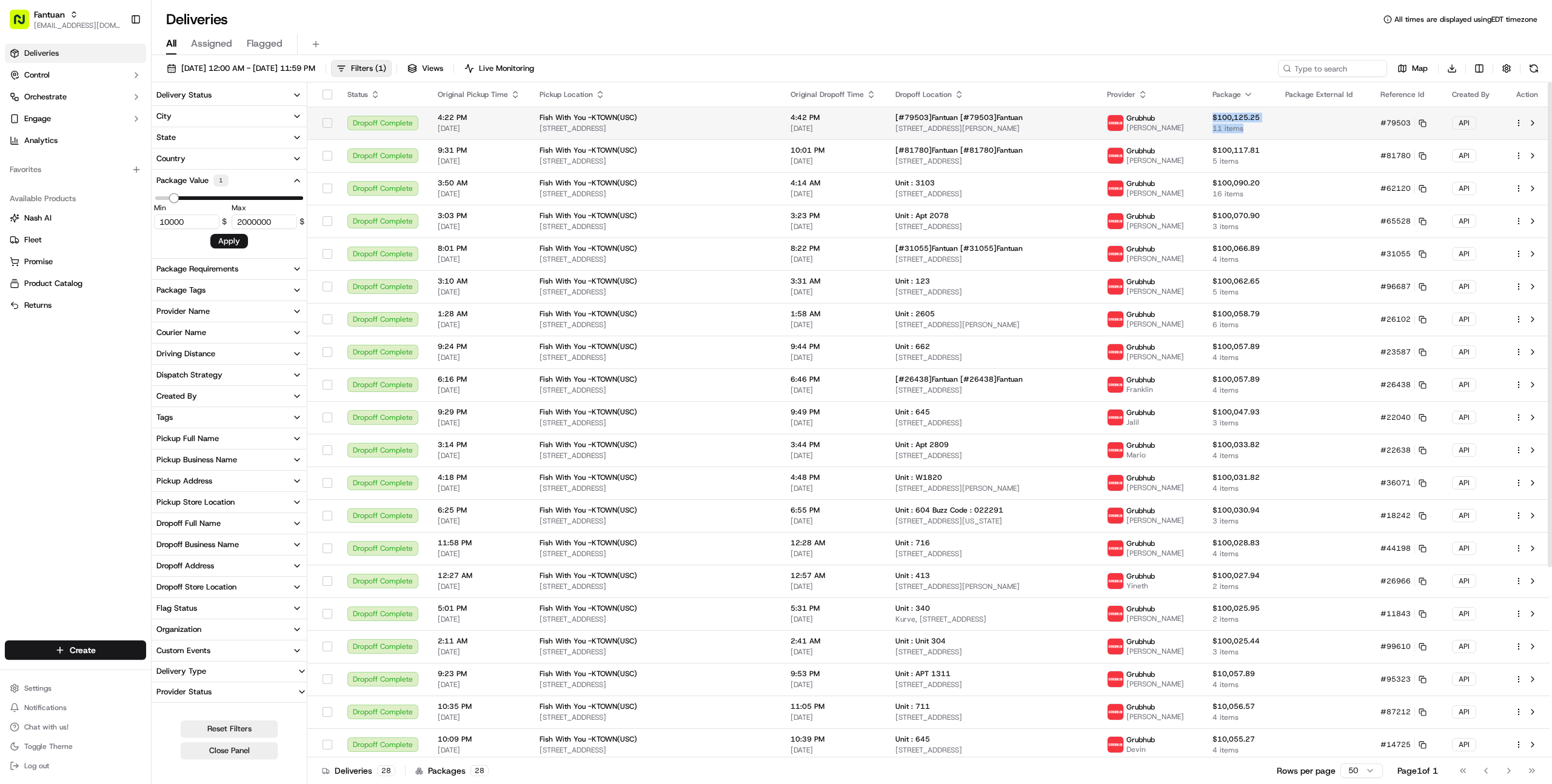
drag, startPoint x: 1281, startPoint y: 120, endPoint x: 1214, endPoint y: 120, distance: 67.0
click at [1214, 120] on tr "Dropoff Complete 4:22 PM [DATE] Fish With You -KTOWN(USC) [STREET_ADDRESS] 4:42…" at bounding box center [928, 123] width 1242 height 33
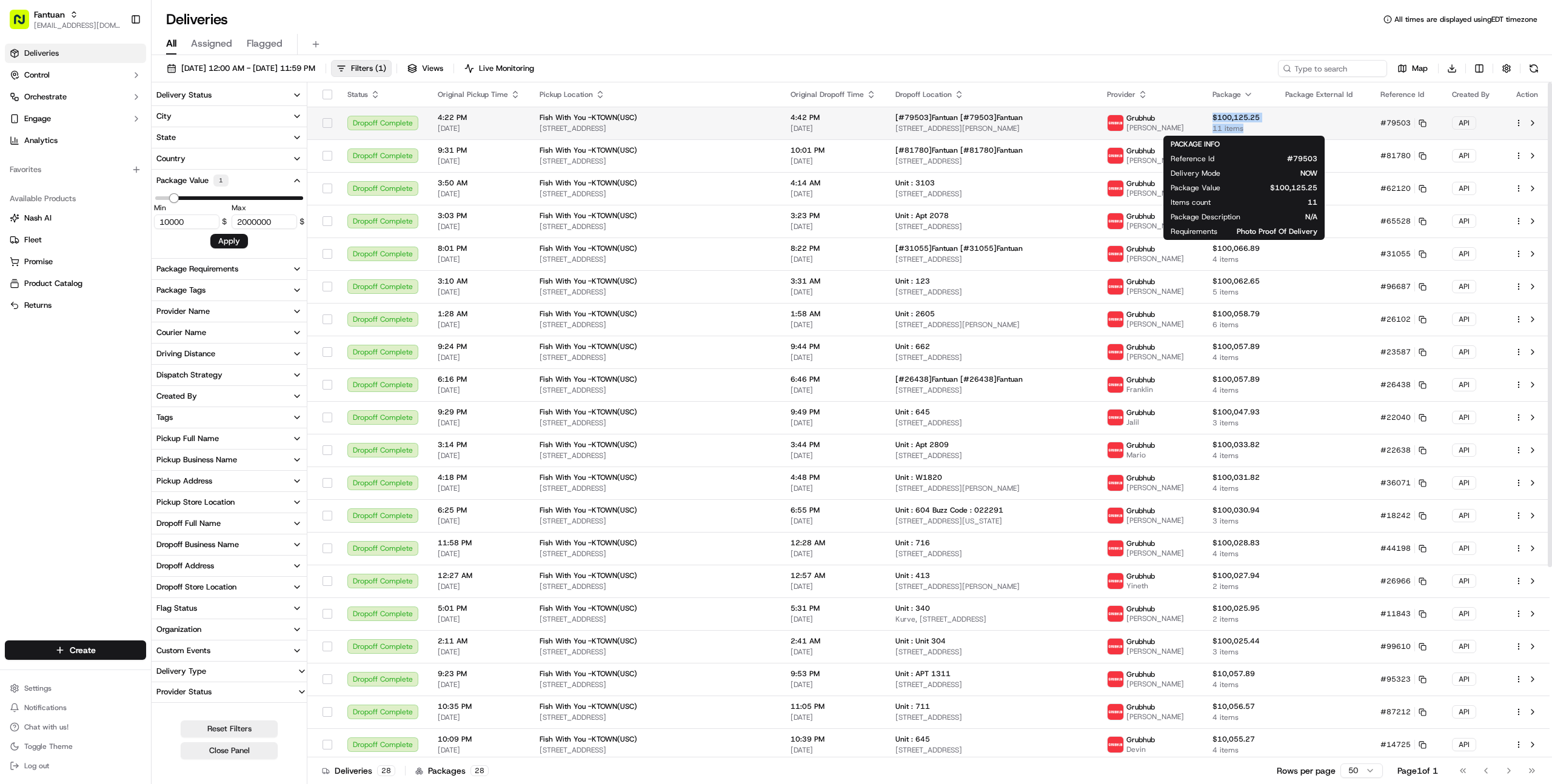
copy div "$100,125.25 11 items"
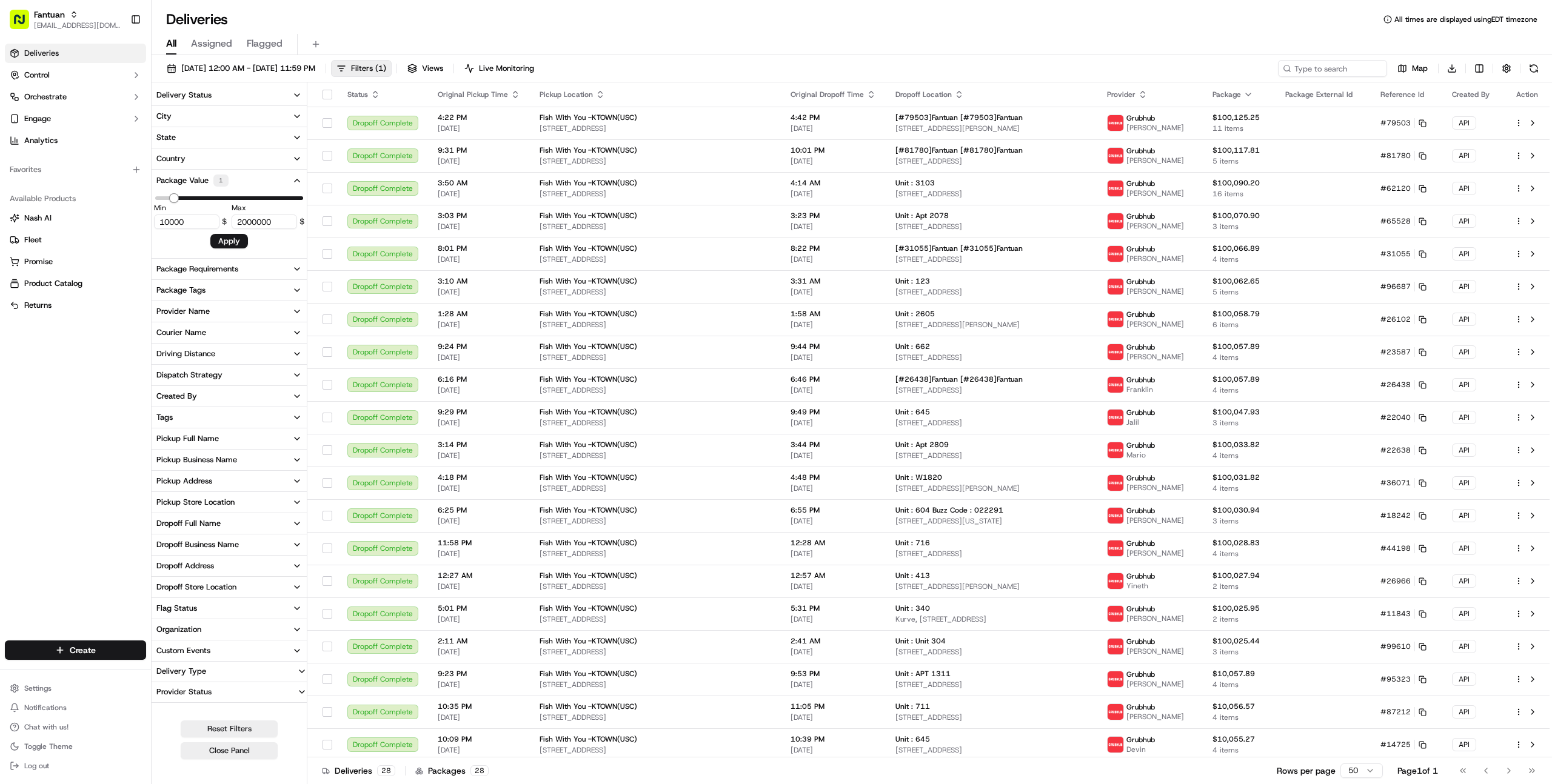
click at [69, 316] on div "Available Products [PERSON_NAME] Fleet Promise Product Catalog Returns" at bounding box center [75, 252] width 151 height 136
click at [228, 82] on div "[DATE] 12:00 AM - [DATE] 11:59 PM Filters ( 1 ) Views Live Monitoring Map Downl…" at bounding box center [852, 71] width 1400 height 22
click at [230, 62] on button "[DATE] 12:00 AM - [DATE] 11:59 PM" at bounding box center [241, 68] width 159 height 17
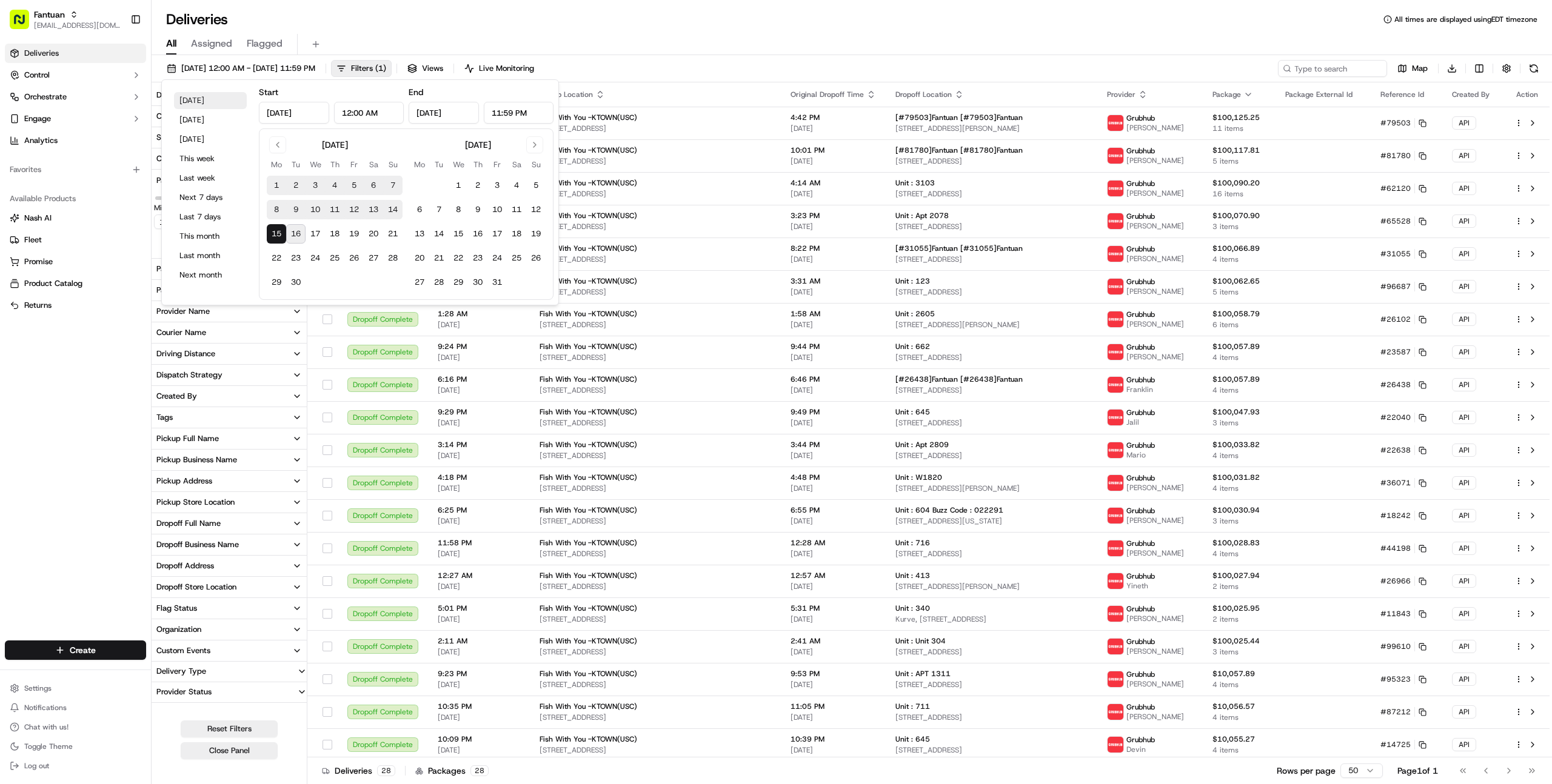
click at [196, 95] on button "[DATE]" at bounding box center [210, 100] width 73 height 17
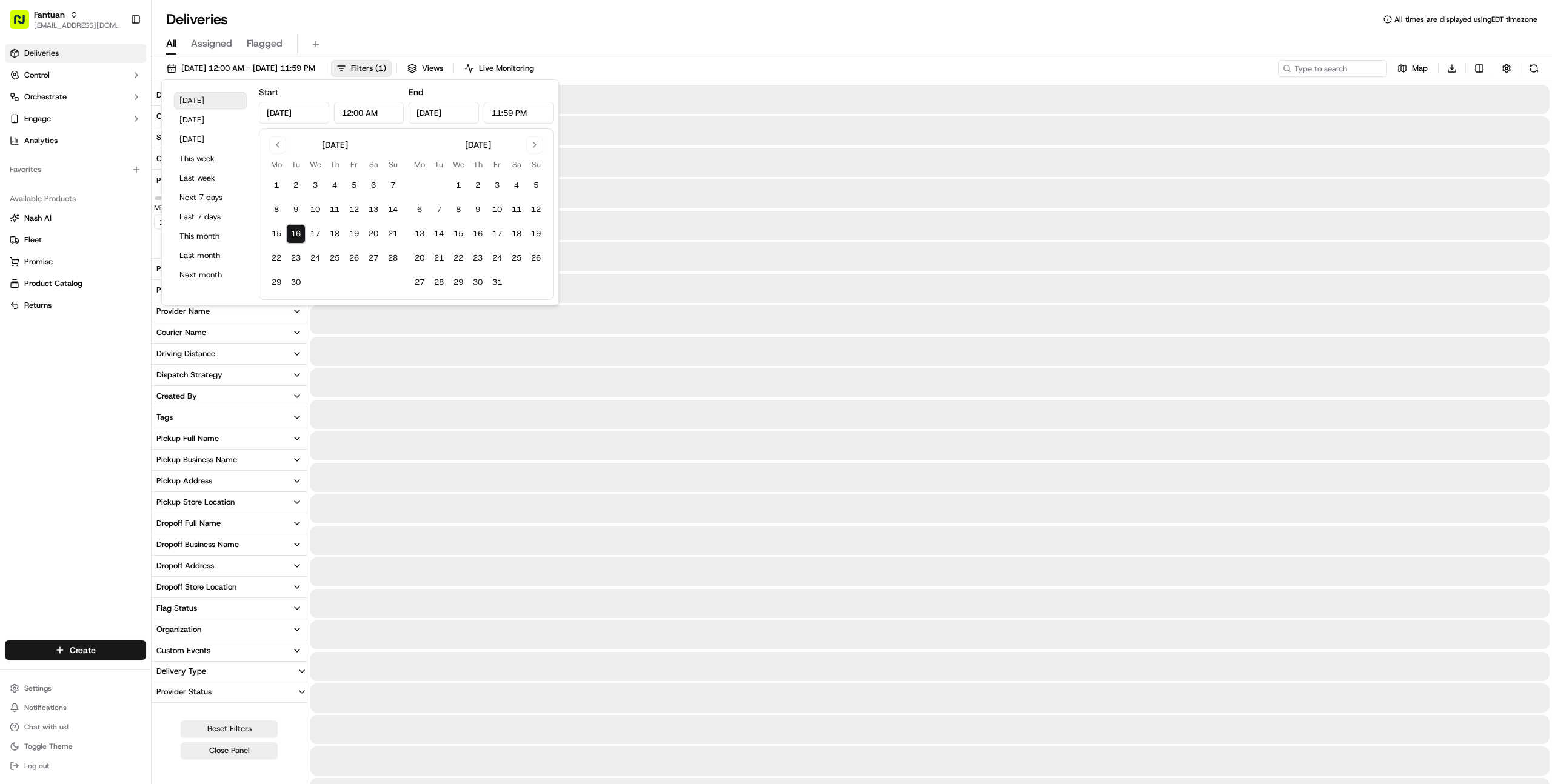
type input "[DATE]"
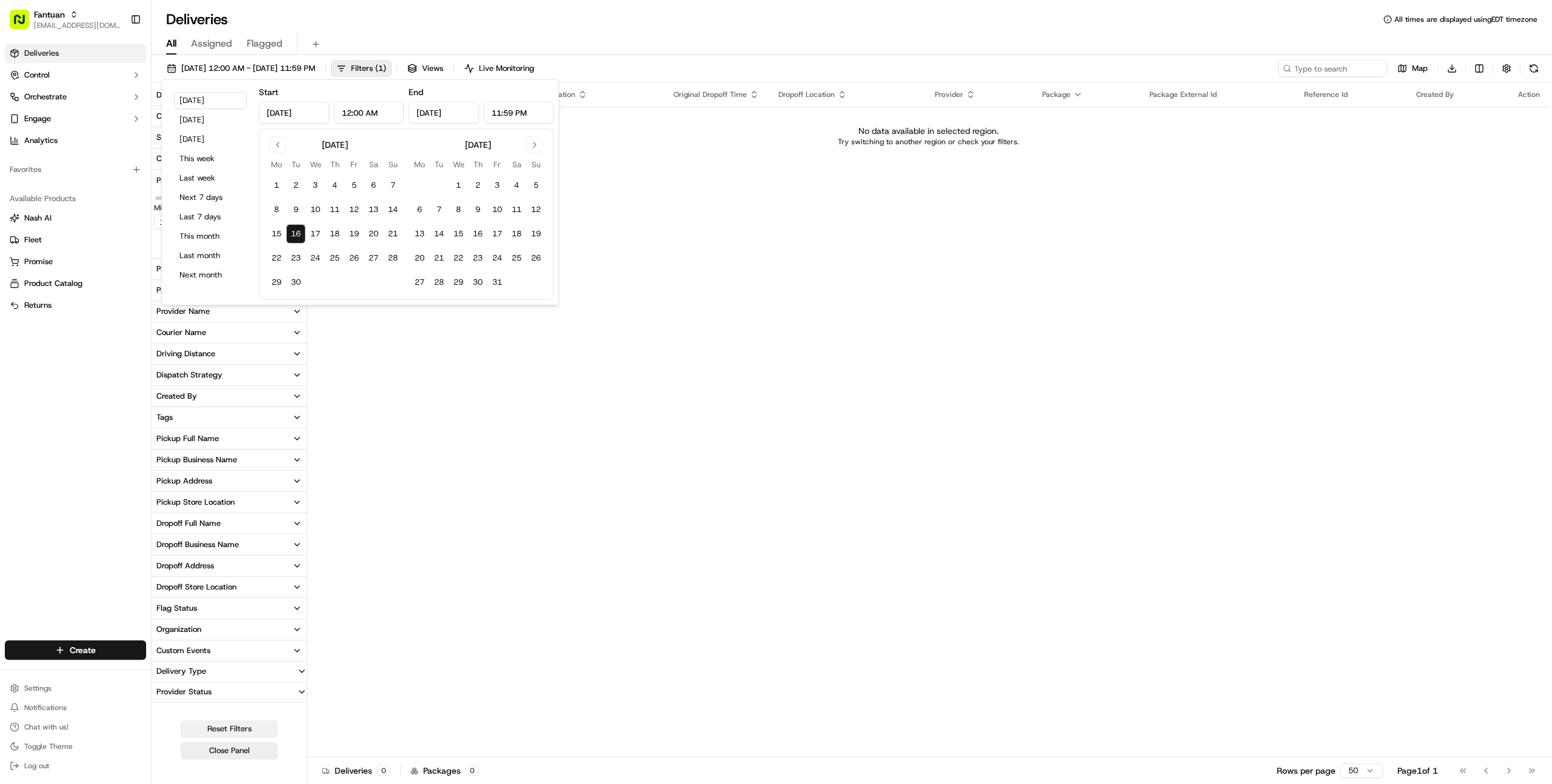
click at [233, 726] on button "Reset Filters" at bounding box center [229, 729] width 97 height 17
type input "0"
type input "272.28"
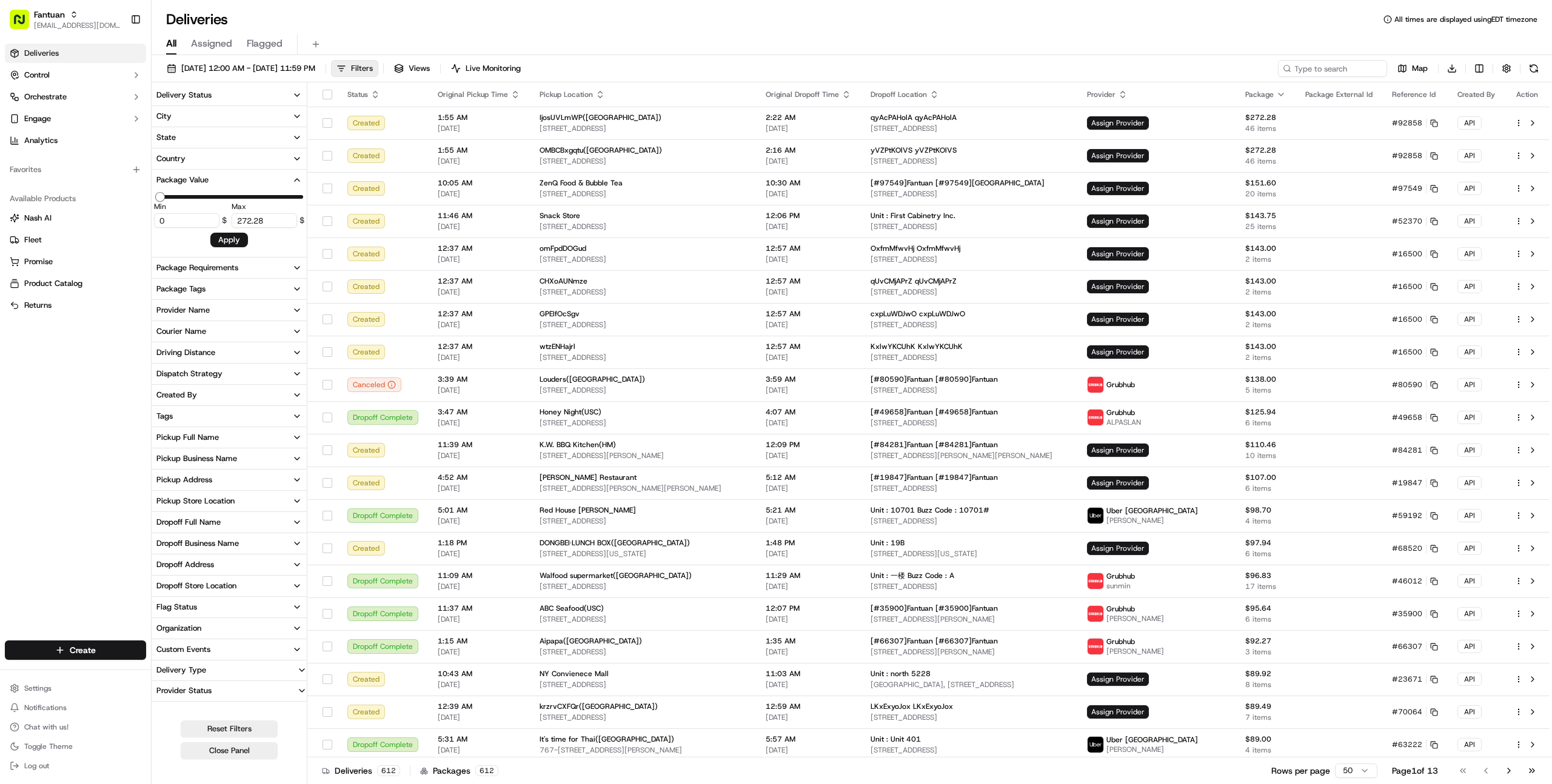
click at [373, 69] on span "Filters" at bounding box center [362, 68] width 22 height 11
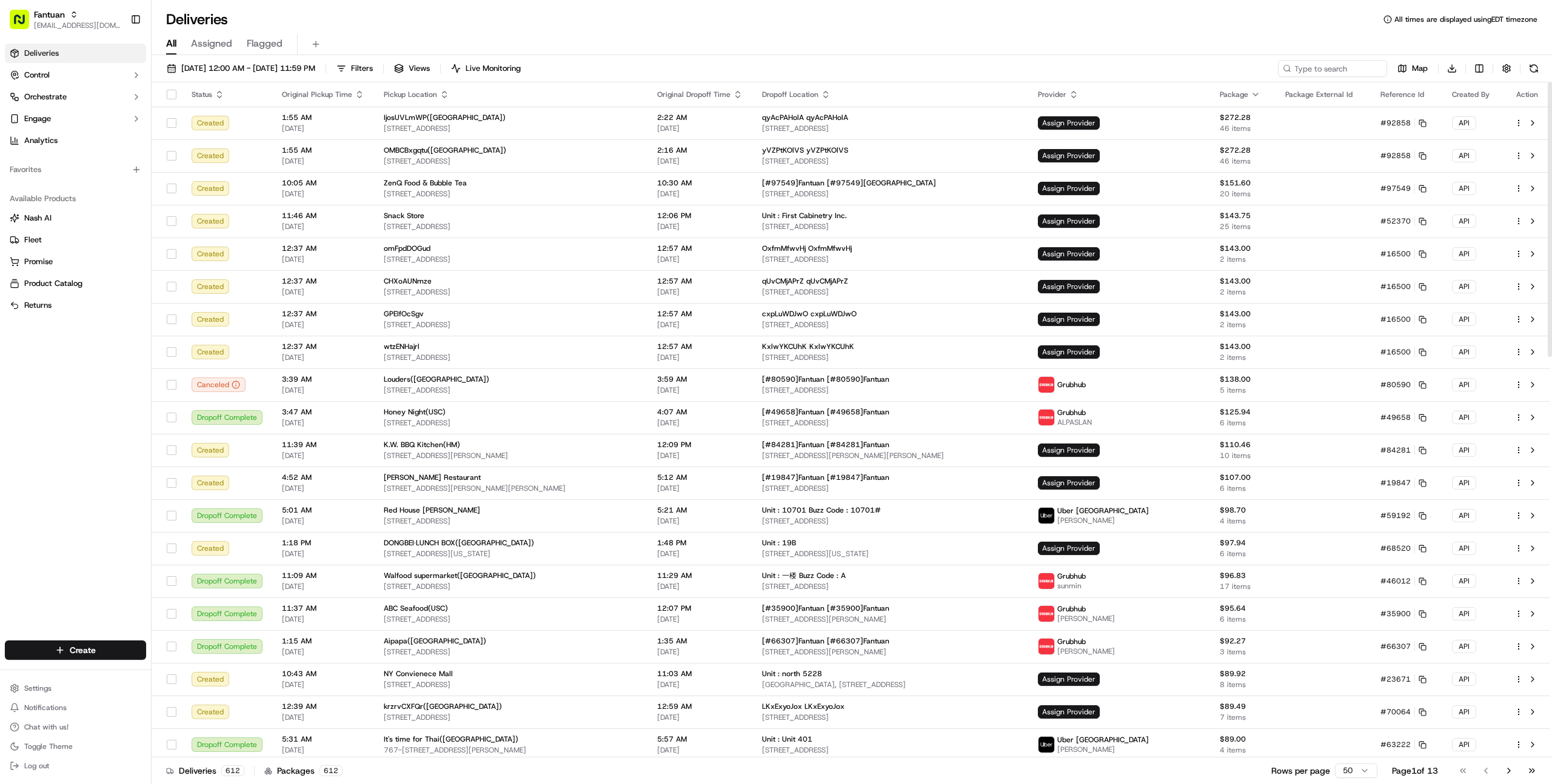
click at [95, 434] on div "Deliveries Control Orchestrate Engage Analytics Favorites Available Products [P…" at bounding box center [75, 334] width 151 height 592
type input "jiffy"
click at [228, 58] on div "Jiffy" at bounding box center [219, 63] width 176 height 24
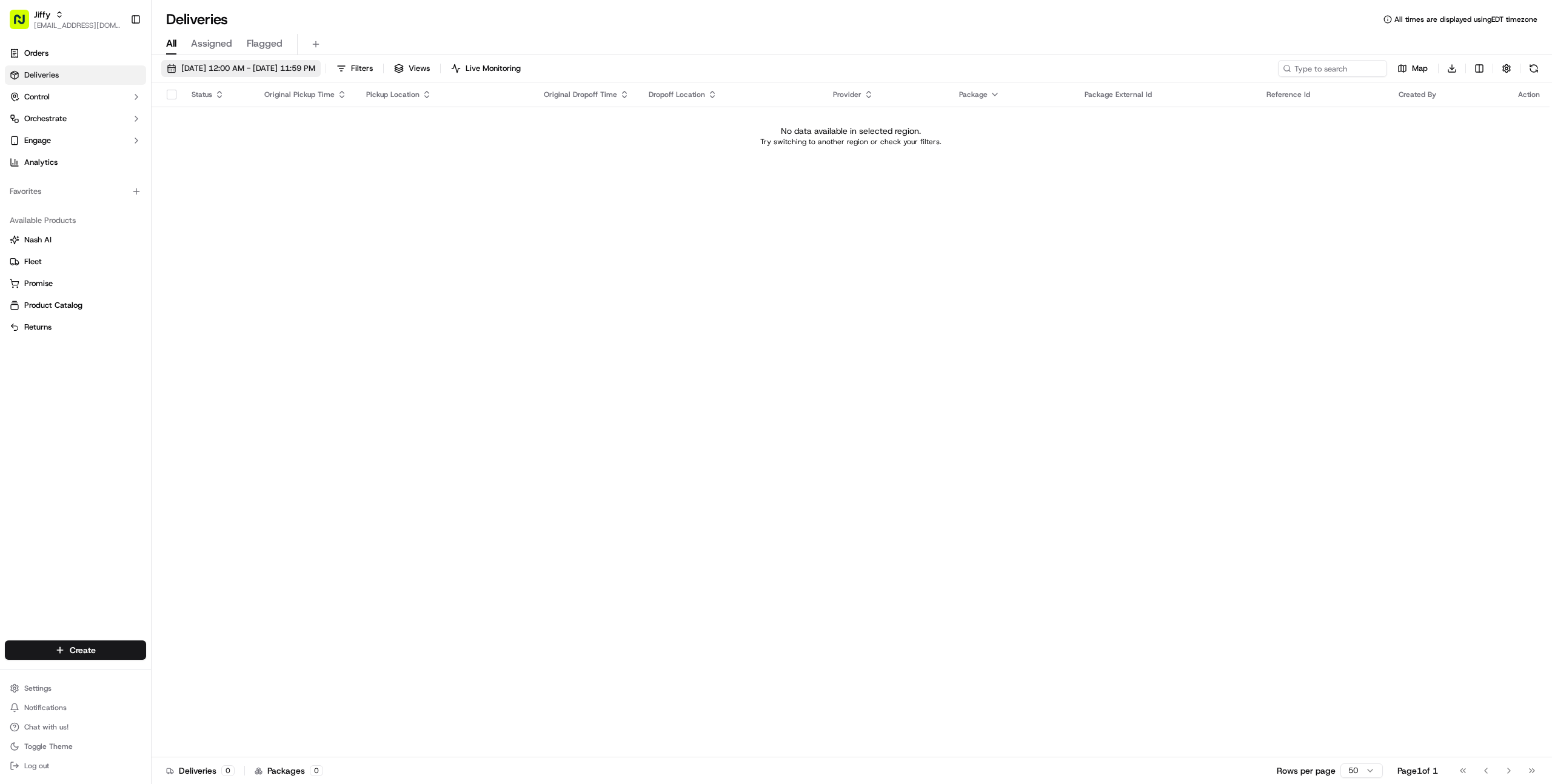
click at [237, 66] on span "[DATE] 12:00 AM - [DATE] 11:59 PM" at bounding box center [248, 68] width 134 height 11
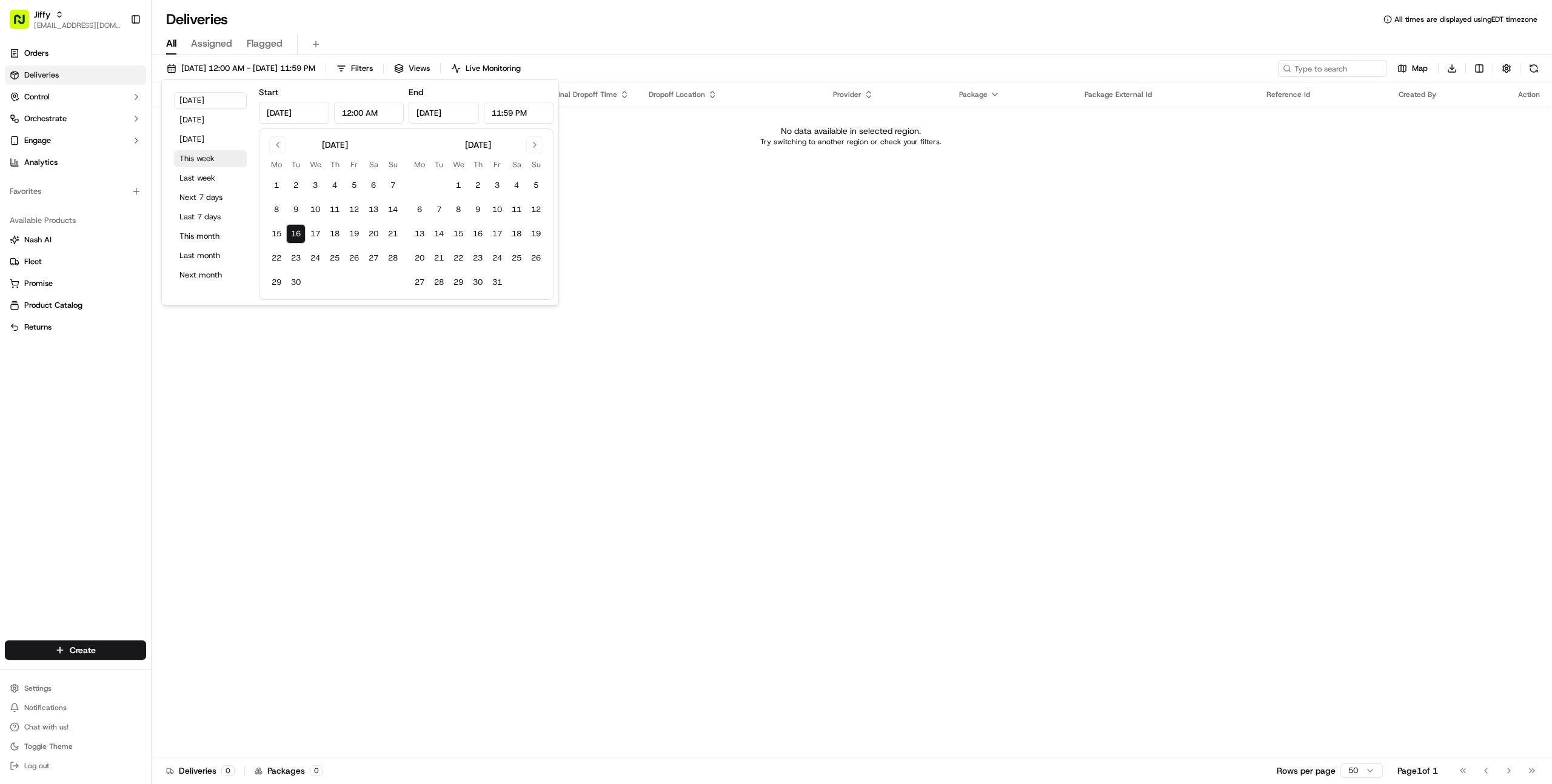
click at [205, 164] on button "This week" at bounding box center [210, 159] width 73 height 17
type input "[DATE]"
click at [206, 184] on button "Last week" at bounding box center [210, 178] width 73 height 17
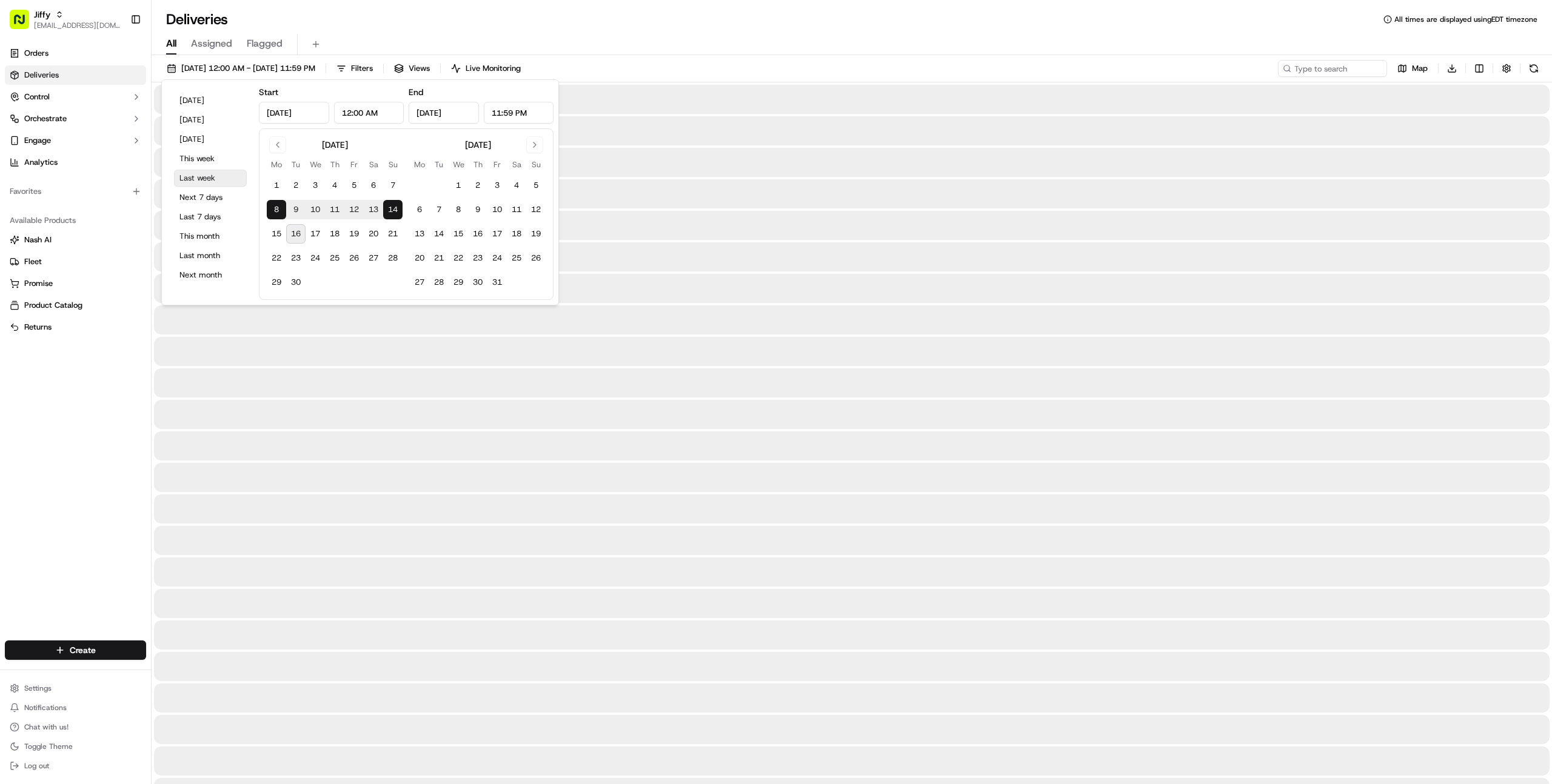
type input "[DATE]"
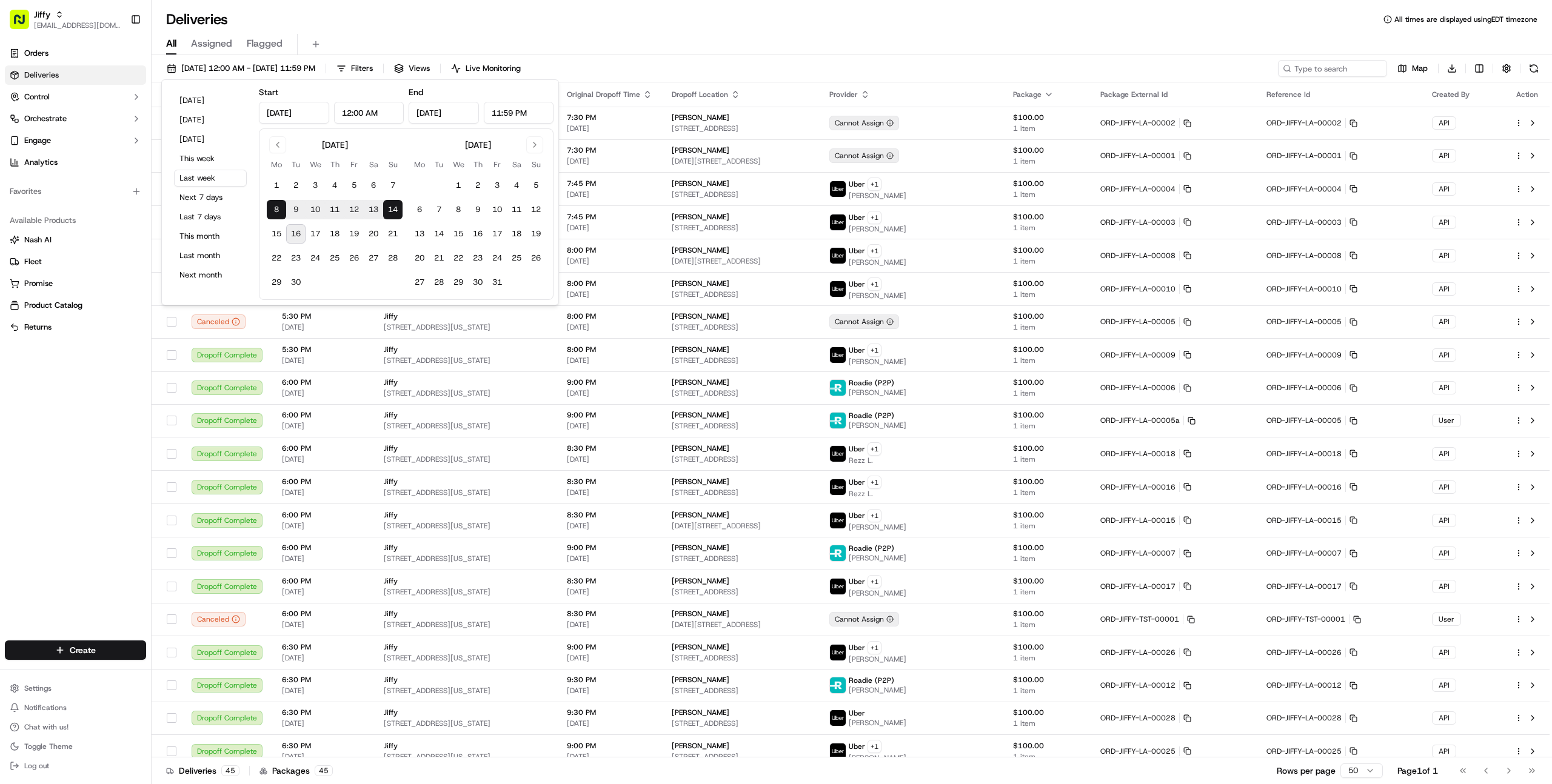
click at [73, 459] on div "Orders Deliveries Control Orchestrate Engage Analytics Favorites Available Prod…" at bounding box center [75, 334] width 151 height 592
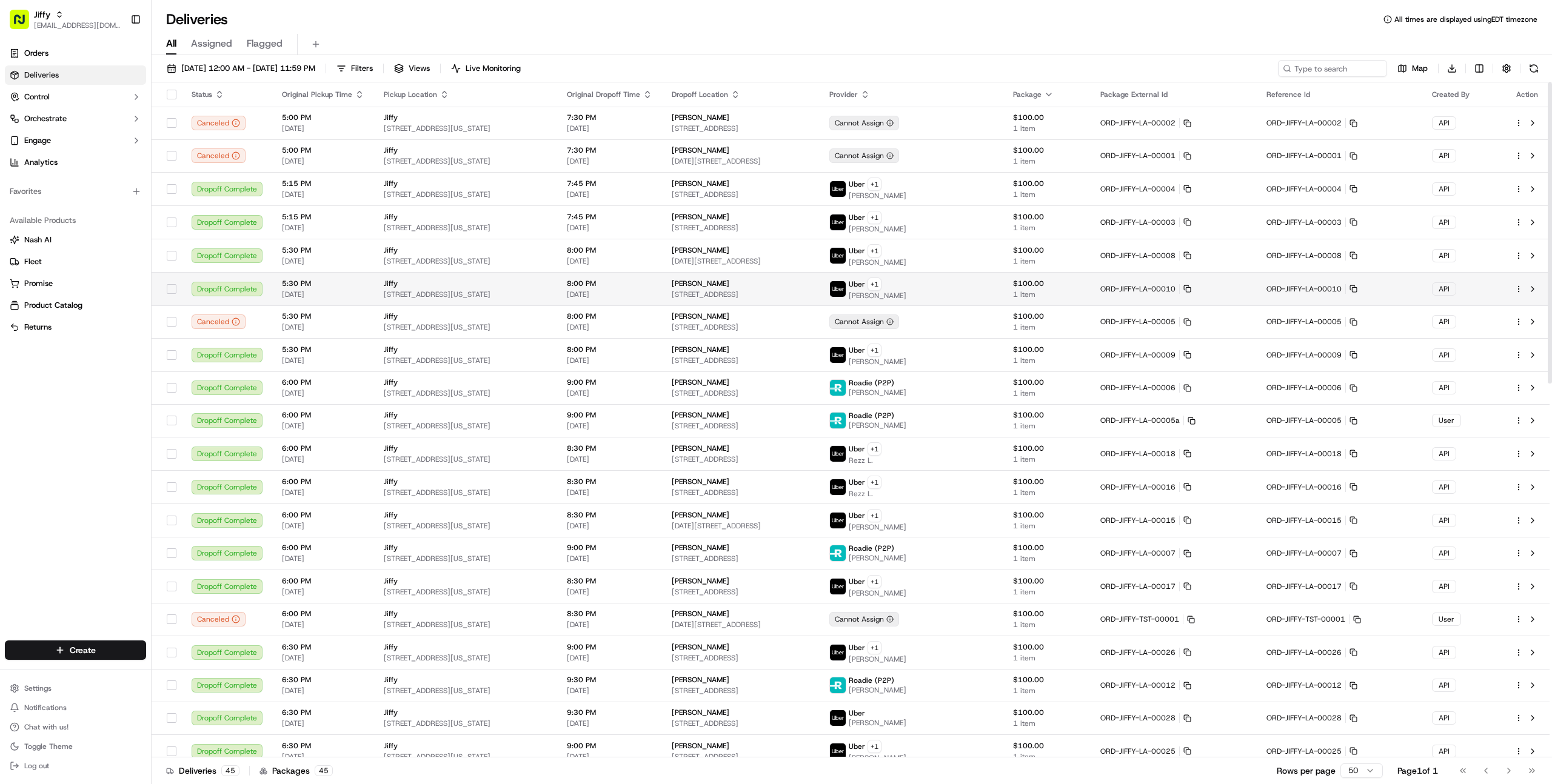
click at [647, 287] on span "8:00 PM" at bounding box center [609, 283] width 86 height 10
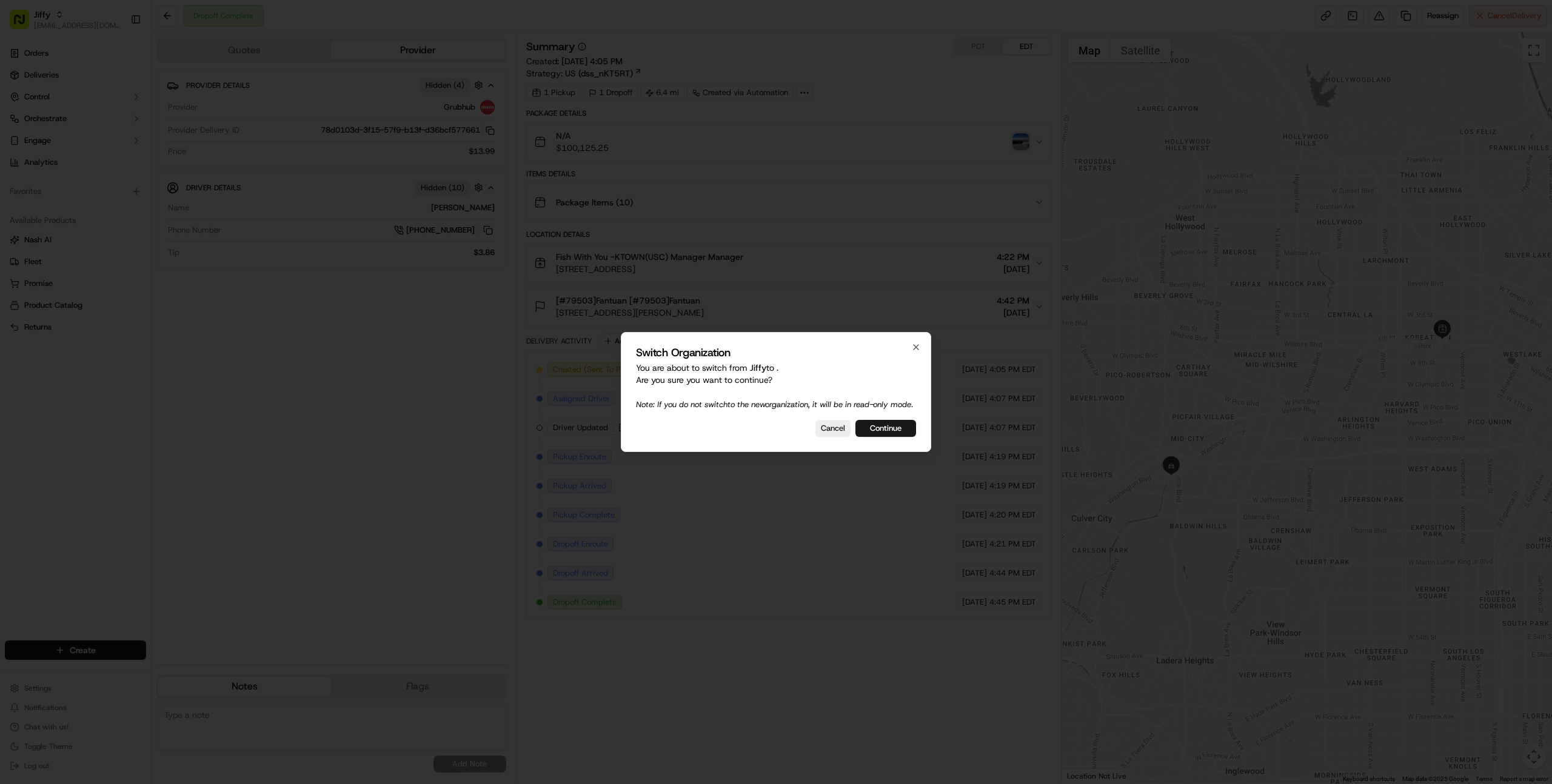
click at [424, 491] on div at bounding box center [776, 392] width 1552 height 784
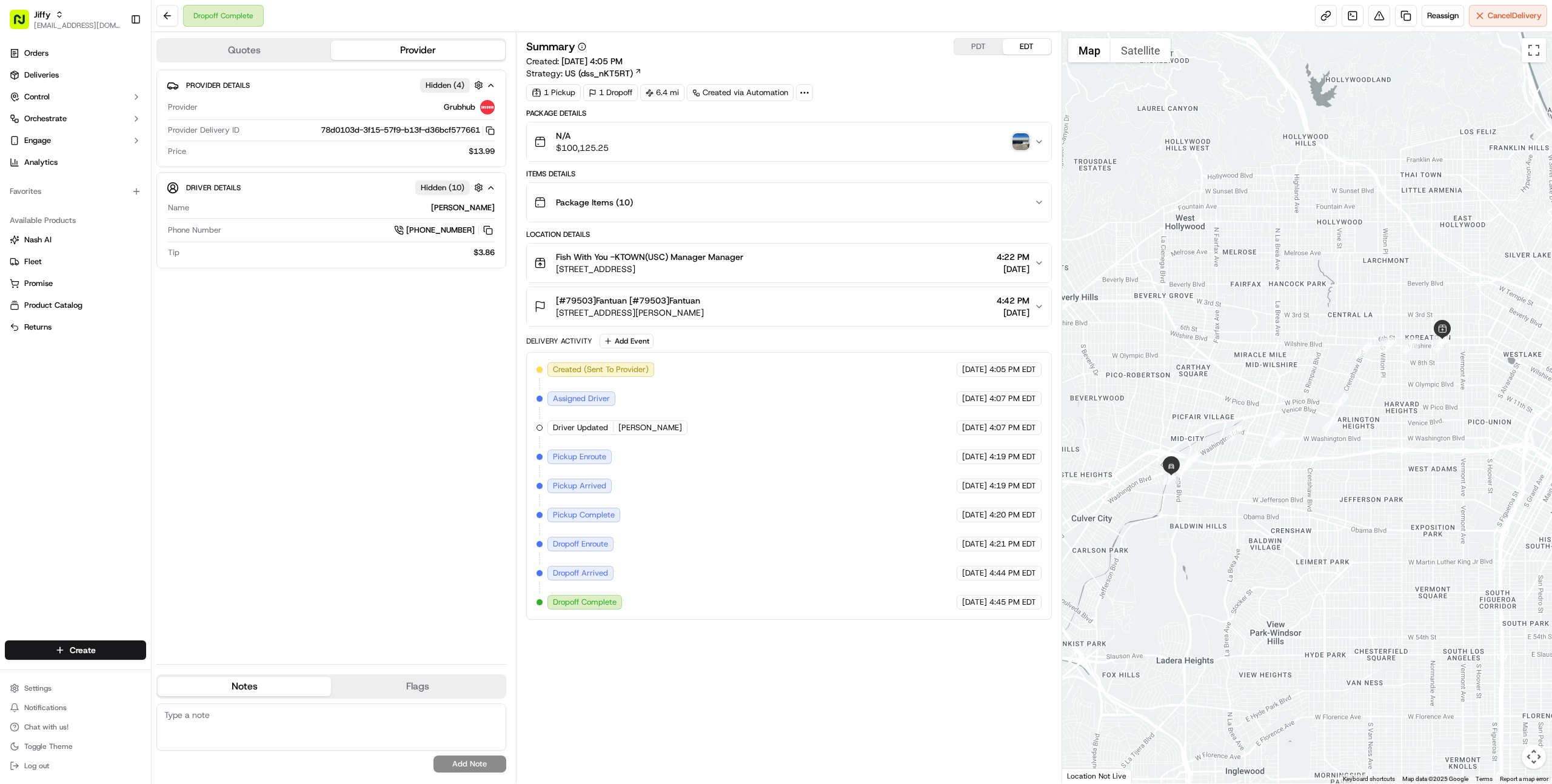
click at [682, 146] on div "N/A $100,125.25" at bounding box center [784, 142] width 500 height 24
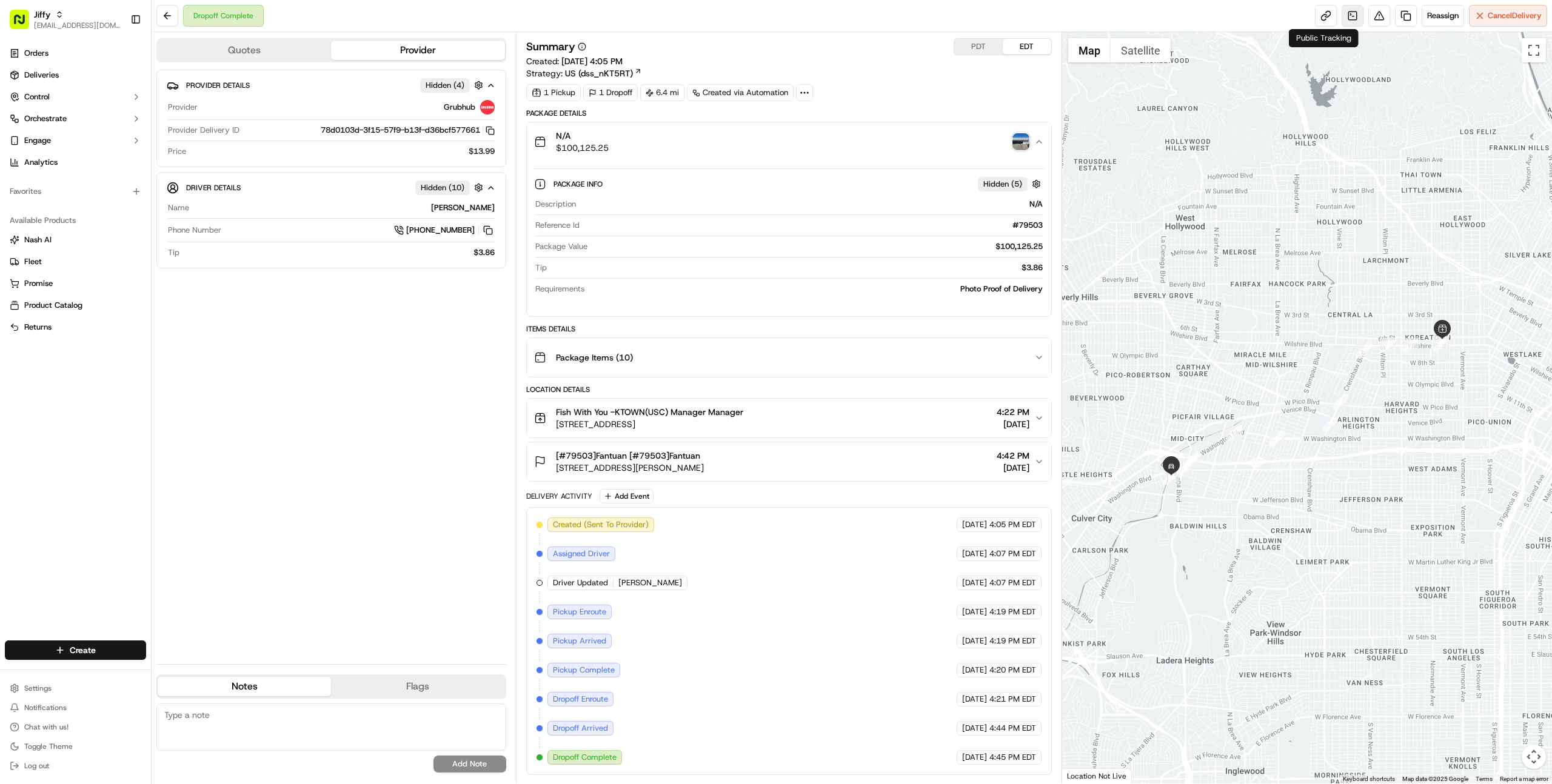
click at [1349, 16] on link at bounding box center [1353, 16] width 22 height 22
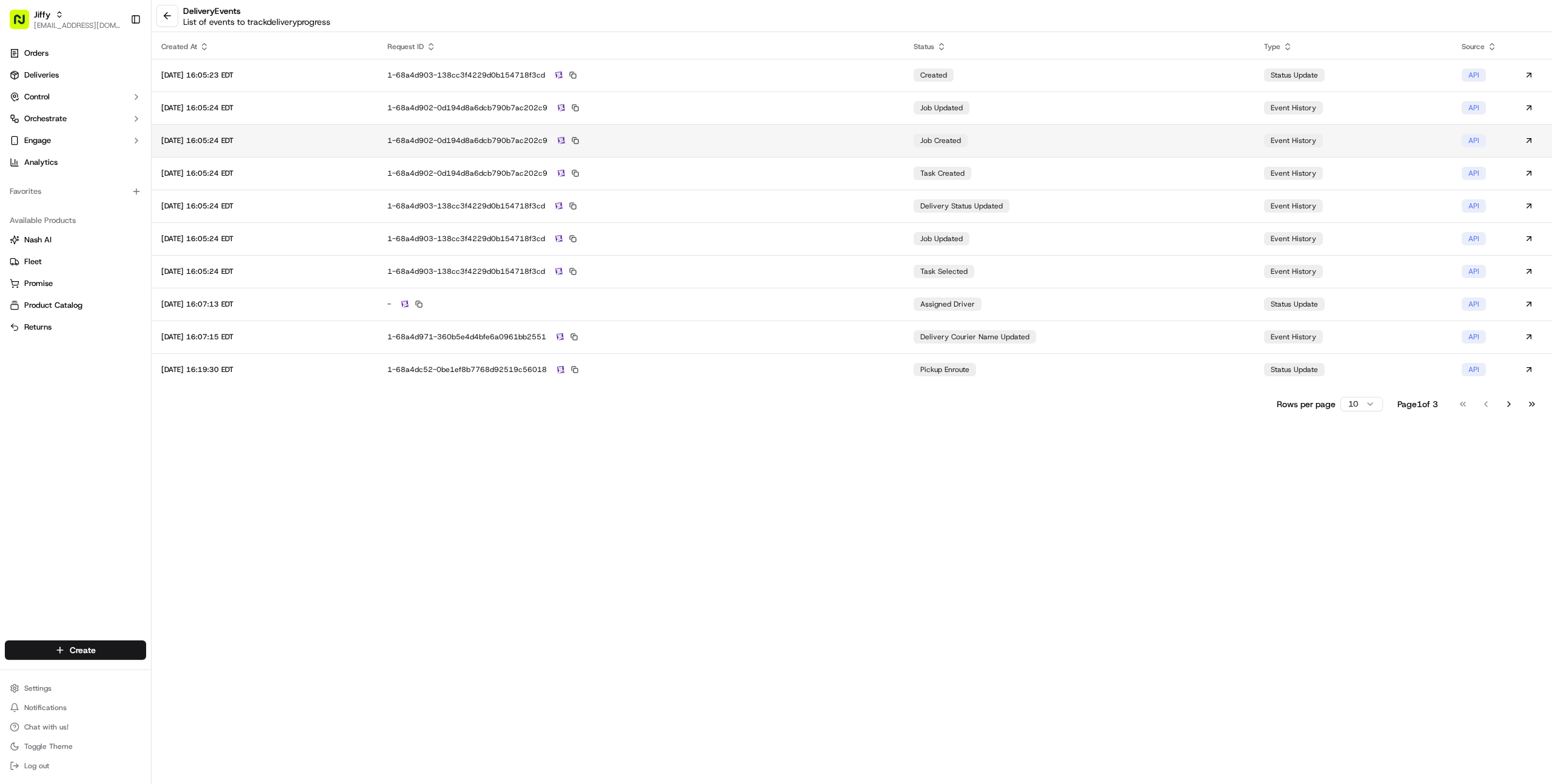
click at [869, 136] on div "1-68a4d902-0d194d8a6dcb790b7ac202c9" at bounding box center [640, 140] width 506 height 11
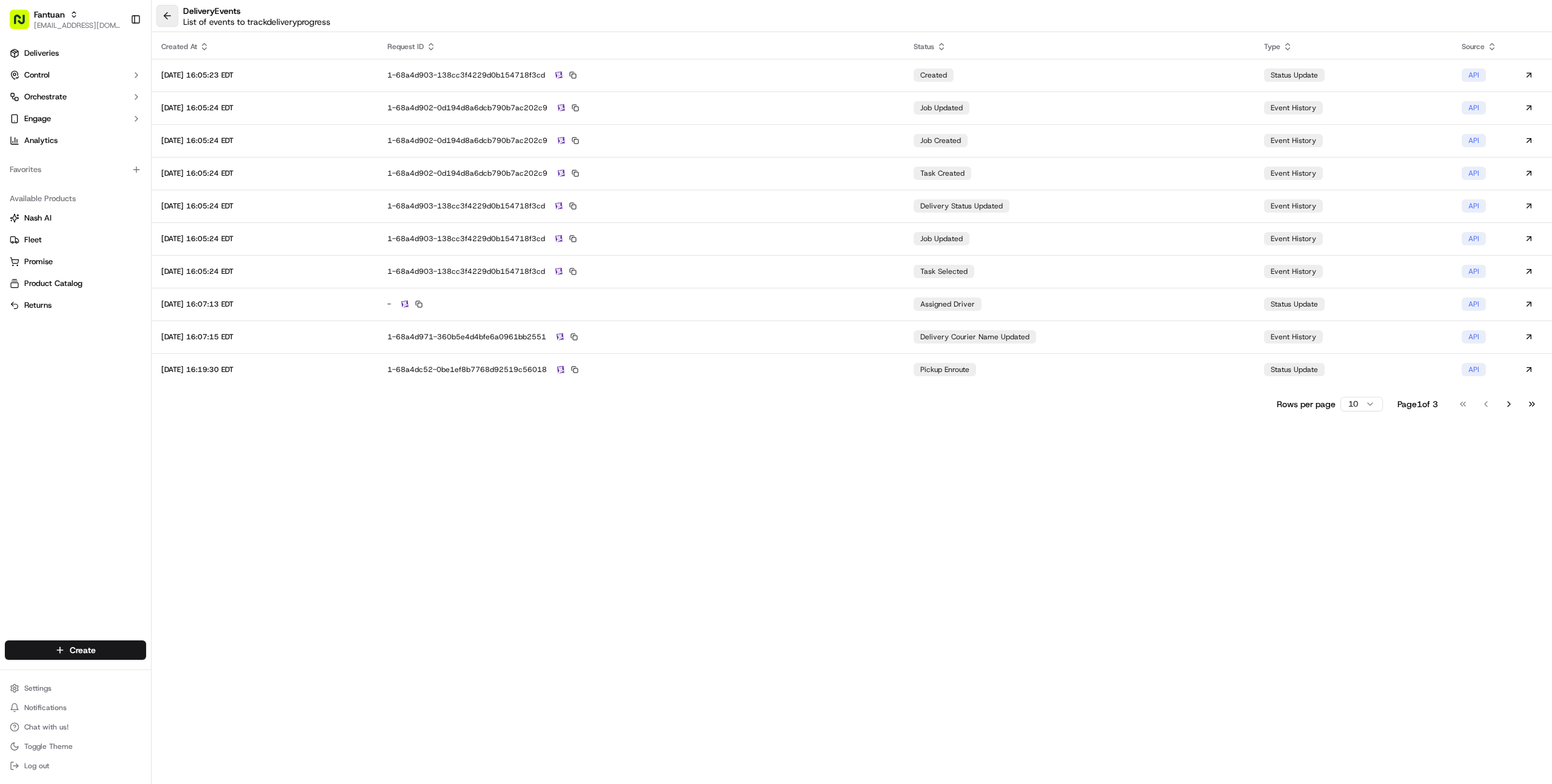
click at [172, 21] on button at bounding box center [167, 16] width 22 height 22
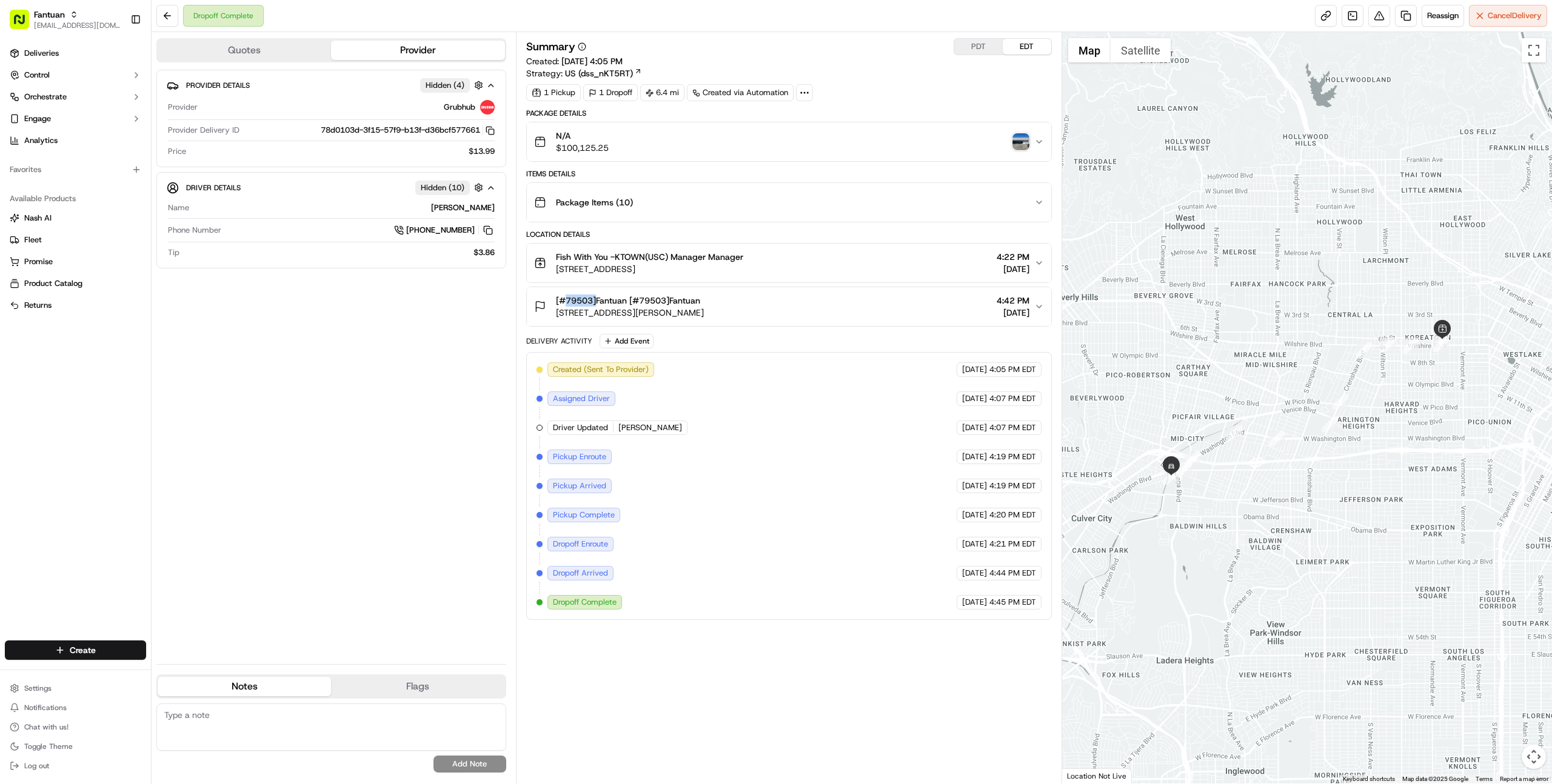
drag, startPoint x: 560, startPoint y: 302, endPoint x: 591, endPoint y: 302, distance: 31.0
click at [591, 302] on span "[#79503]Fantuan [#79503]Fantuan" at bounding box center [628, 300] width 144 height 12
copy span "#79503"
click at [693, 207] on div "Package Items ( 10 )" at bounding box center [784, 202] width 500 height 24
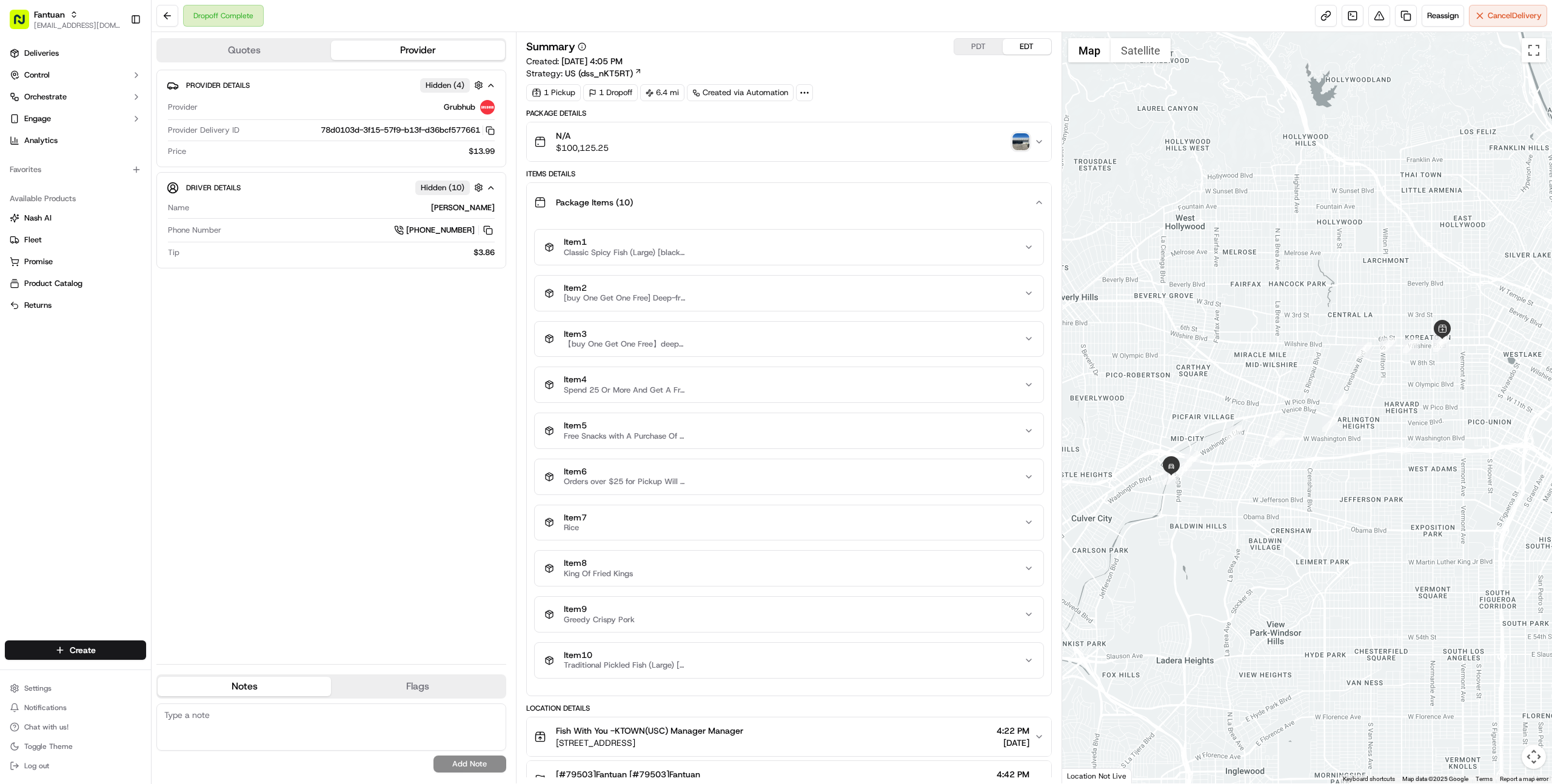
click at [685, 237] on div "Item 1 Classic Spicy Fish (Large) [blackfish]" at bounding box center [784, 247] width 480 height 21
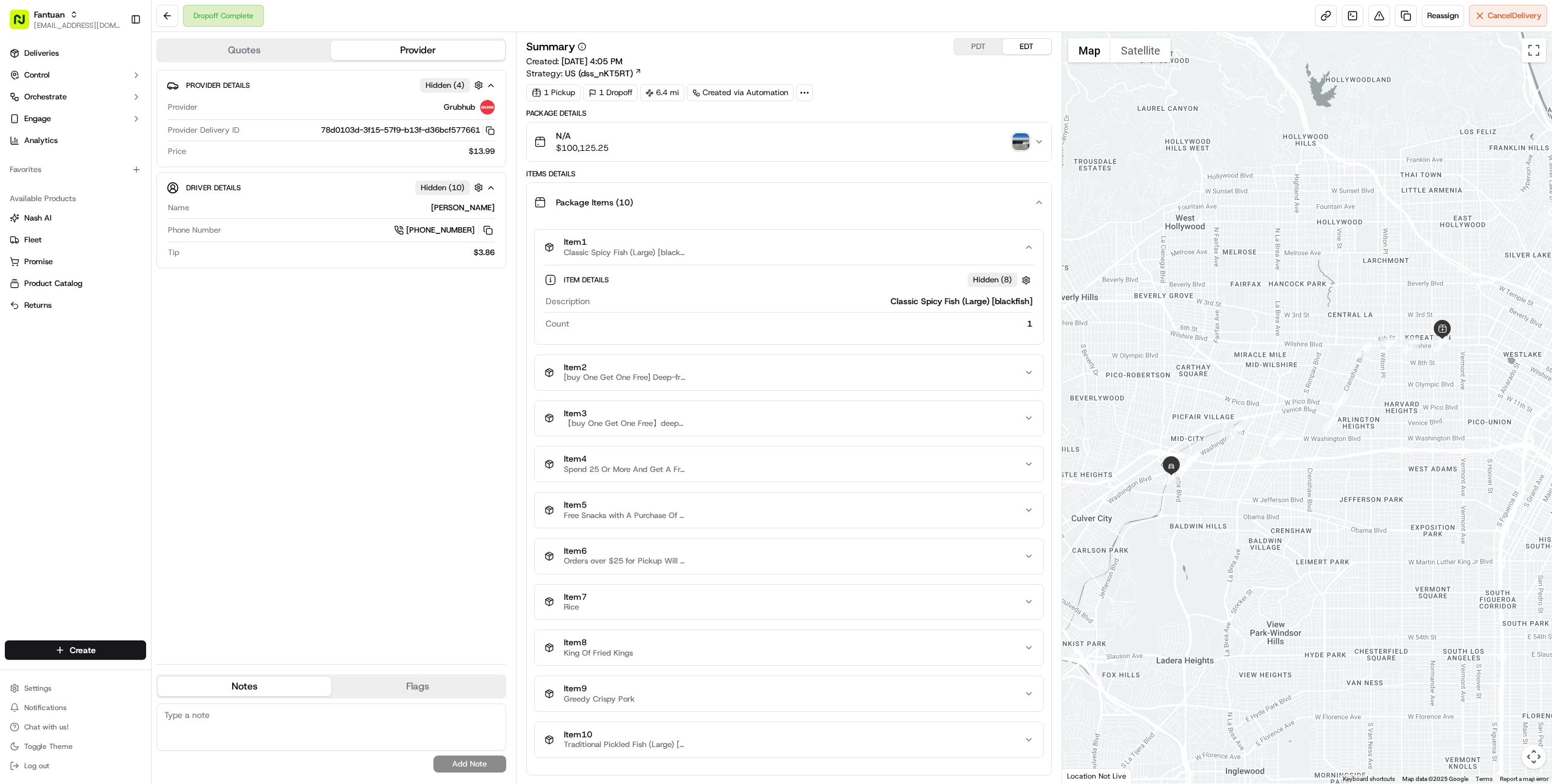
click at [685, 237] on div "Item 1 Classic Spicy Fish (Large) [blackfish]" at bounding box center [784, 247] width 480 height 21
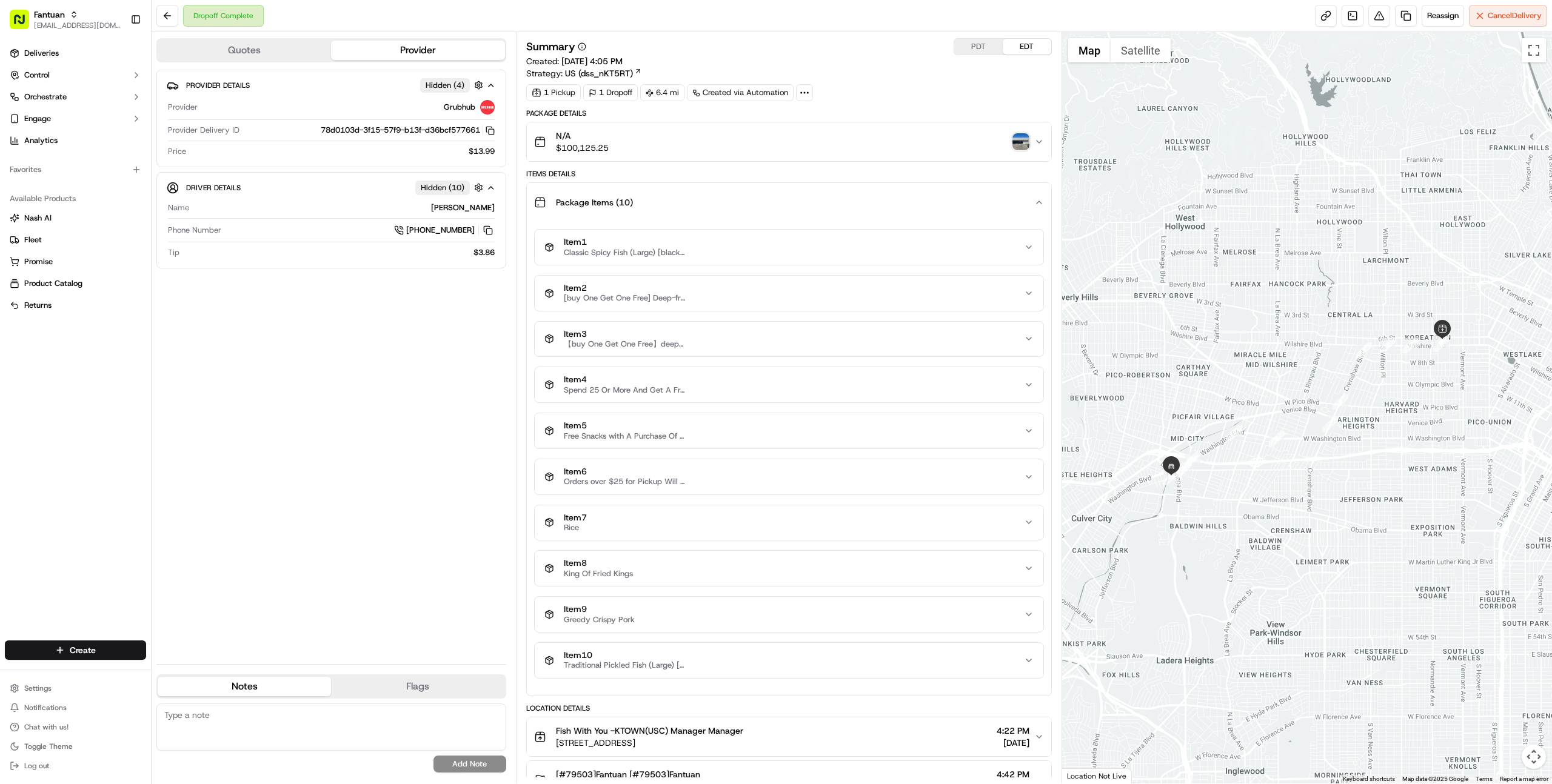
click at [669, 301] on span "[buy One Get One Free] Deep-fried Beef Tendon Balls [two Skewers]" at bounding box center [624, 298] width 122 height 10
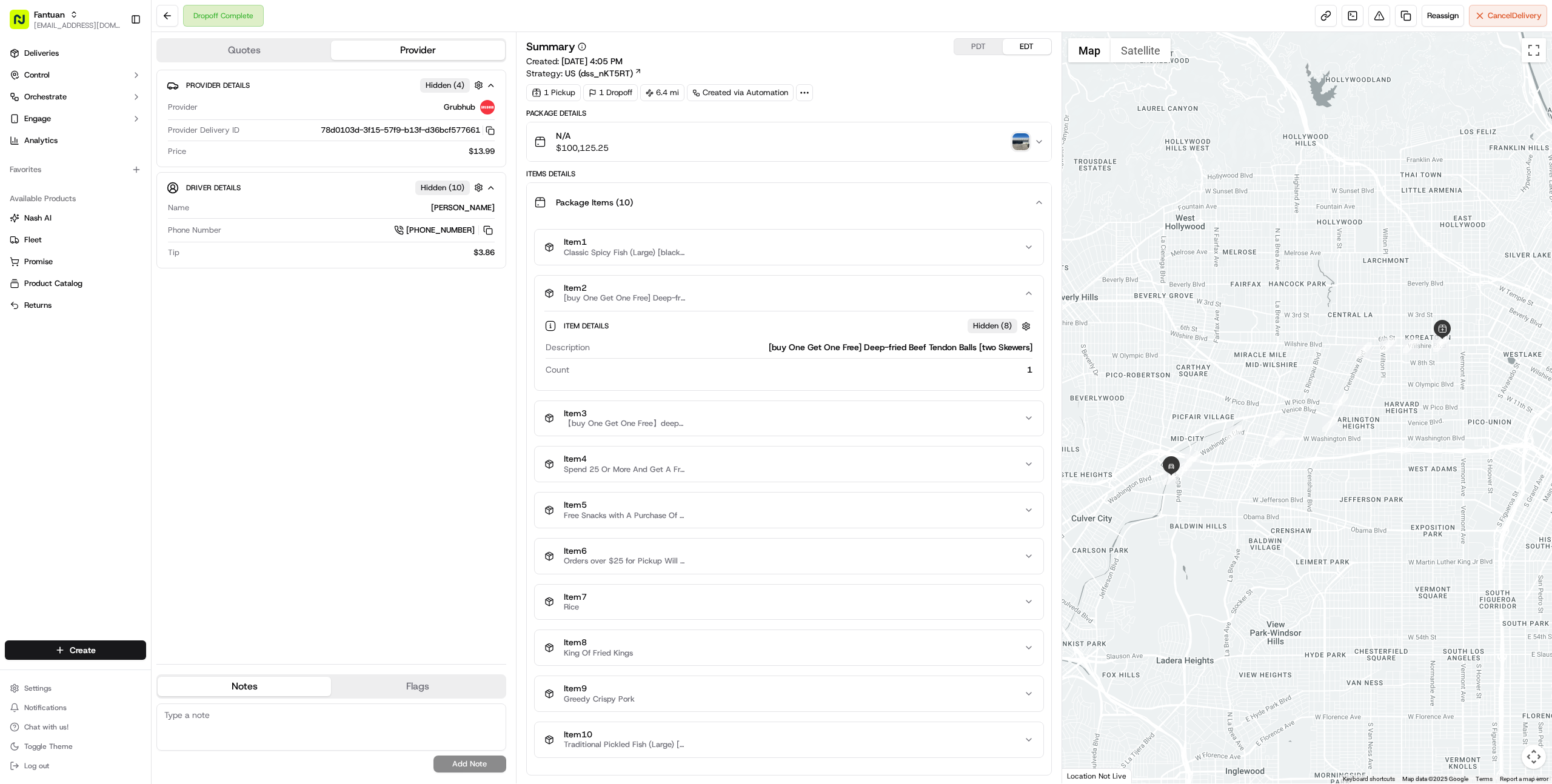
click at [669, 301] on span "[buy One Get One Free] Deep-fried Beef Tendon Balls [two Skewers]" at bounding box center [624, 298] width 122 height 10
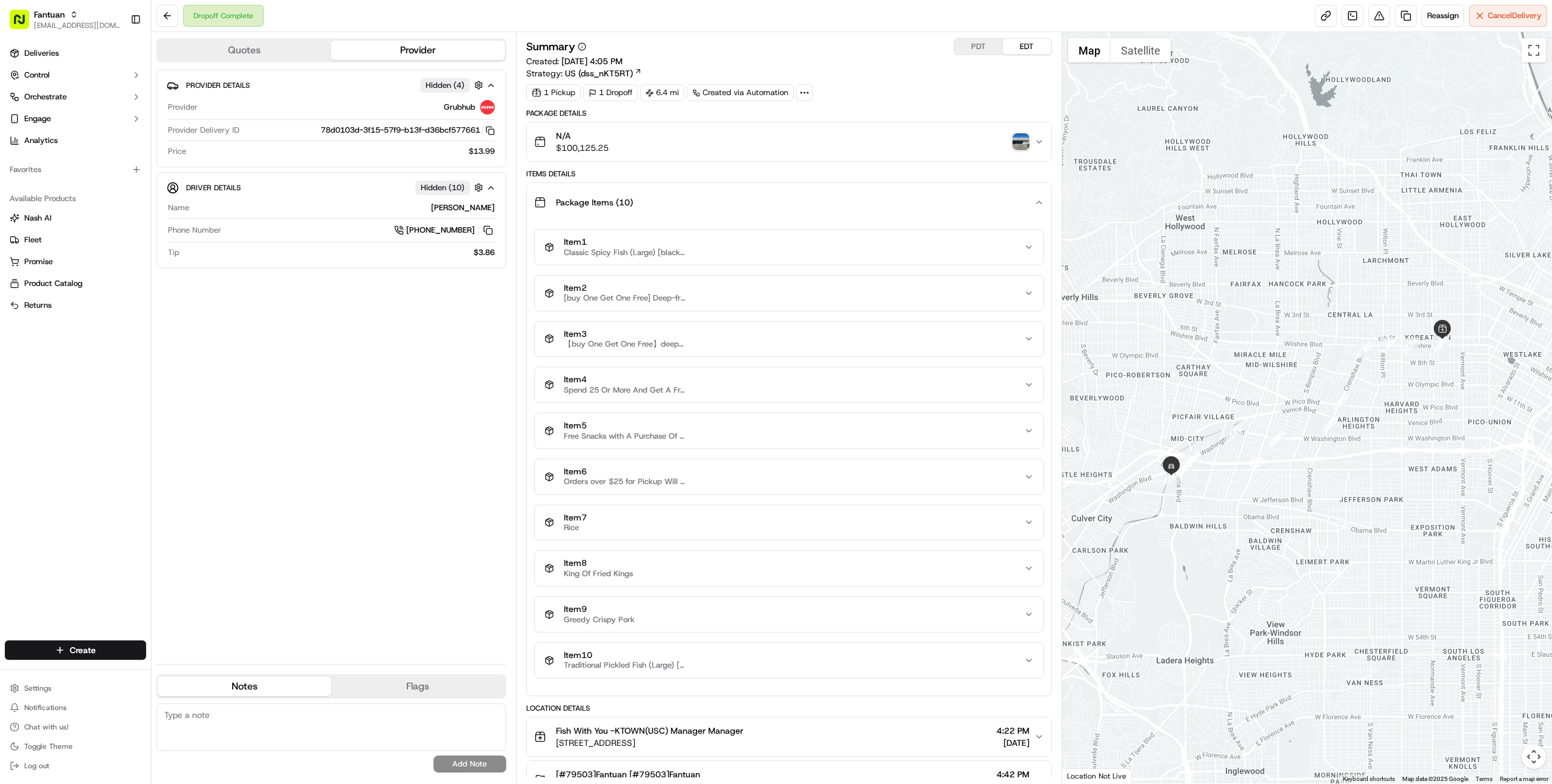
click at [670, 340] on span "【buy One Get One Free】deep-fried King Of Kings 【2 Skewers in Total】" at bounding box center [624, 344] width 122 height 10
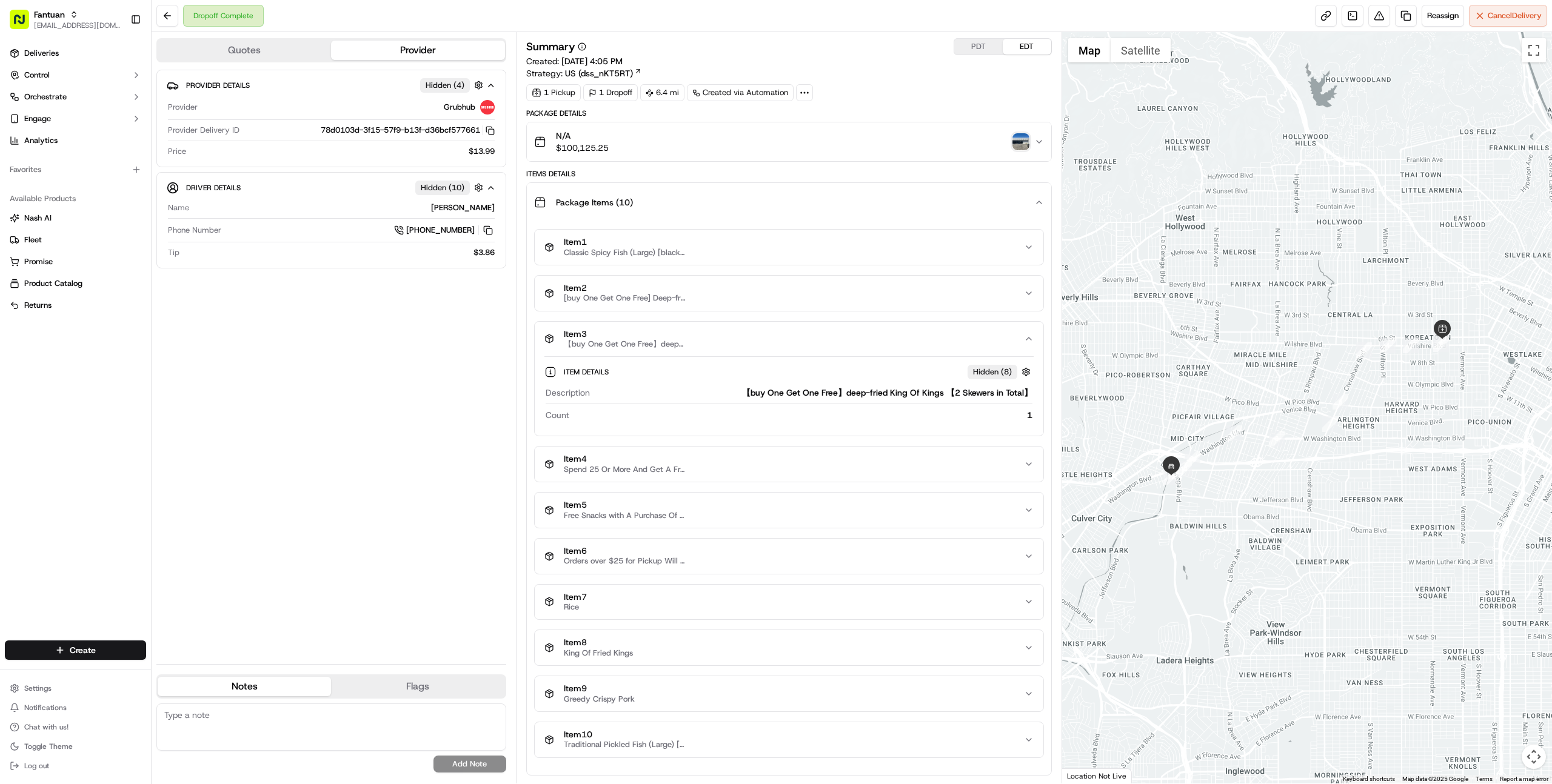
click at [670, 340] on span "【buy One Get One Free】deep-fried King Of Kings 【2 Skewers in Total】" at bounding box center [624, 344] width 122 height 10
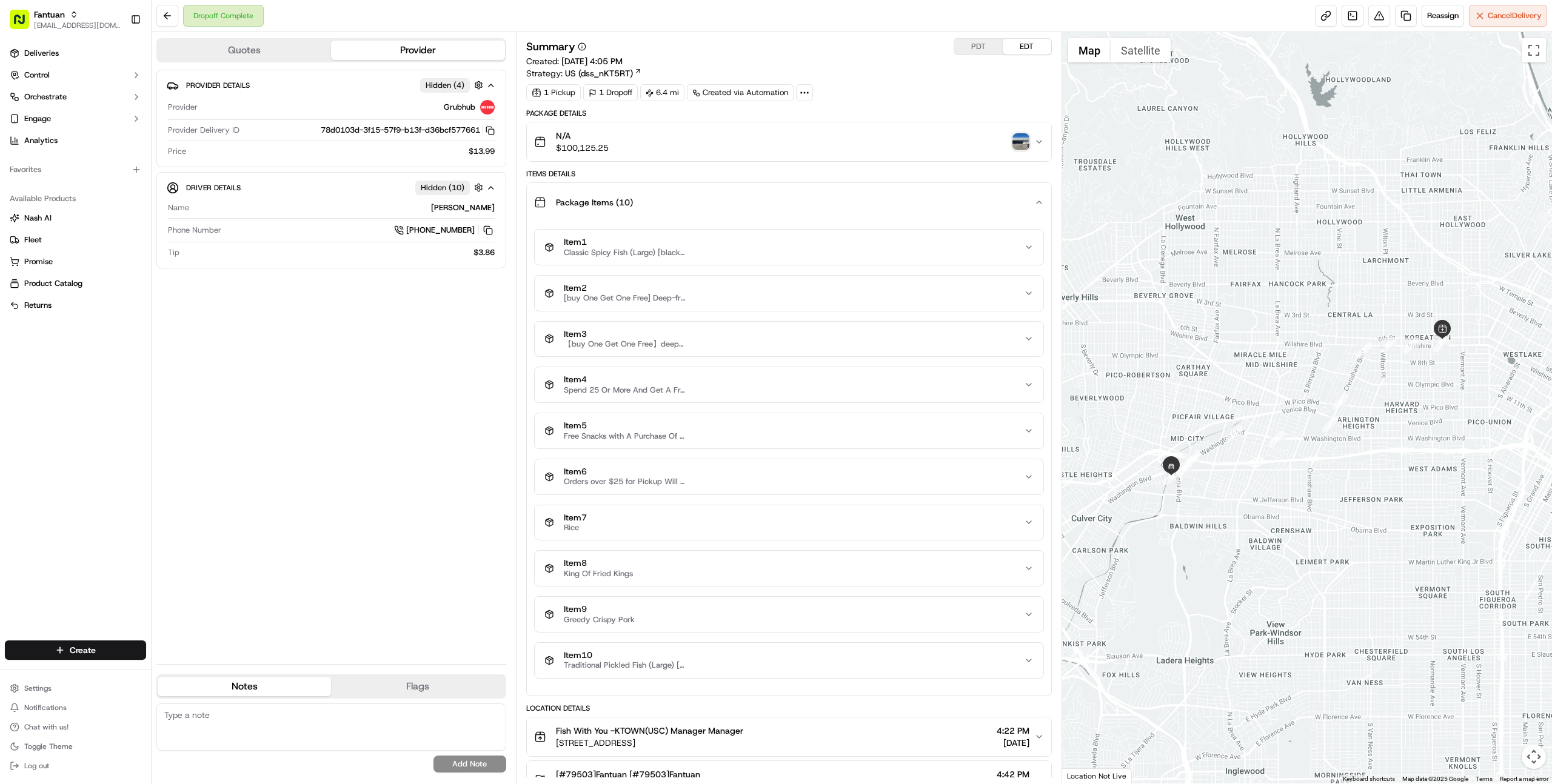
click at [674, 147] on div "N/A $100,125.25" at bounding box center [784, 142] width 500 height 24
